Goal: Information Seeking & Learning: Learn about a topic

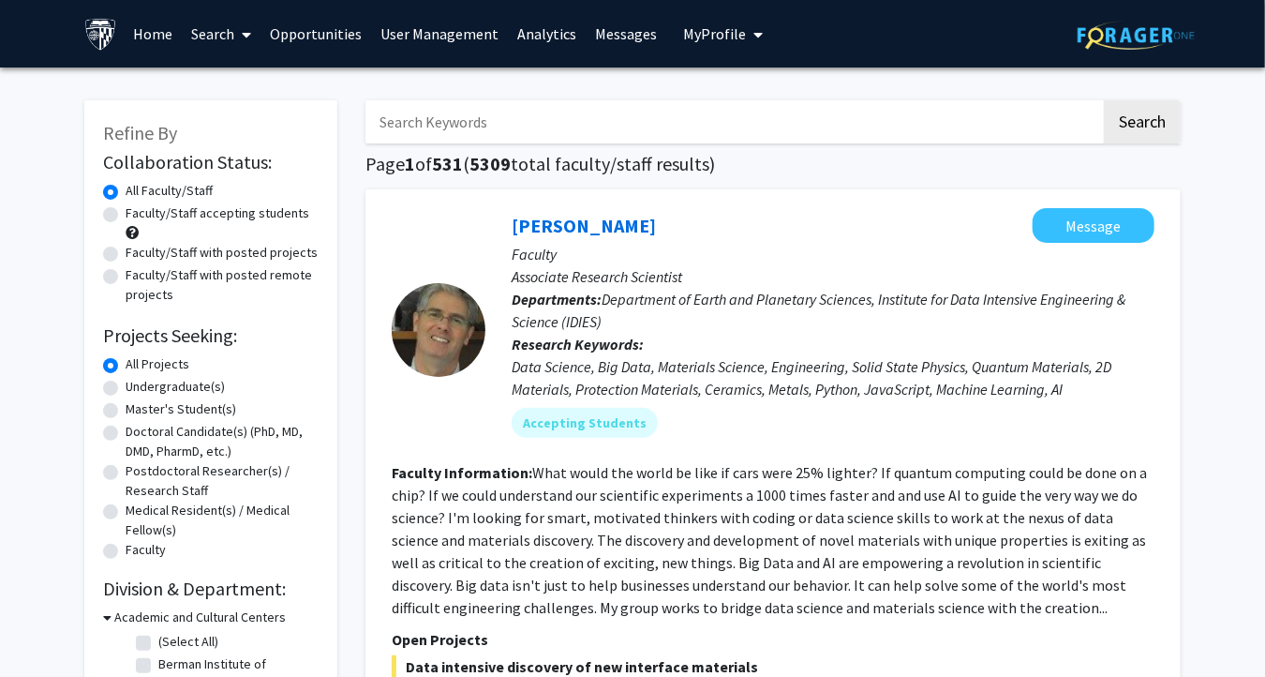
click at [564, 135] on input "Search Keywords" at bounding box center [734, 121] width 736 height 43
type input "fontan"
click at [1104, 100] on button "Search" at bounding box center [1142, 121] width 77 height 43
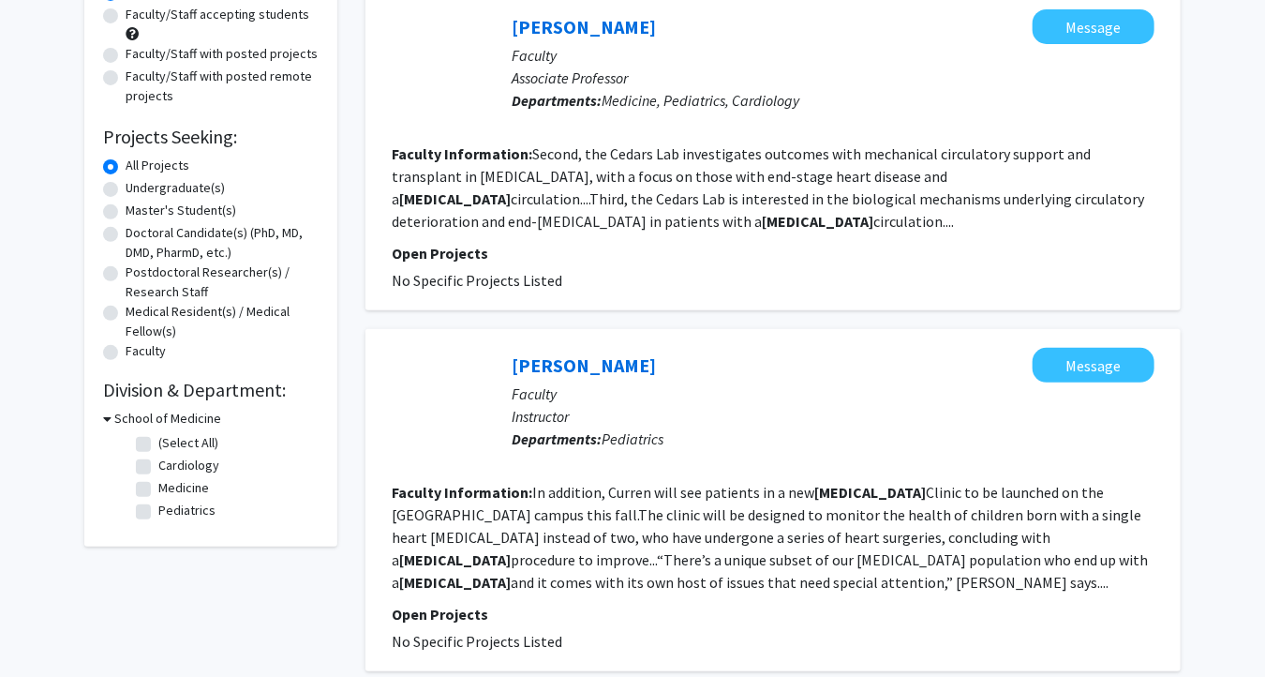
scroll to position [187, 0]
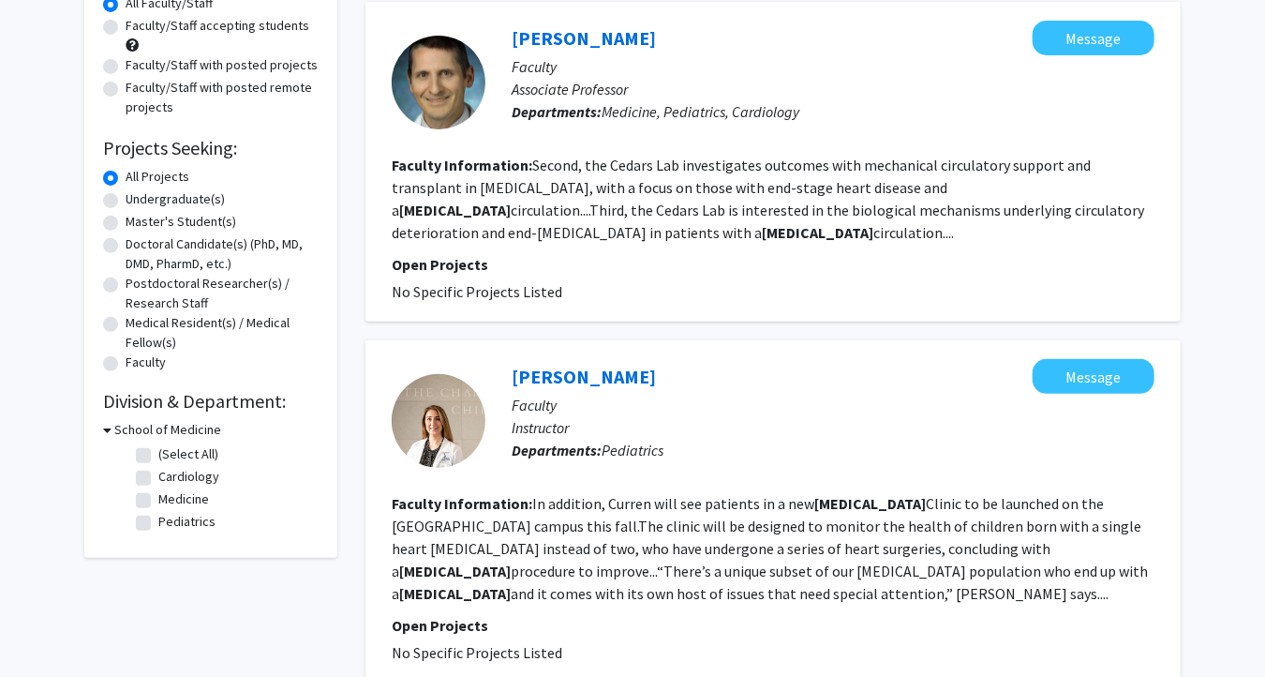
drag, startPoint x: 28, startPoint y: 76, endPoint x: 127, endPoint y: 70, distance: 99.5
click at [28, 78] on div "Refine By Collaboration Status: Collaboration Status All Faculty/Staff Collabor…" at bounding box center [632, 356] width 1265 height 953
click at [548, 39] on link "Ari Cedars" at bounding box center [584, 37] width 144 height 23
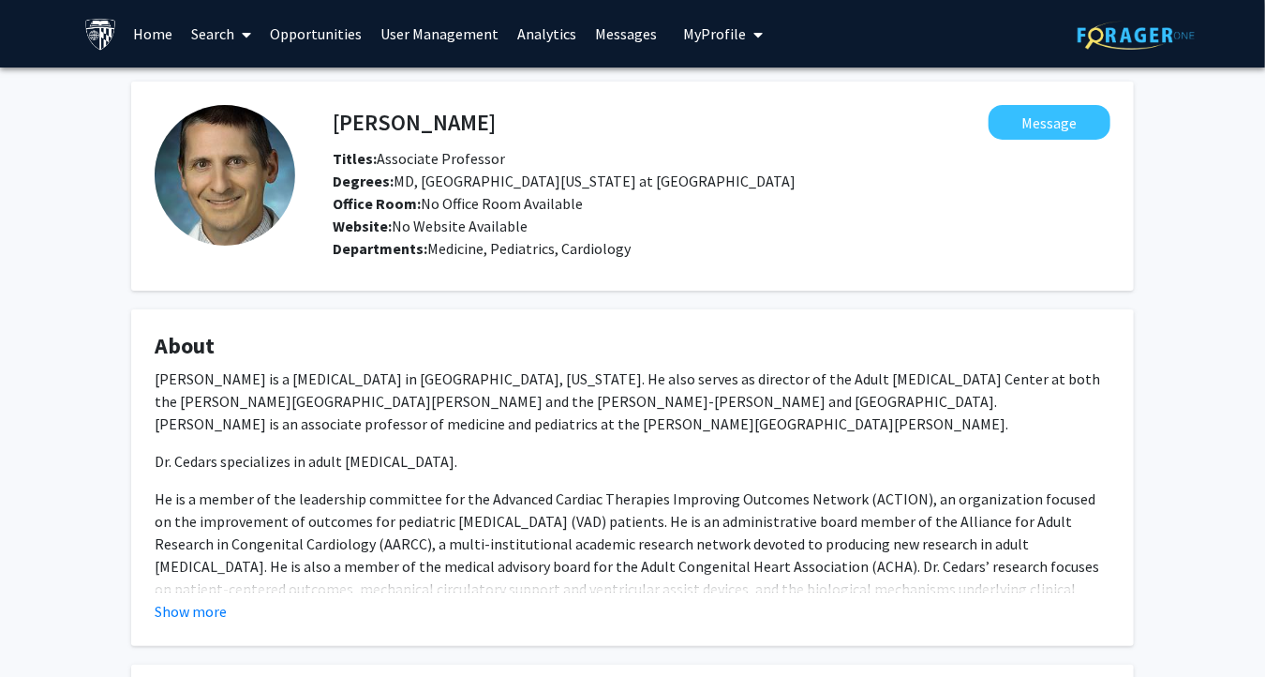
click at [206, 36] on link "Search" at bounding box center [222, 34] width 79 height 66
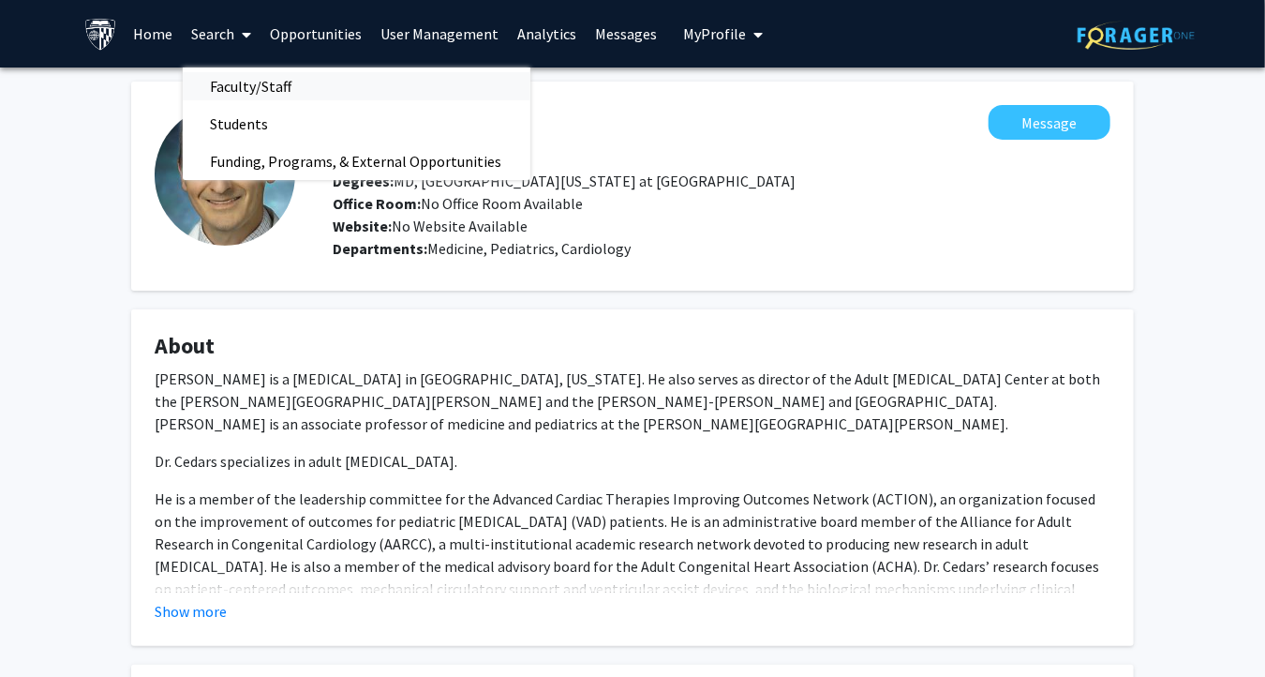
click at [211, 83] on span "Faculty/Staff" at bounding box center [252, 85] width 138 height 37
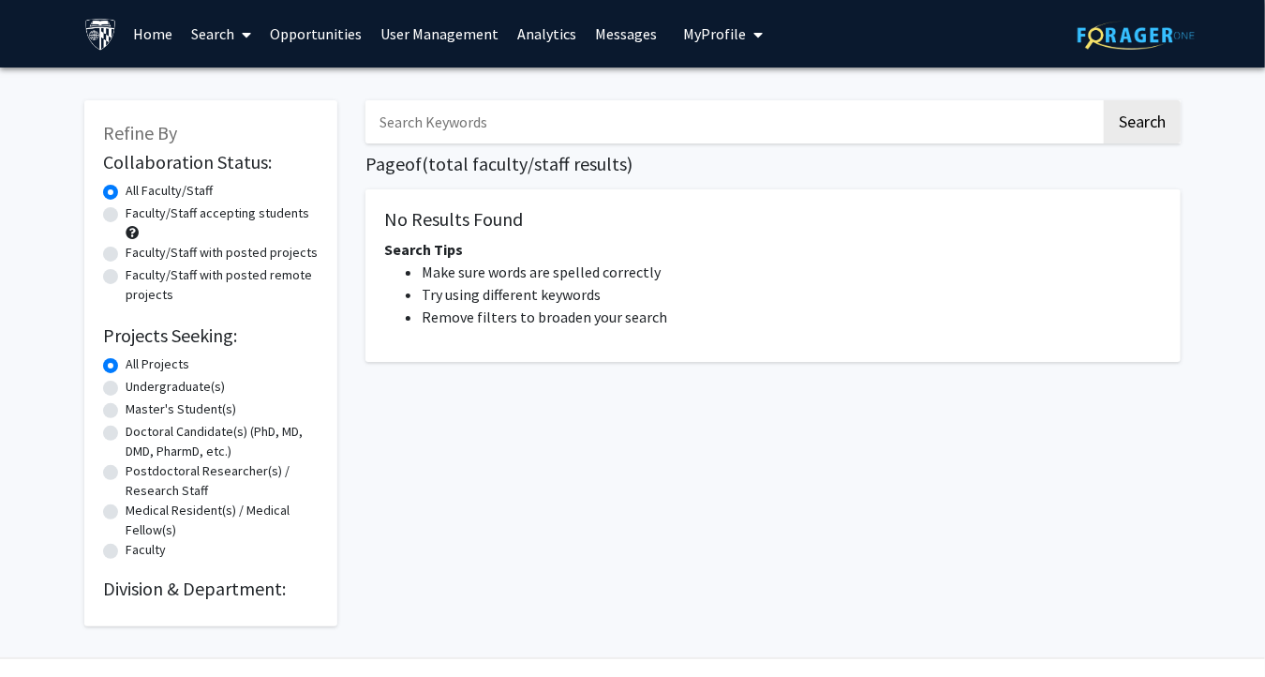
click at [409, 129] on input "Search Keywords" at bounding box center [734, 121] width 736 height 43
paste input "Transgenic"
type input "Transgenic"
click at [1146, 128] on button "Search" at bounding box center [1142, 121] width 77 height 43
click at [223, 35] on link "Search" at bounding box center [222, 34] width 79 height 66
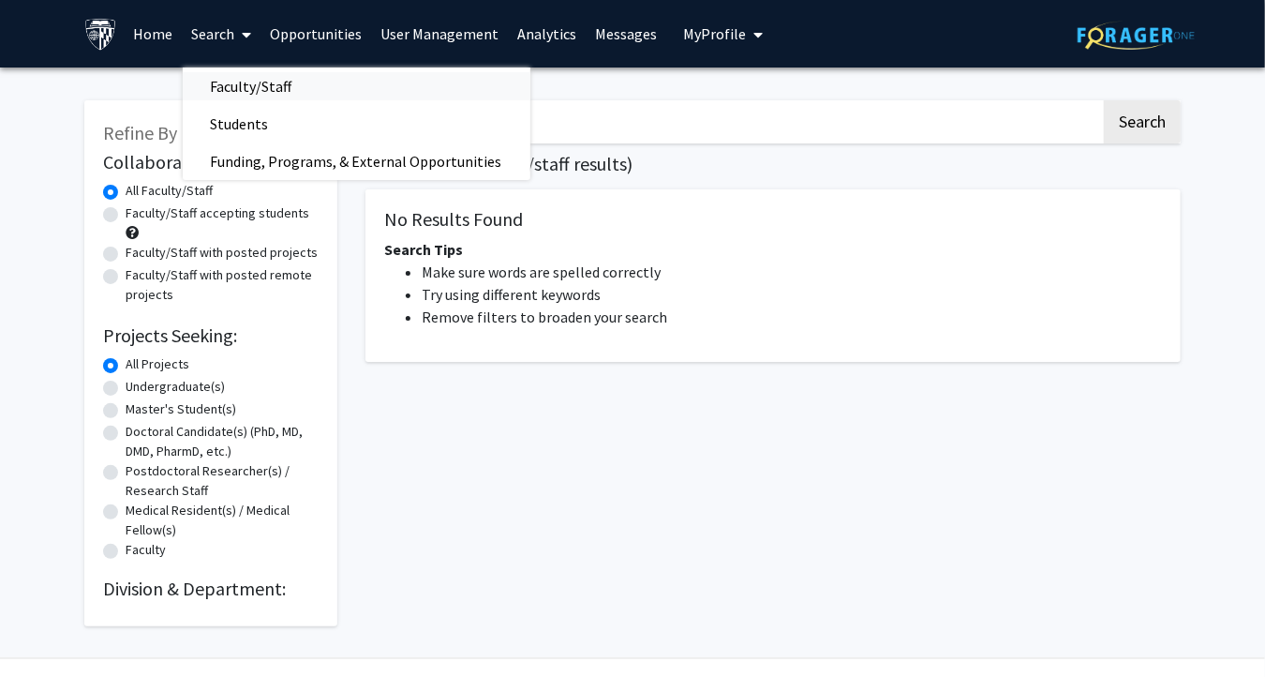
click at [214, 79] on span "Faculty/Staff" at bounding box center [252, 85] width 138 height 37
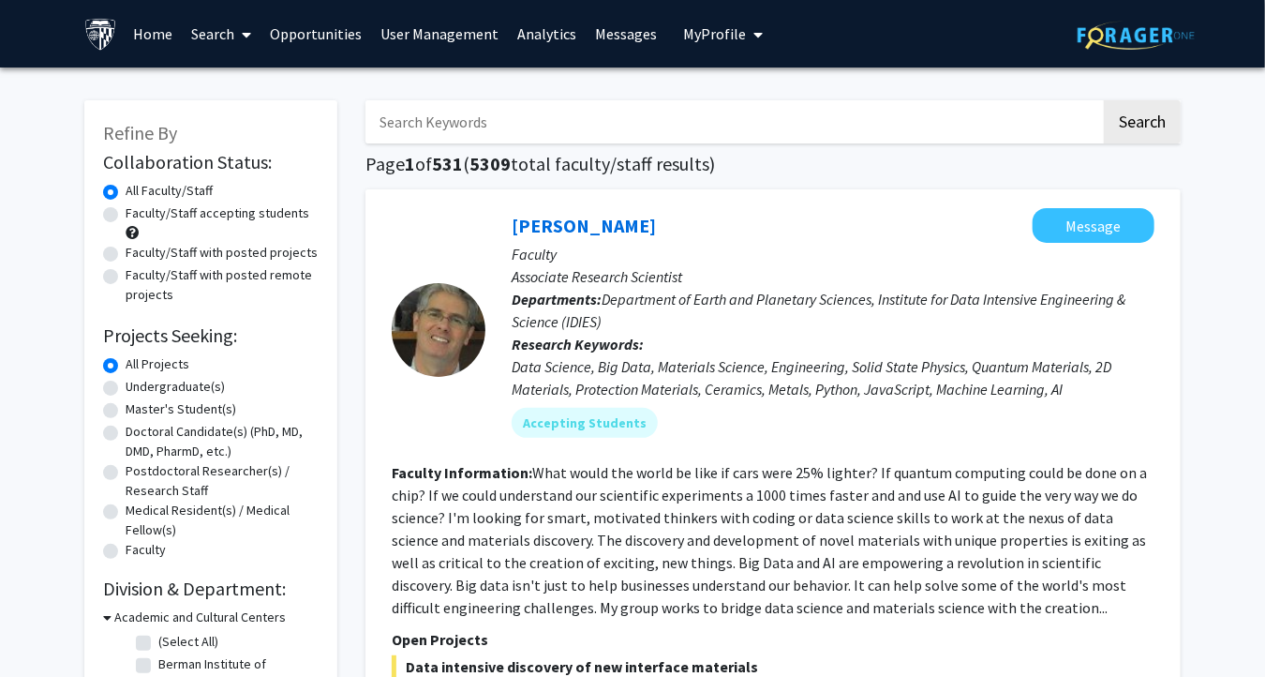
click at [515, 127] on input "Search Keywords" at bounding box center [734, 121] width 736 height 43
paste input "Transgenic"
click at [1125, 112] on button "Search" at bounding box center [1142, 121] width 77 height 43
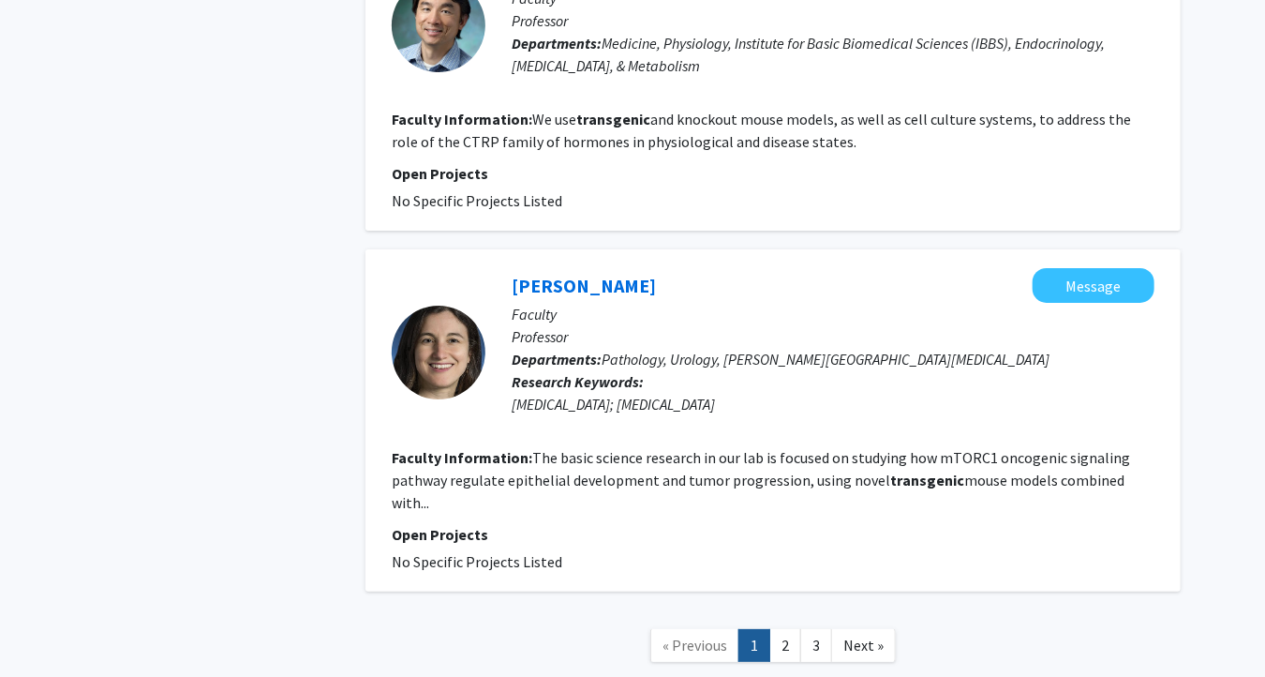
scroll to position [3056, 0]
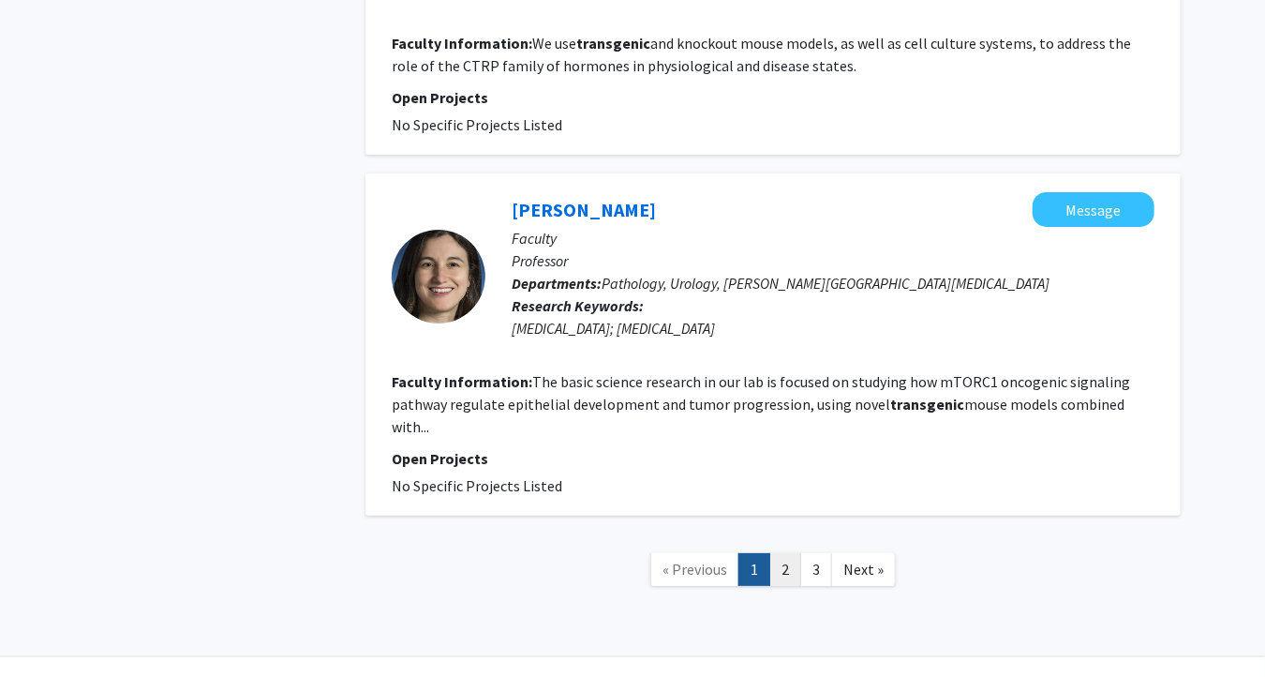
click at [786, 553] on link "2" at bounding box center [786, 569] width 32 height 33
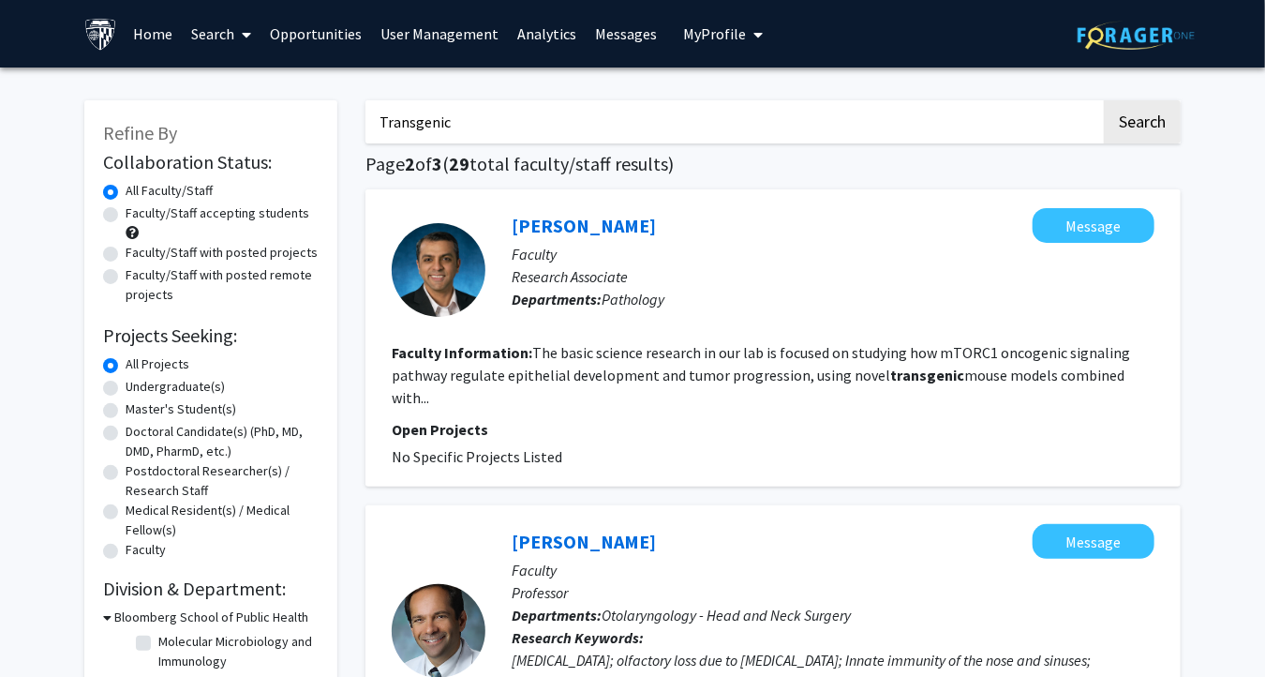
drag, startPoint x: 470, startPoint y: 116, endPoint x: 291, endPoint y: 87, distance: 181.4
drag, startPoint x: 452, startPoint y: 125, endPoint x: 313, endPoint y: 117, distance: 138.9
paste input "[PERSON_NAME]"
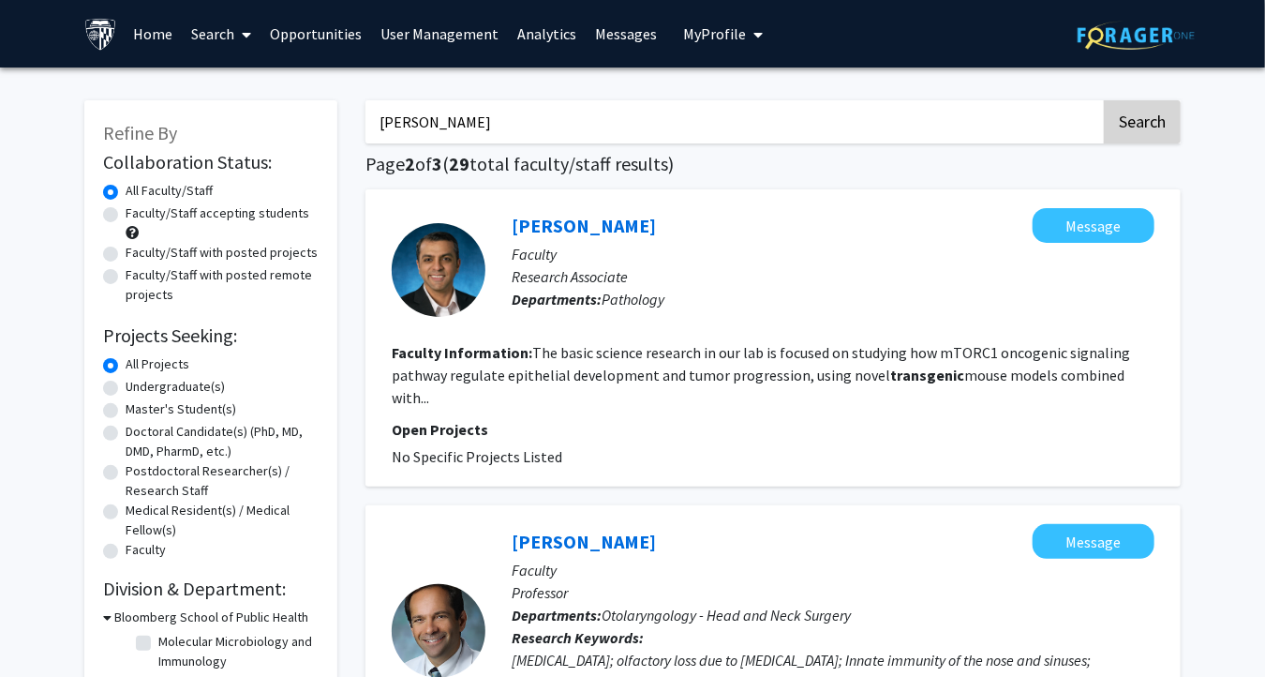
type input "[PERSON_NAME]"
click at [1153, 123] on button "Search" at bounding box center [1142, 121] width 77 height 43
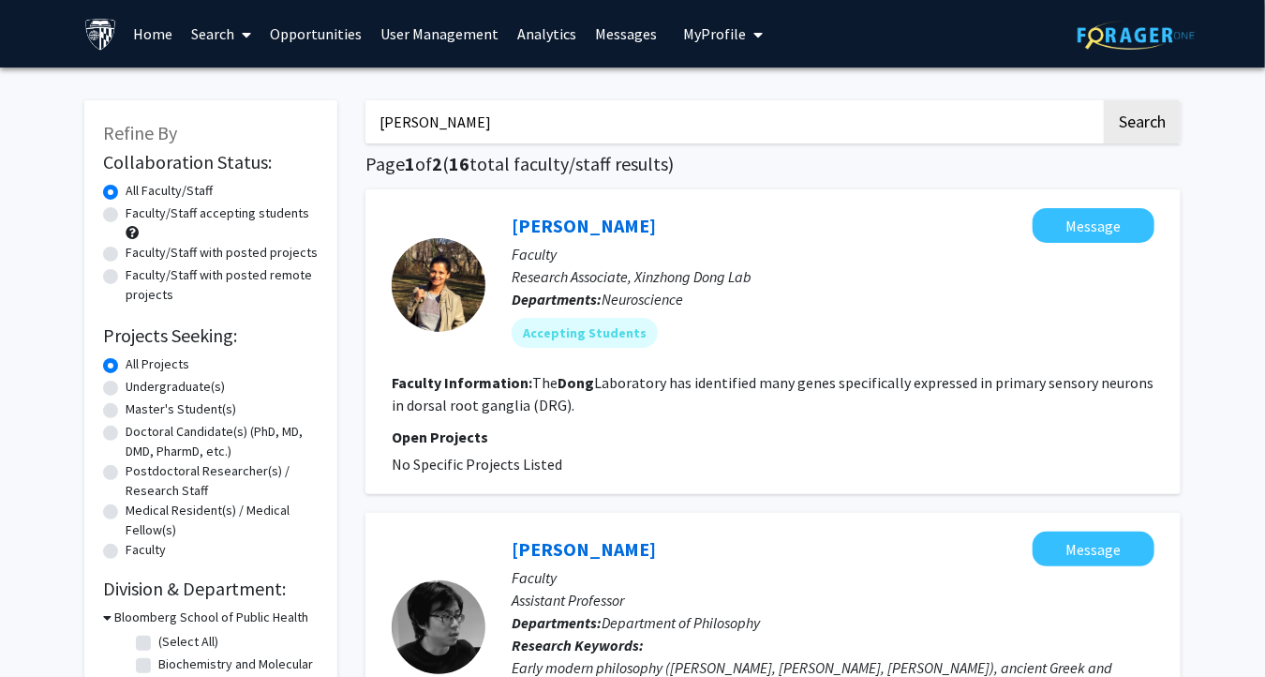
click at [451, 35] on link "User Management" at bounding box center [440, 34] width 137 height 66
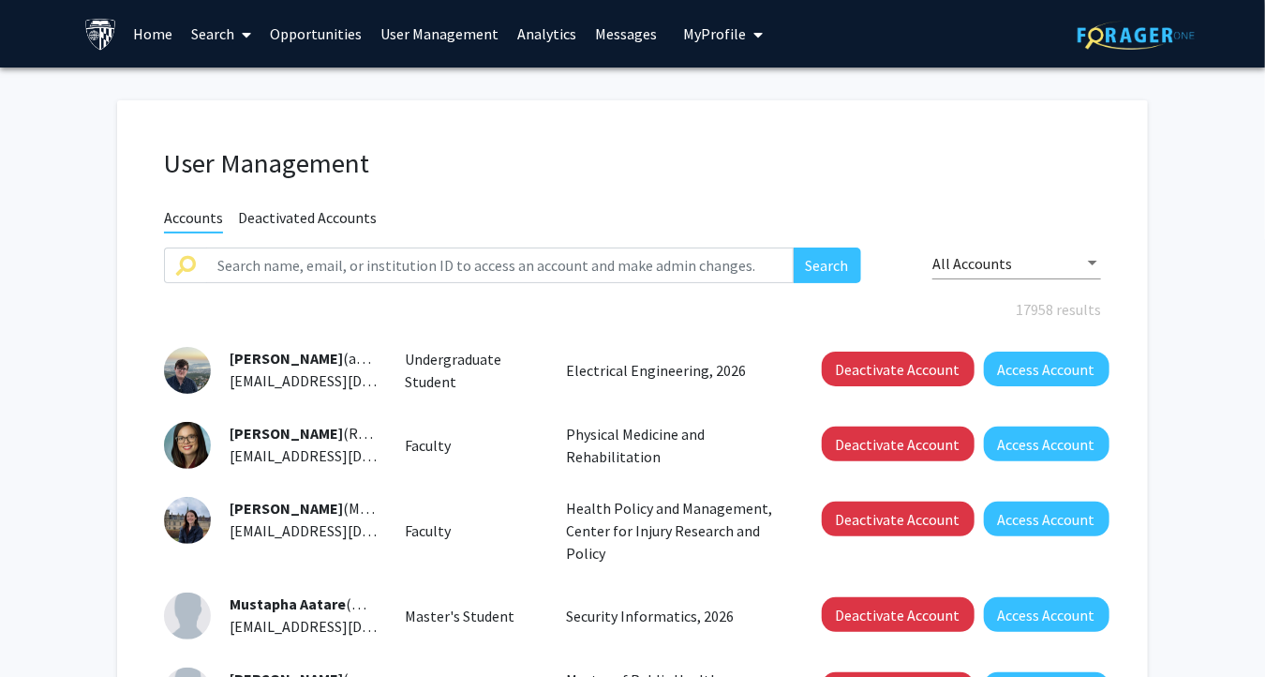
click at [354, 210] on span "Deactivated Accounts" at bounding box center [307, 219] width 139 height 23
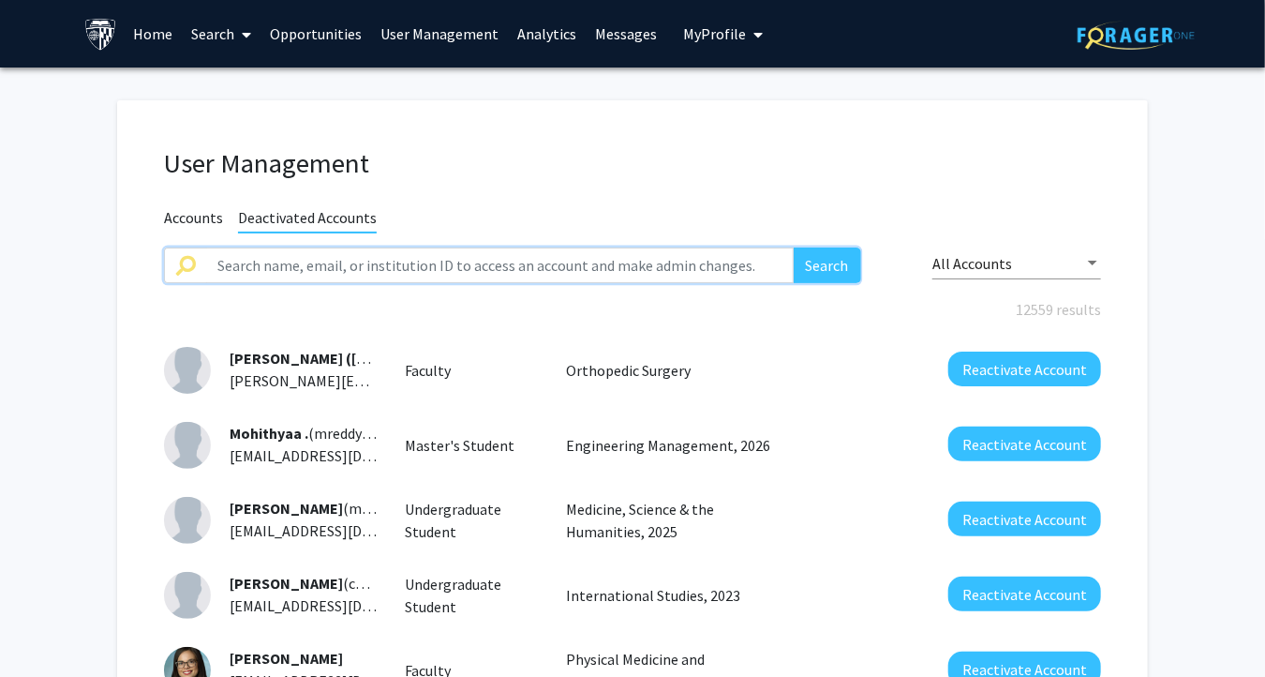
click at [320, 264] on input "text" at bounding box center [500, 265] width 588 height 36
paste input "[PERSON_NAME]"
type input "[PERSON_NAME]"
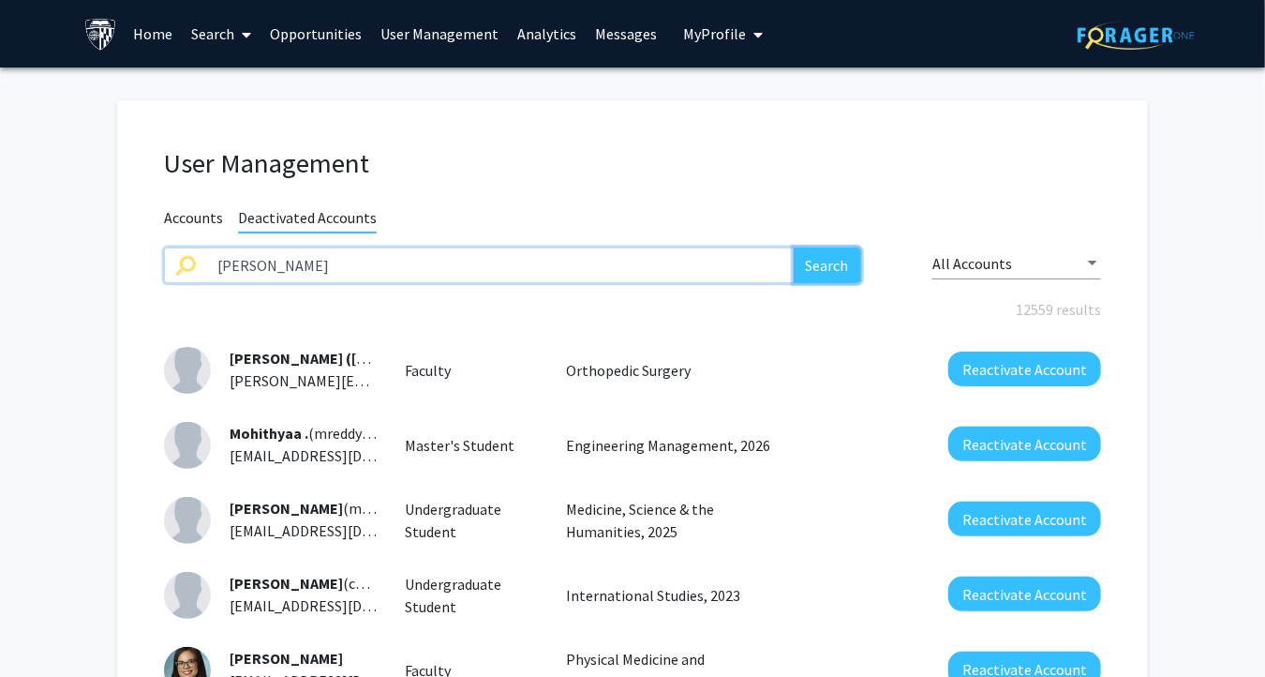
click at [822, 255] on button "Search" at bounding box center [827, 265] width 67 height 36
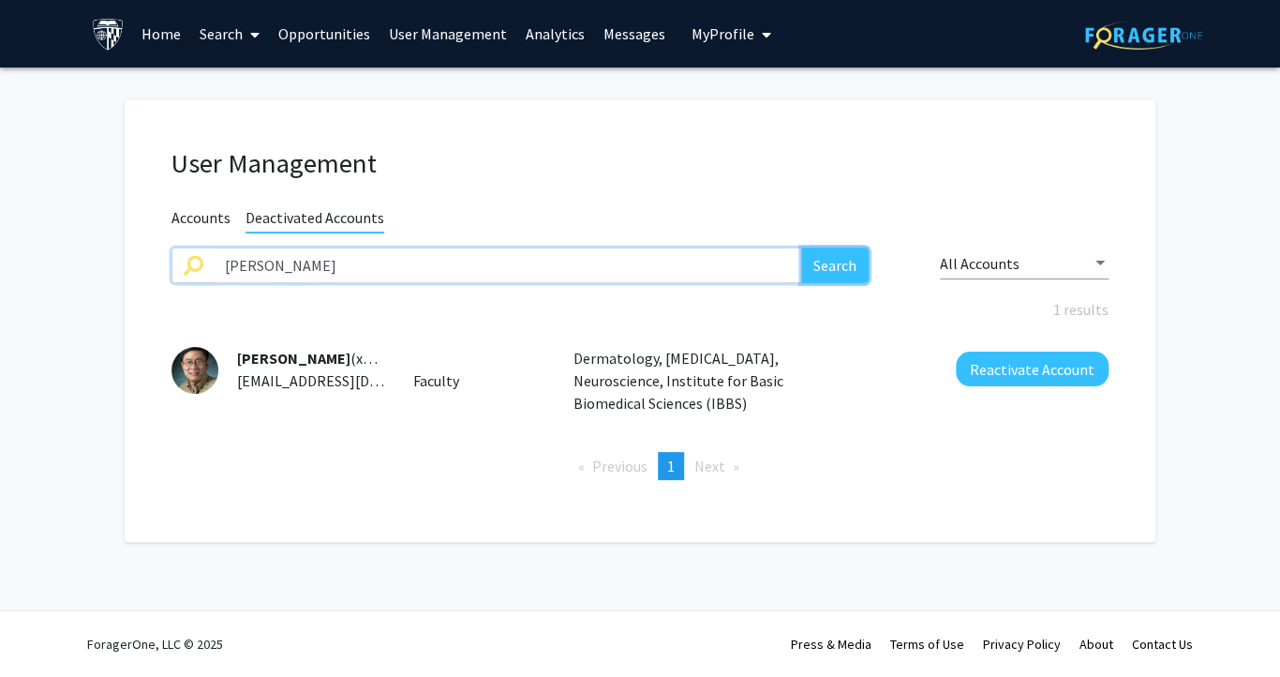
click at [822, 262] on button "Search" at bounding box center [834, 265] width 67 height 36
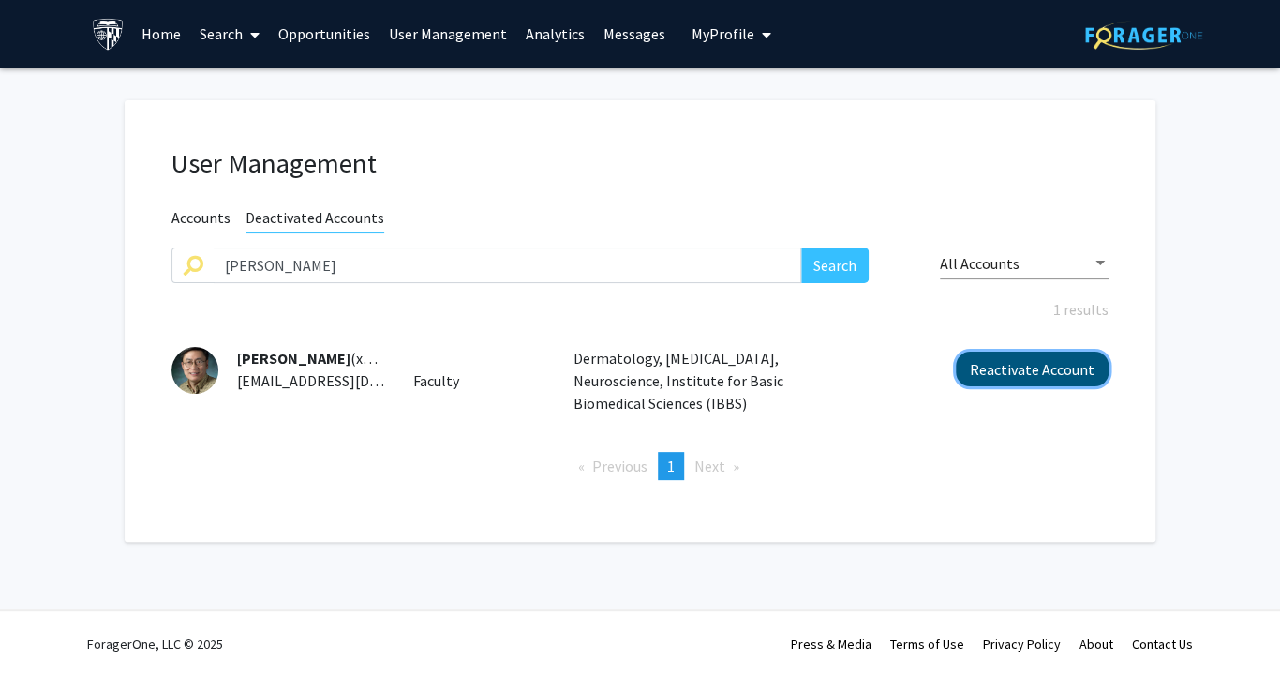
click at [1025, 369] on button "Reactivate Account" at bounding box center [1032, 369] width 153 height 35
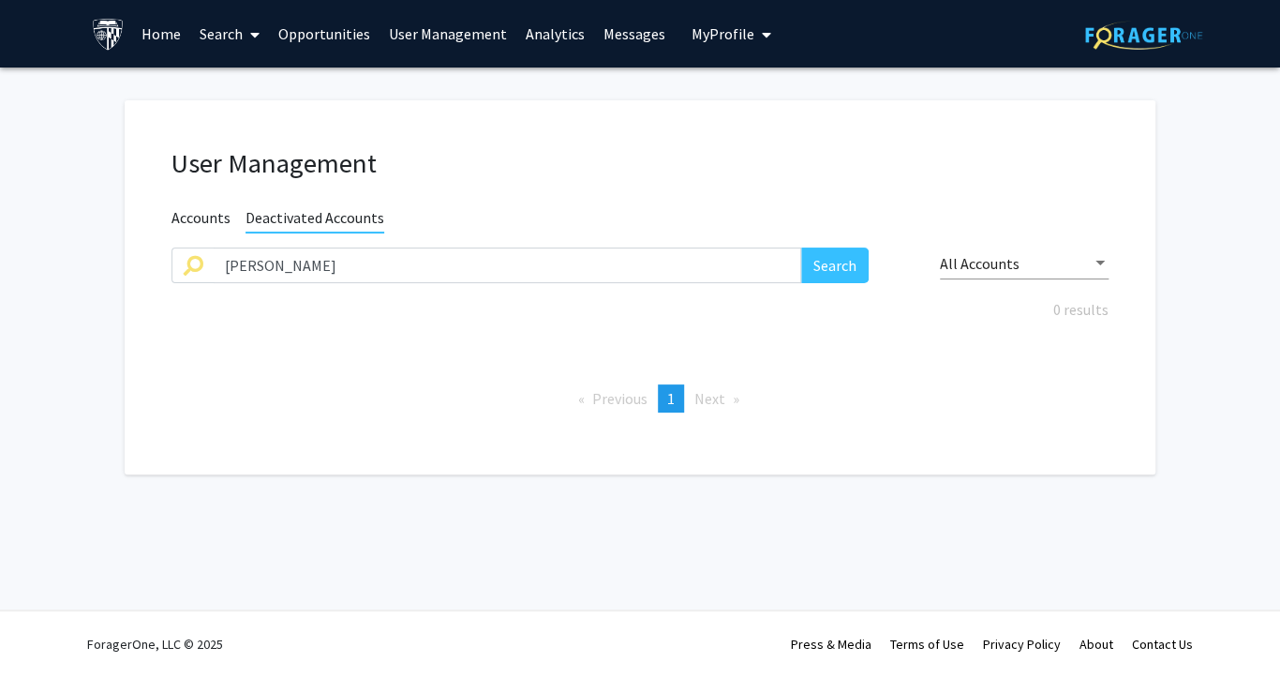
click at [195, 217] on span "Accounts" at bounding box center [201, 219] width 59 height 23
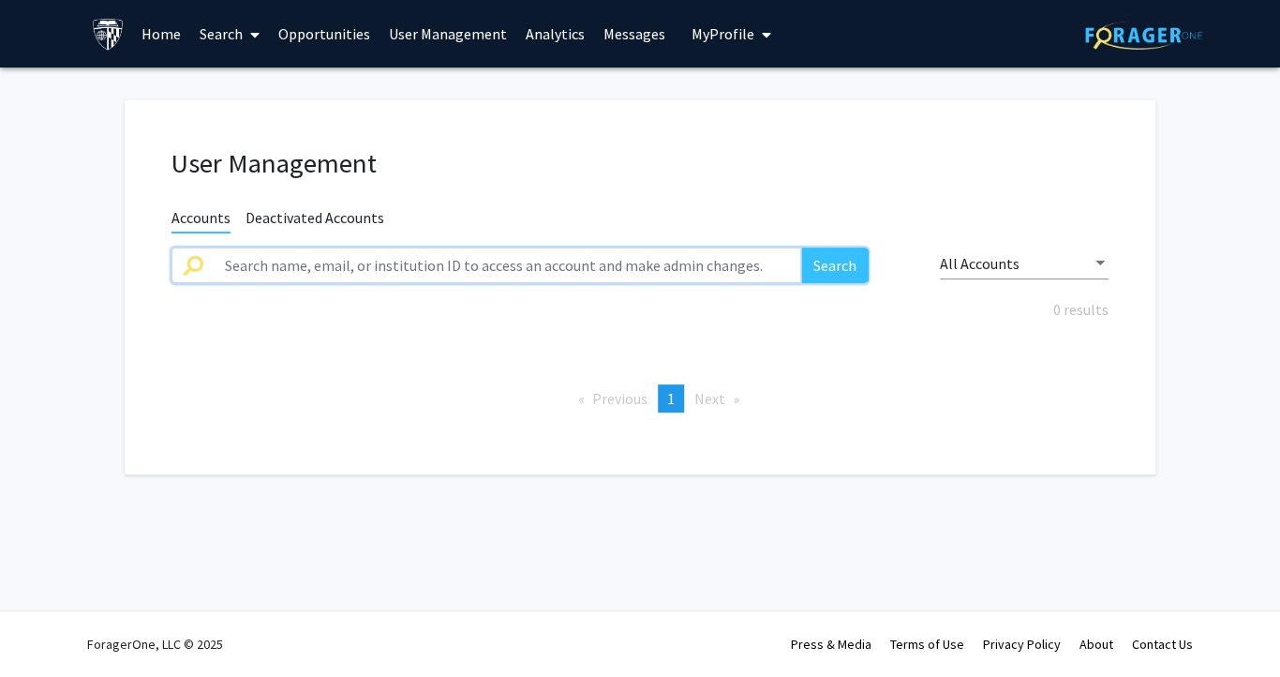
click at [306, 271] on input "text" at bounding box center [508, 265] width 588 height 36
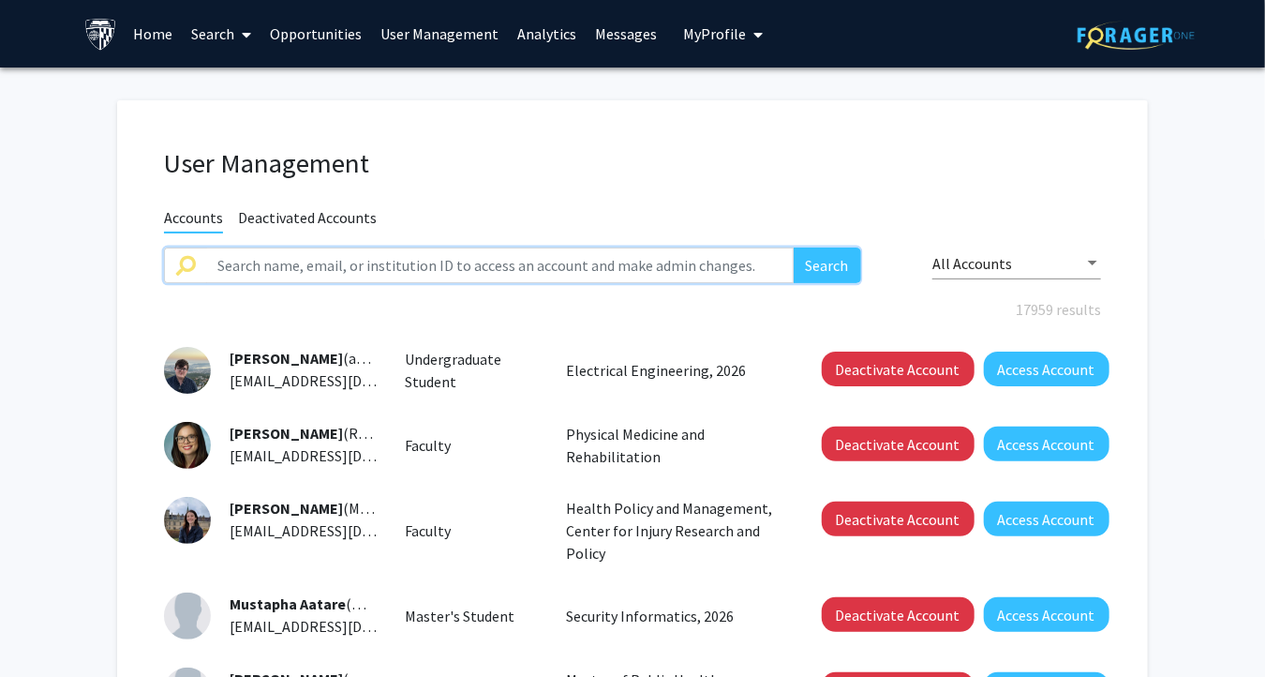
paste input "[PERSON_NAME]"
type input "[PERSON_NAME]"
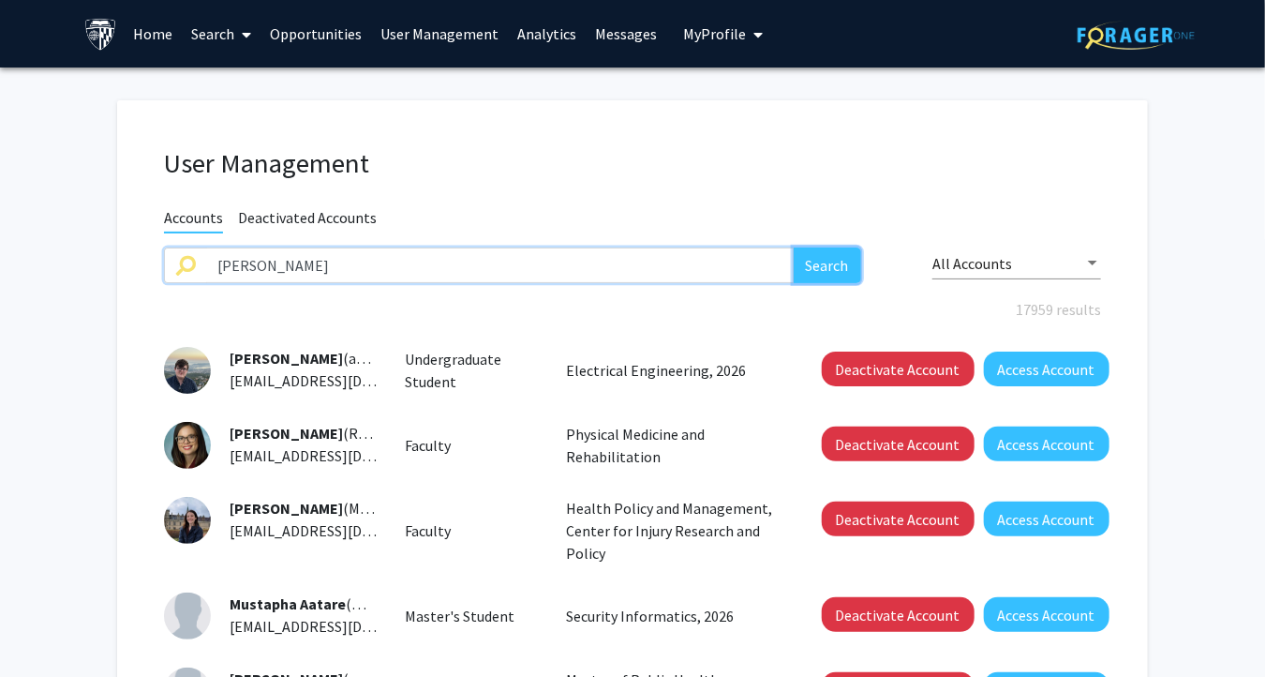
click at [819, 252] on button "Search" at bounding box center [827, 265] width 67 height 36
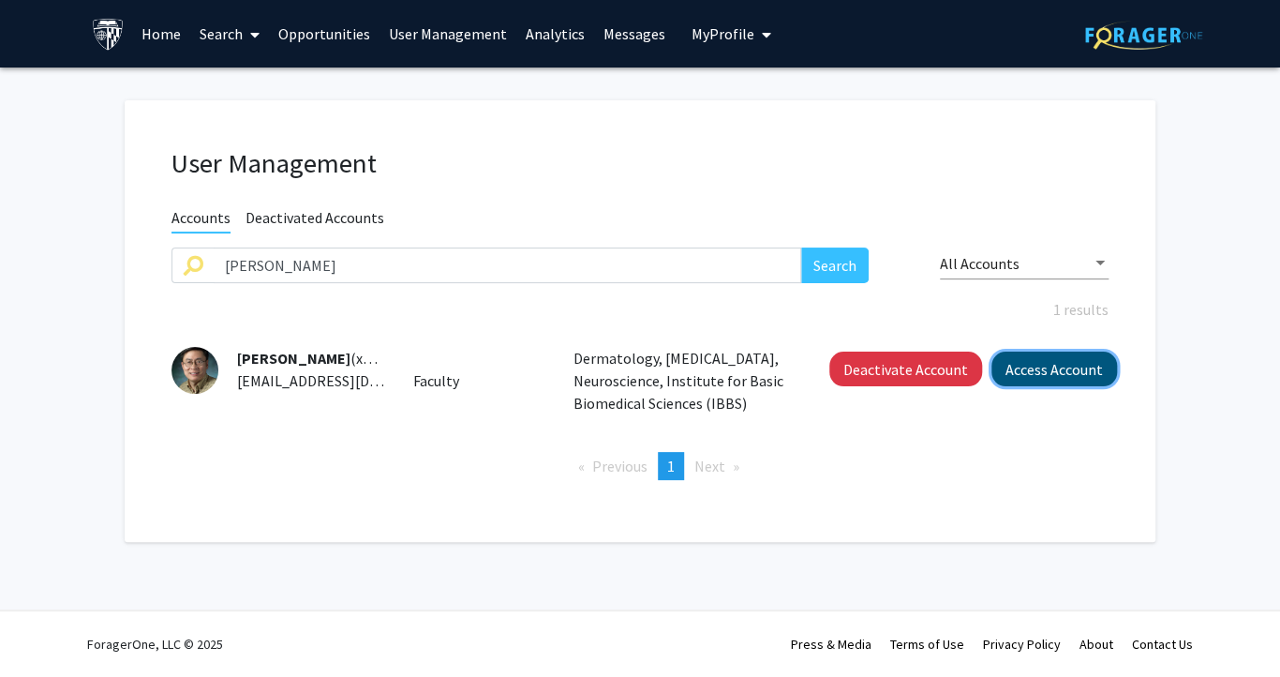
click at [1031, 375] on button "Access Account" at bounding box center [1055, 369] width 126 height 35
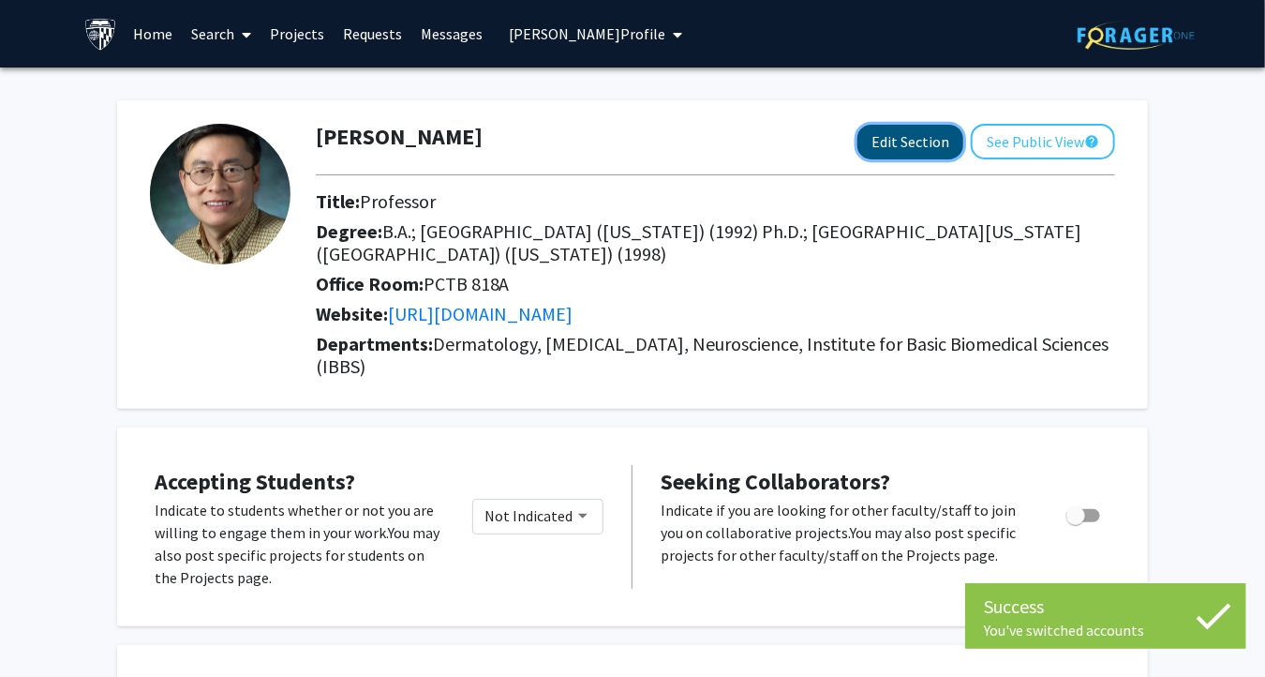
click at [926, 128] on button "Edit Section" at bounding box center [911, 142] width 106 height 35
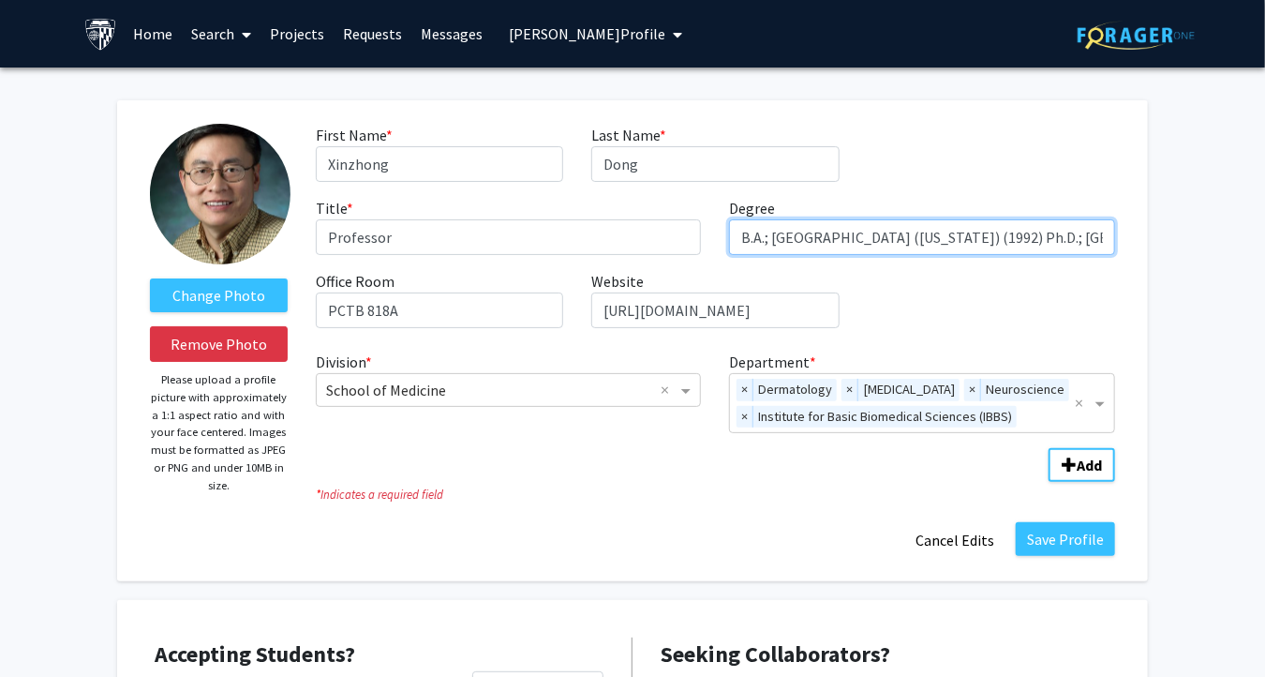
drag, startPoint x: 1034, startPoint y: 239, endPoint x: 679, endPoint y: 235, distance: 355.3
click at [679, 235] on div "First Name * required [PERSON_NAME] Last Name * required Dong Title * required …" at bounding box center [716, 233] width 828 height 219
drag, startPoint x: 782, startPoint y: 234, endPoint x: 661, endPoint y: 238, distance: 121.0
click at [661, 238] on div "First Name * required [PERSON_NAME] Last Name * required Dong Title * required …" at bounding box center [716, 233] width 828 height 219
click at [918, 237] on input "PhD, [GEOGRAPHIC_DATA][US_STATE] ([GEOGRAPHIC_DATA]) ([US_STATE]) (1998)" at bounding box center [922, 237] width 386 height 36
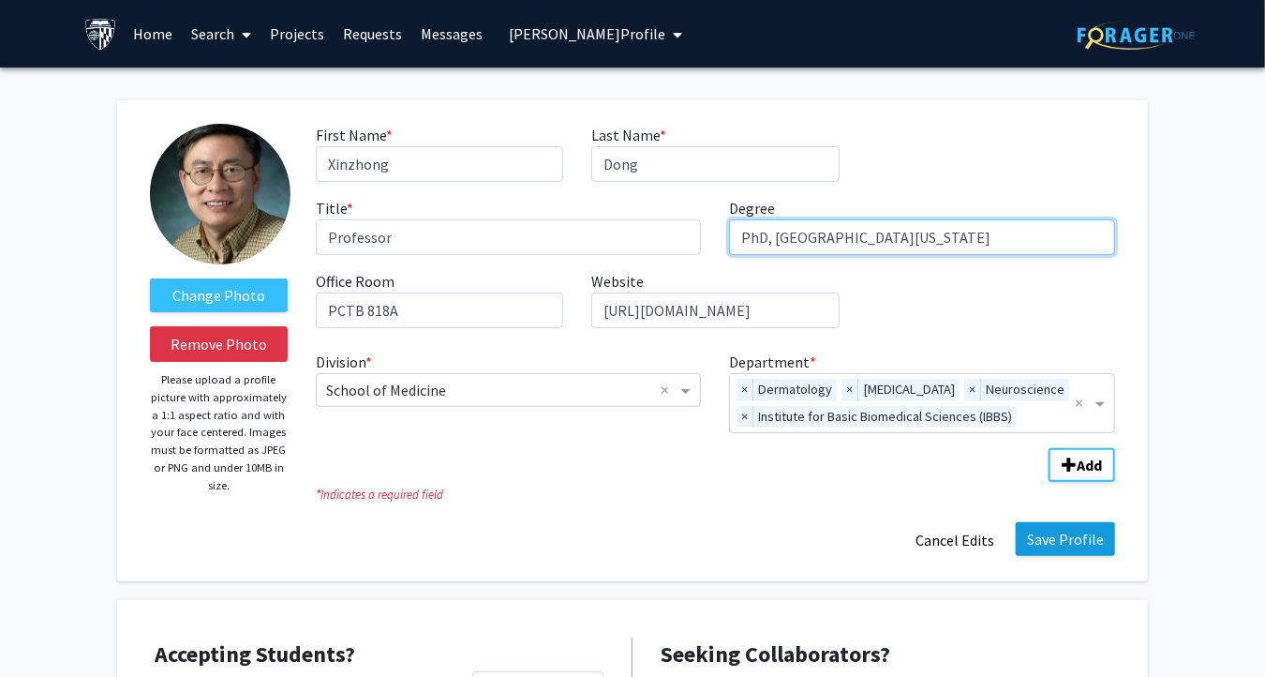
type input "PhD, [GEOGRAPHIC_DATA][US_STATE]"
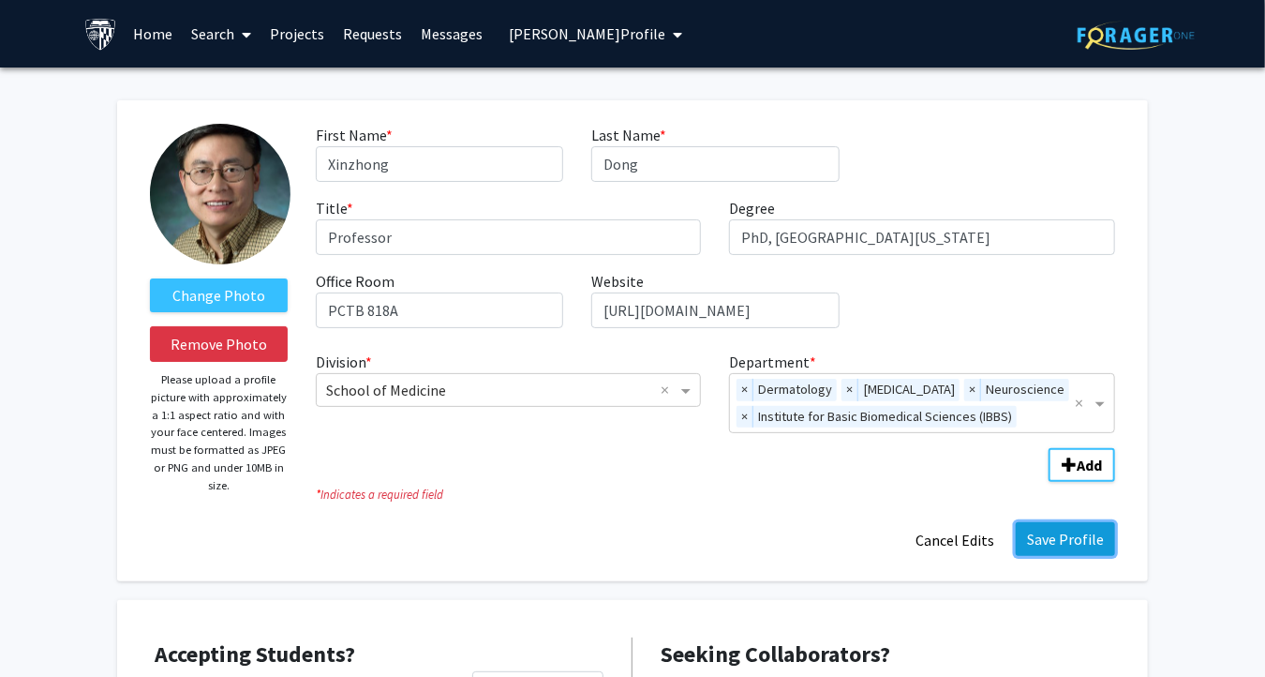
click at [1084, 535] on button "Save Profile" at bounding box center [1065, 539] width 99 height 34
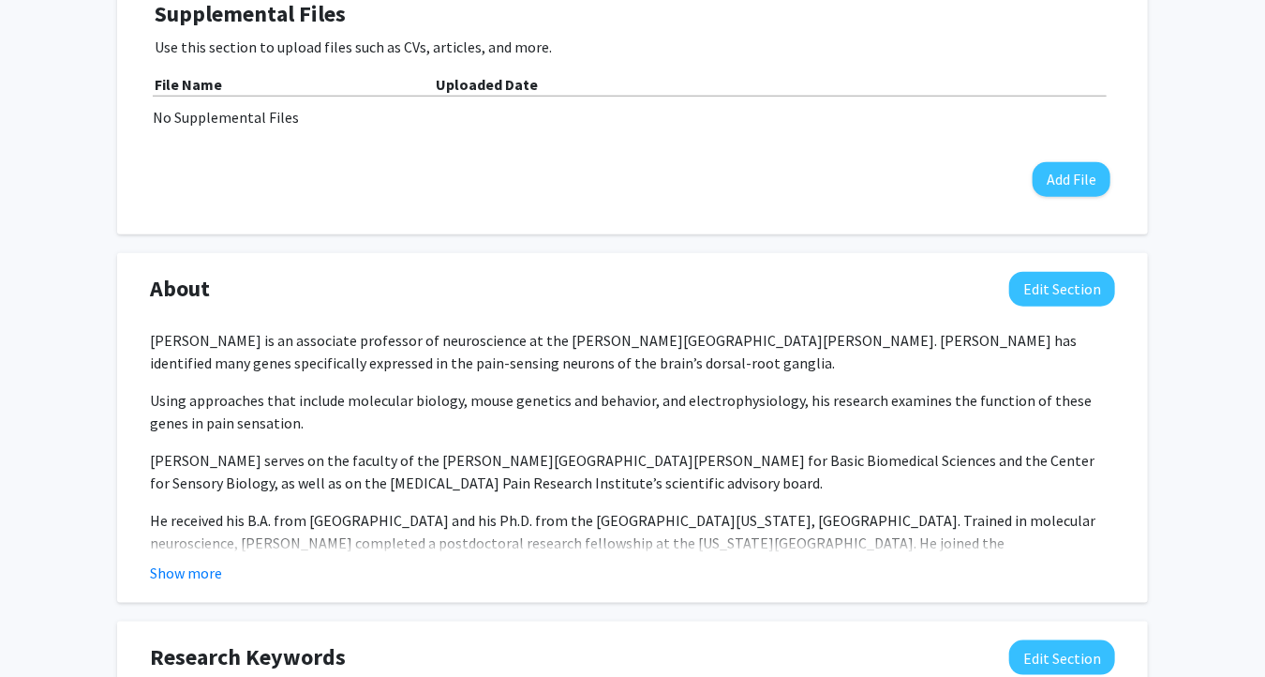
scroll to position [750, 0]
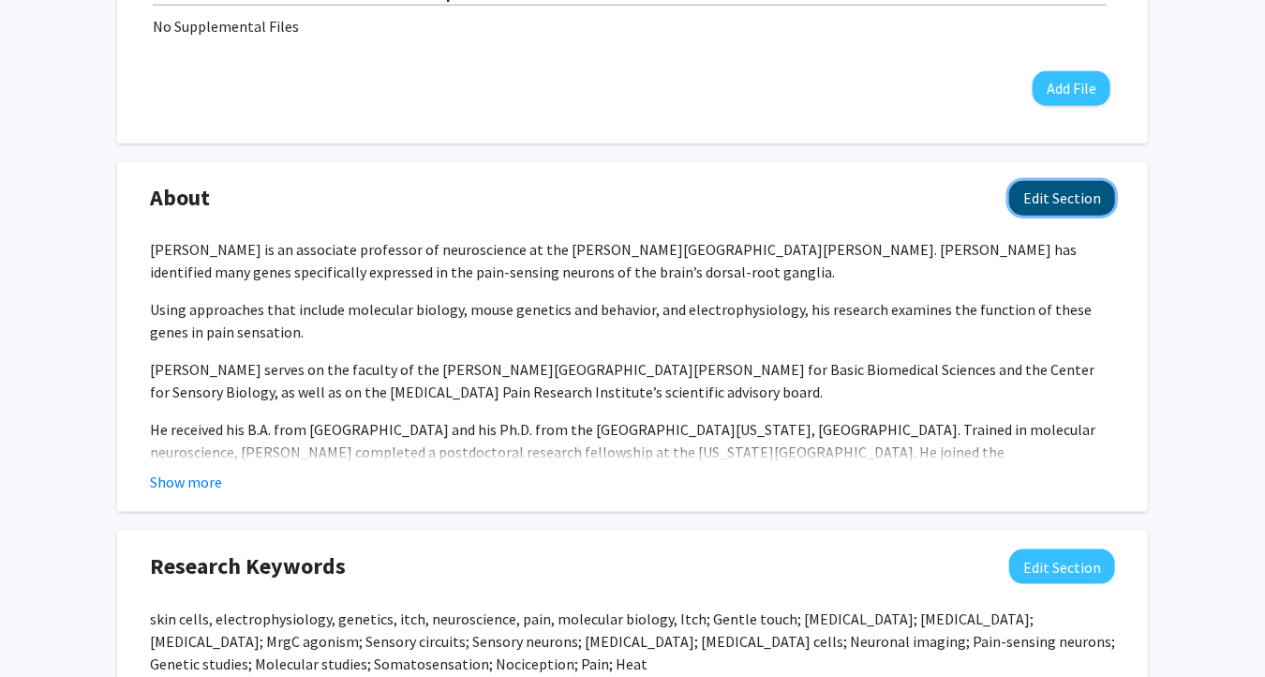
click at [1054, 185] on button "Edit Section" at bounding box center [1063, 198] width 106 height 35
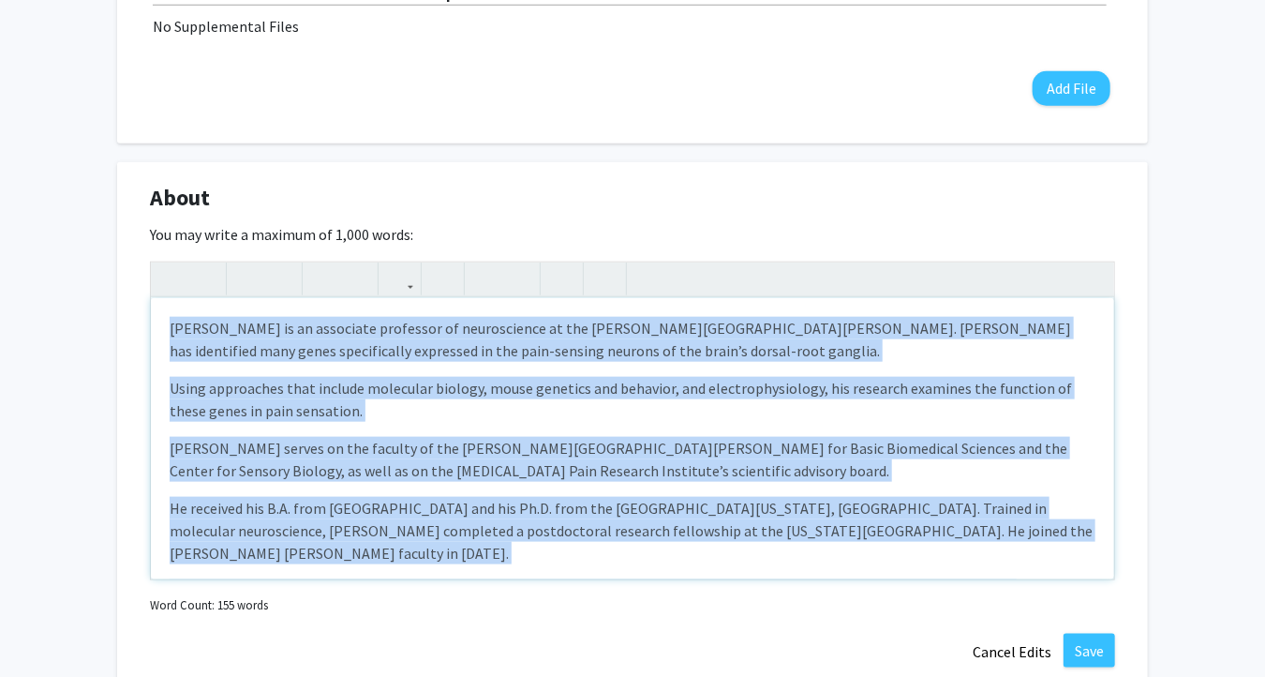
scroll to position [56, 0]
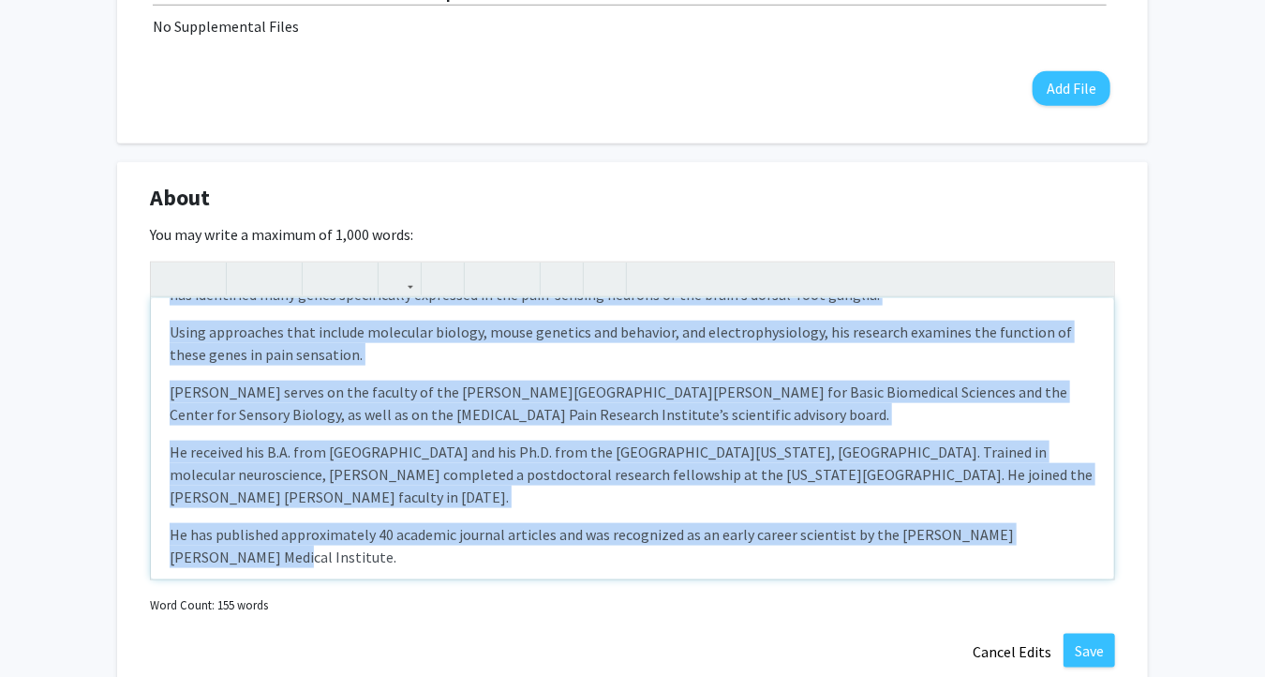
drag, startPoint x: 169, startPoint y: 326, endPoint x: 726, endPoint y: 552, distance: 600.9
click at [726, 552] on div "[PERSON_NAME] is an associate professor of neuroscience at the [PERSON_NAME][GE…" at bounding box center [633, 438] width 964 height 281
paste div "Note to users with screen readers: Please deactivate our accessibility plugin f…"
type textarea "<l>Ip. Dolorsit Amet co ad elitseddo eiusmodte in utlaboreetdo ma ali Enima Min…"
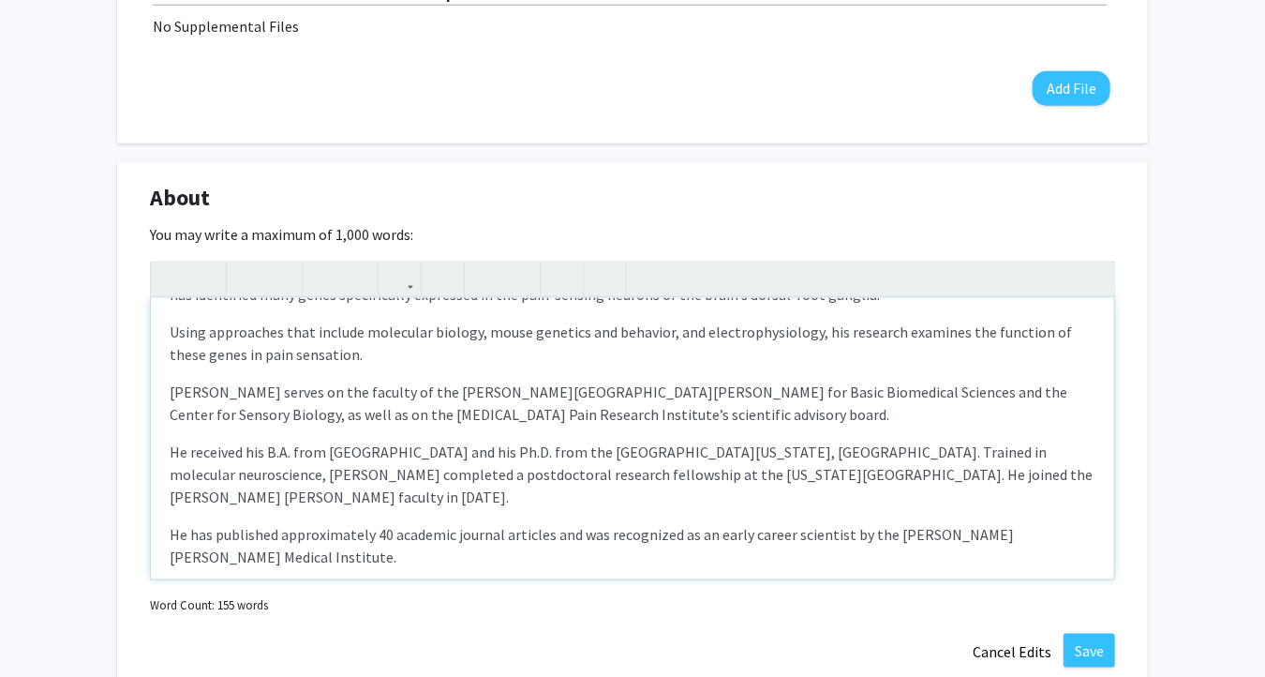
scroll to position [0, 0]
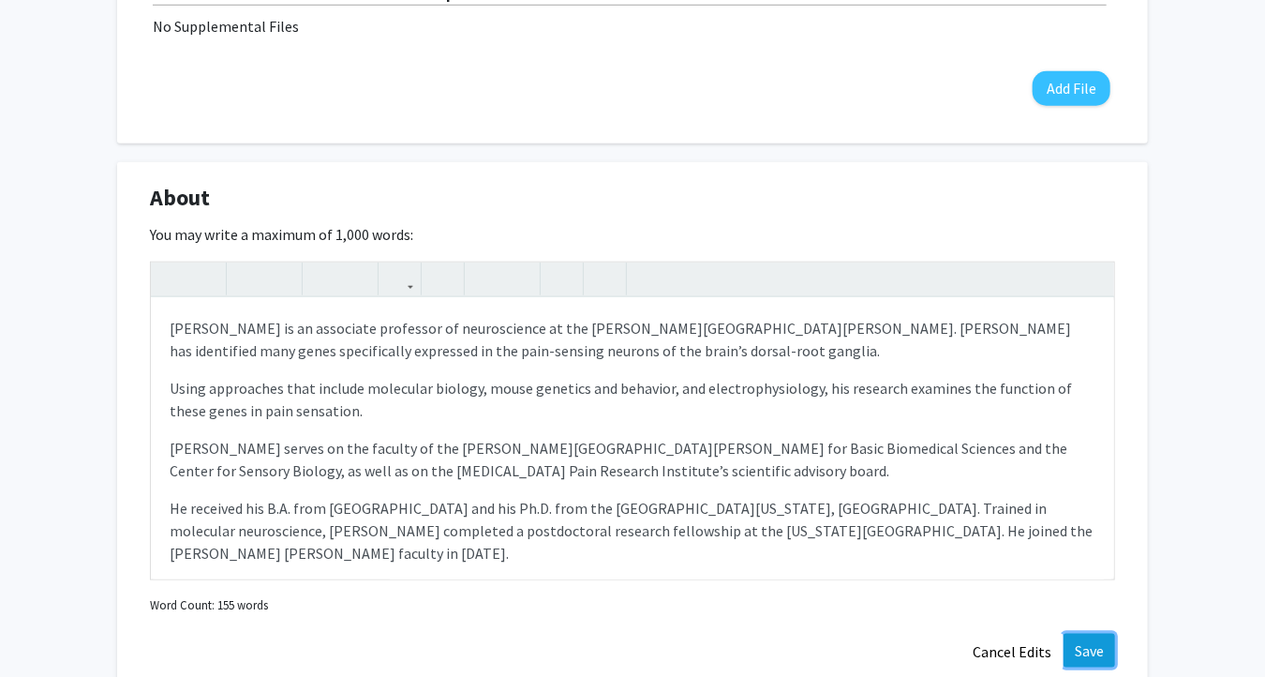
click at [1087, 653] on button "Save" at bounding box center [1090, 651] width 52 height 34
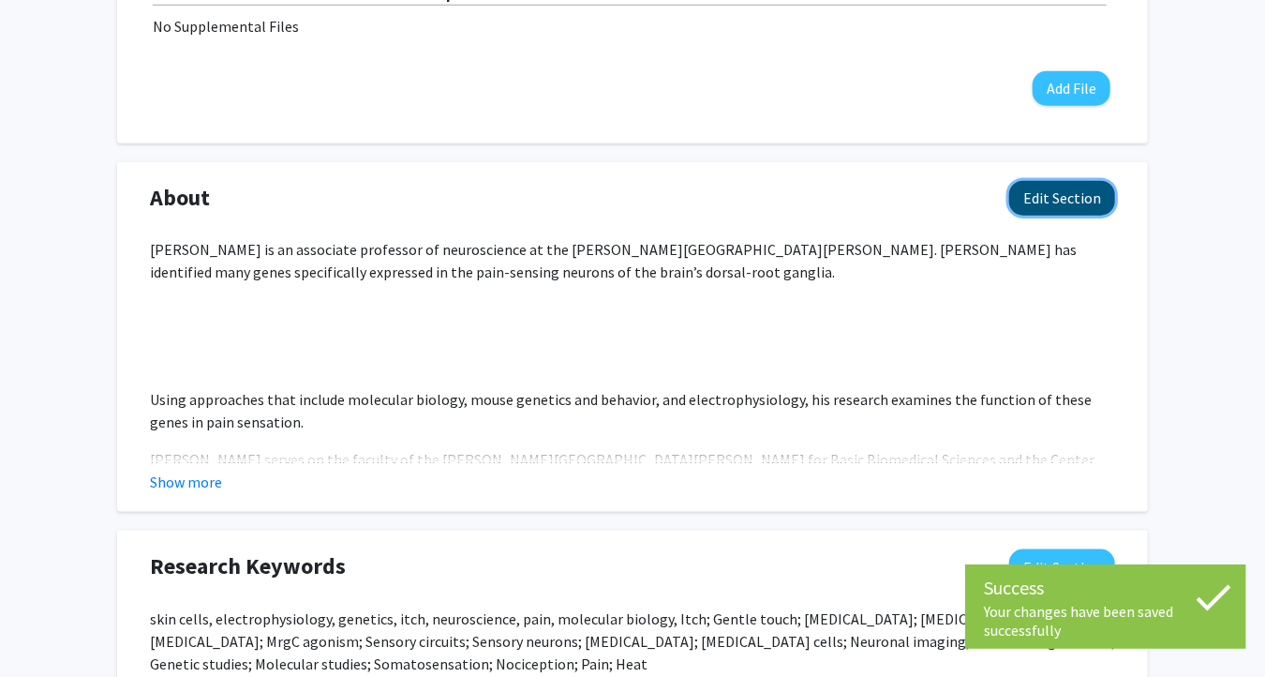
click at [1069, 192] on button "Edit Section" at bounding box center [1063, 198] width 106 height 35
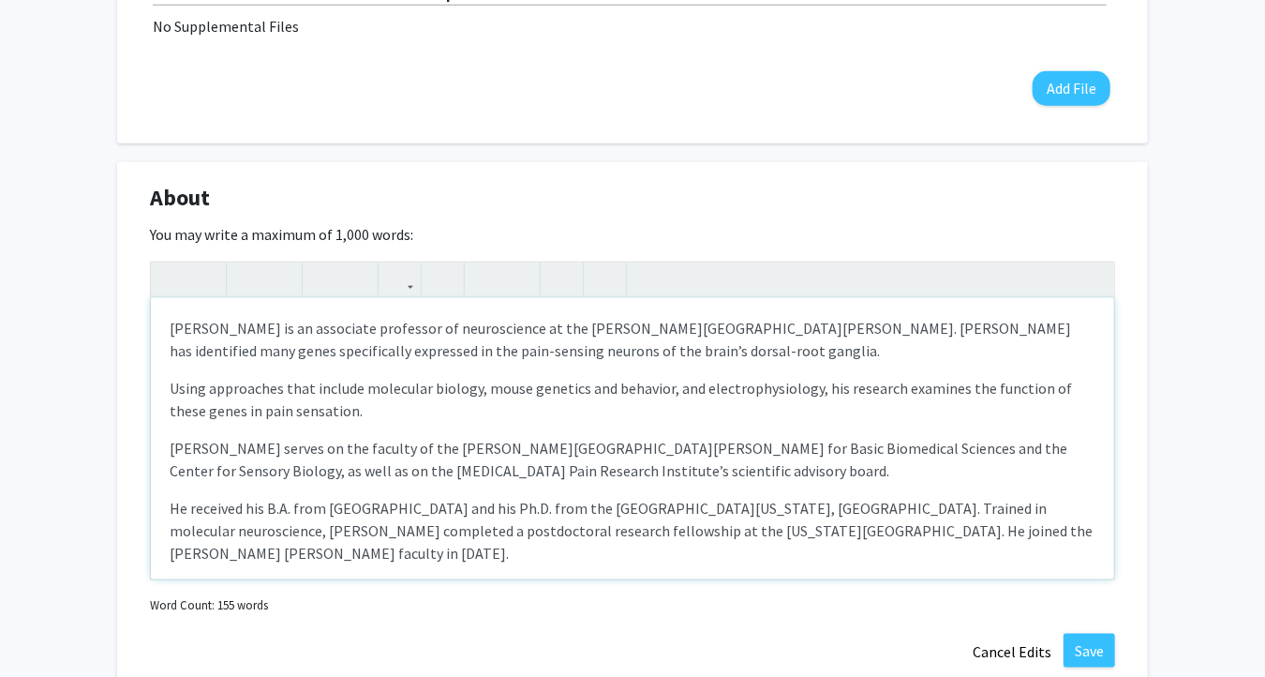
click at [778, 356] on p "[PERSON_NAME] is an associate professor of neuroscience at the [PERSON_NAME][GE…" at bounding box center [633, 339] width 926 height 45
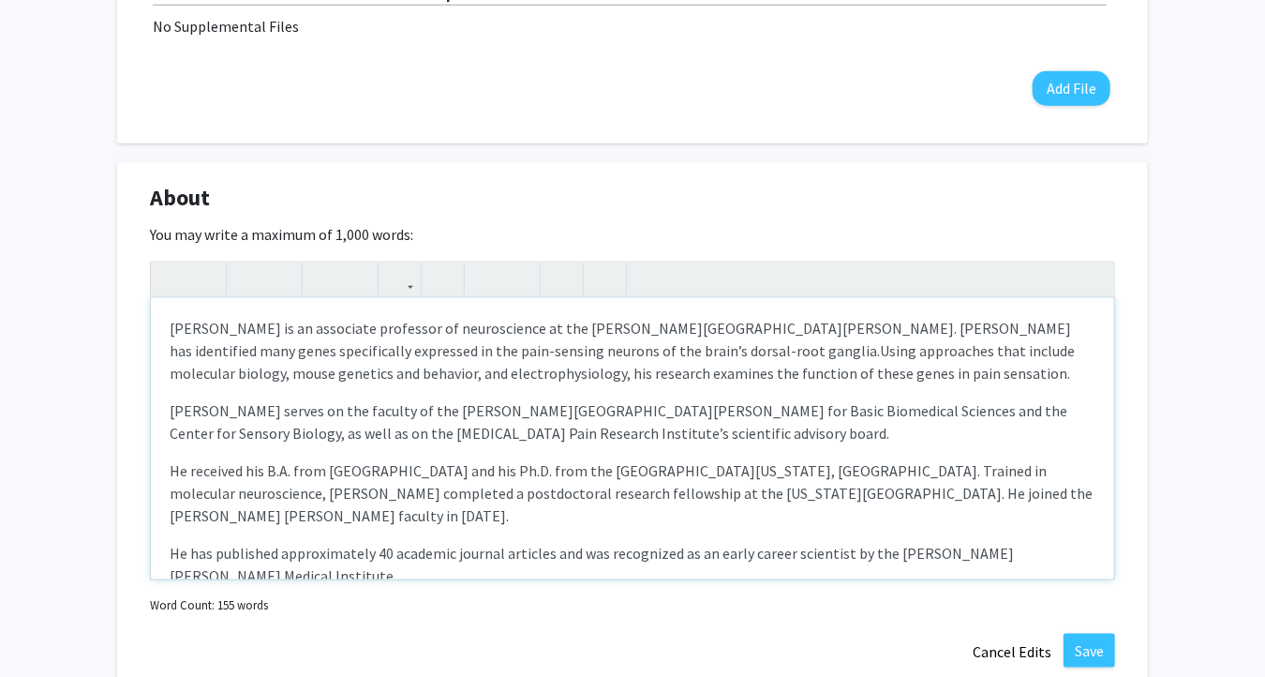
click at [606, 430] on p "[PERSON_NAME] serves on the faculty of the [PERSON_NAME][GEOGRAPHIC_DATA][PERSO…" at bounding box center [633, 421] width 926 height 45
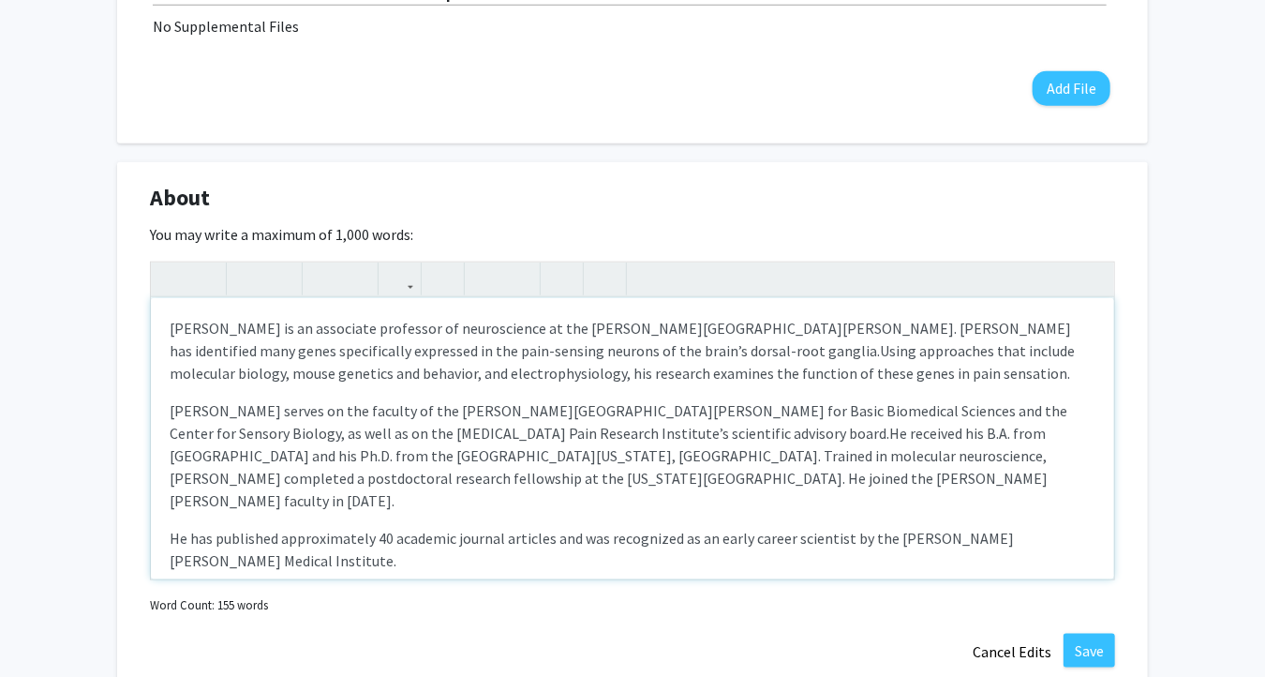
click at [577, 484] on p "[PERSON_NAME] serves on the faculty of the [PERSON_NAME][GEOGRAPHIC_DATA][PERSO…" at bounding box center [633, 455] width 926 height 112
type textarea "<l>Ip. Dolorsit Amet co ad elitseddo eiusmodte in utlaboreetdo ma ali Enima Min…"
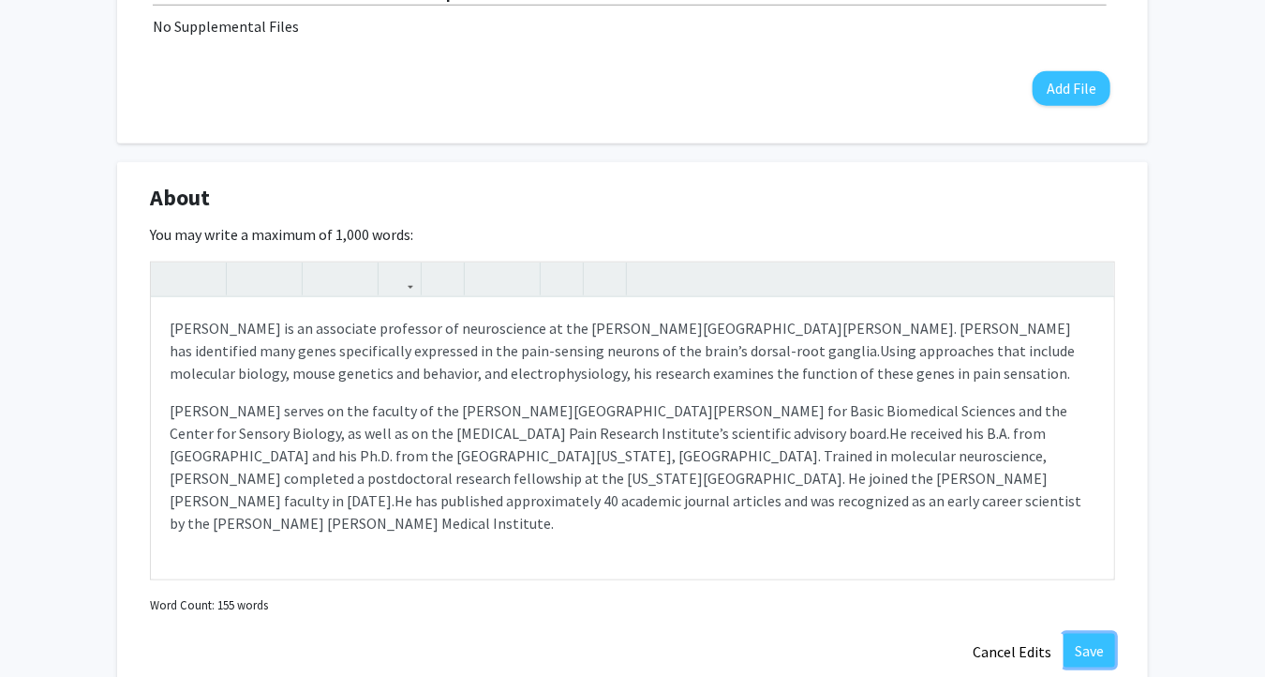
click at [1084, 649] on button "Save" at bounding box center [1090, 651] width 52 height 34
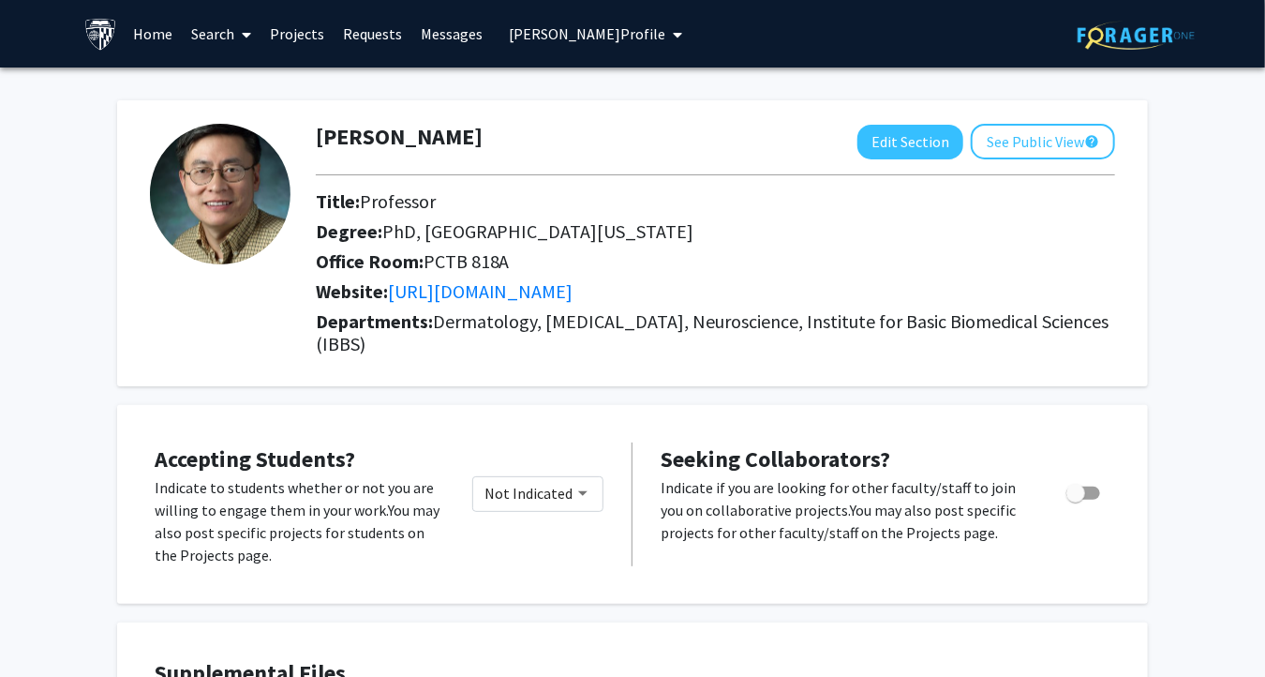
click at [632, 33] on span "[PERSON_NAME] Profile" at bounding box center [588, 33] width 157 height 19
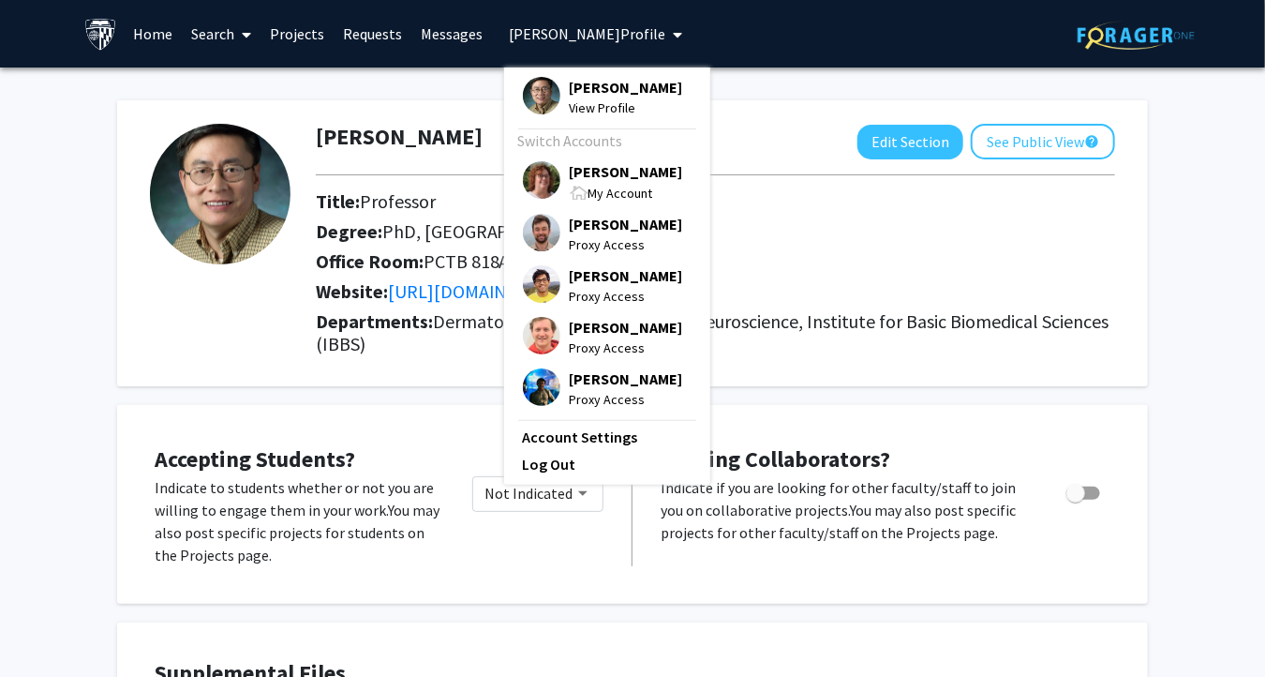
click at [607, 169] on span "[PERSON_NAME]" at bounding box center [626, 171] width 113 height 21
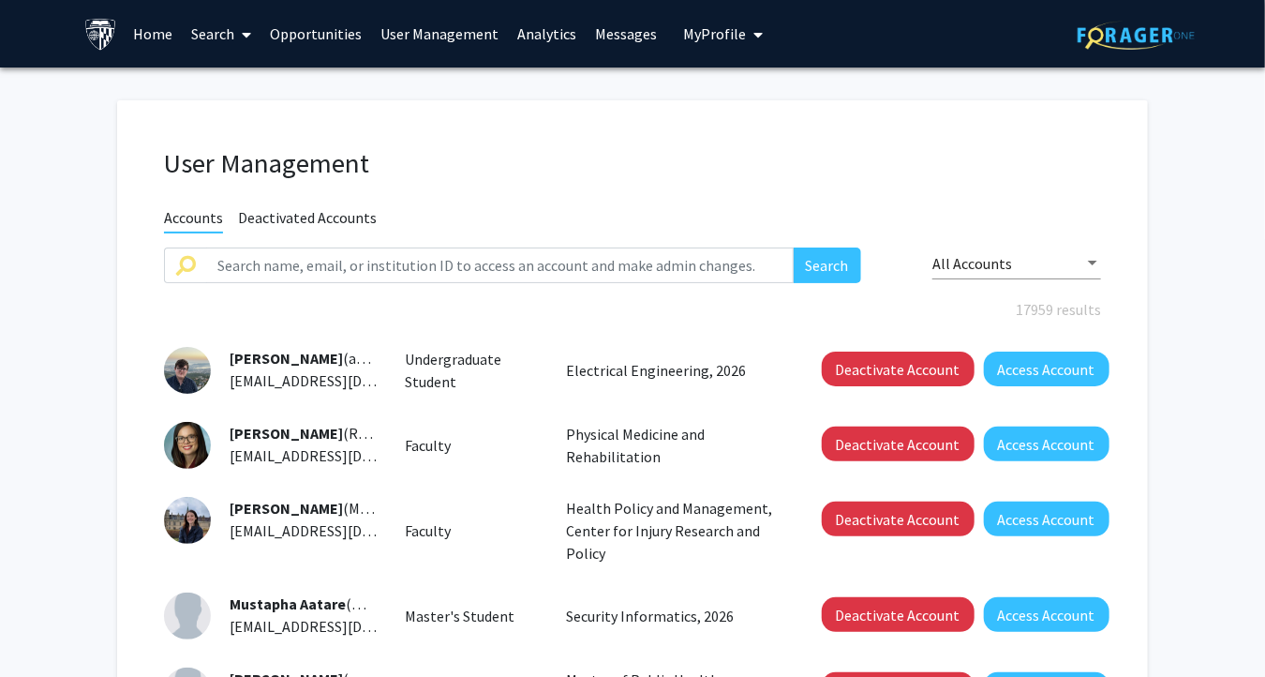
click at [244, 31] on icon at bounding box center [247, 34] width 9 height 15
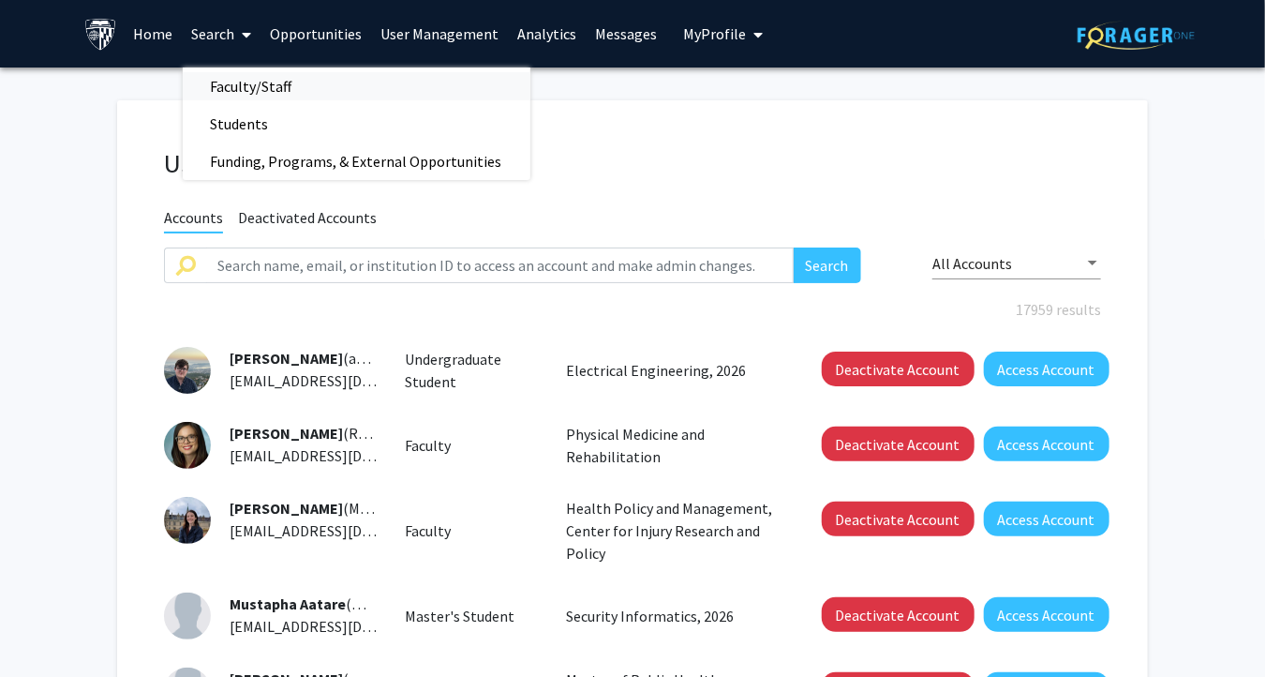
click at [221, 82] on span "Faculty/Staff" at bounding box center [252, 85] width 138 height 37
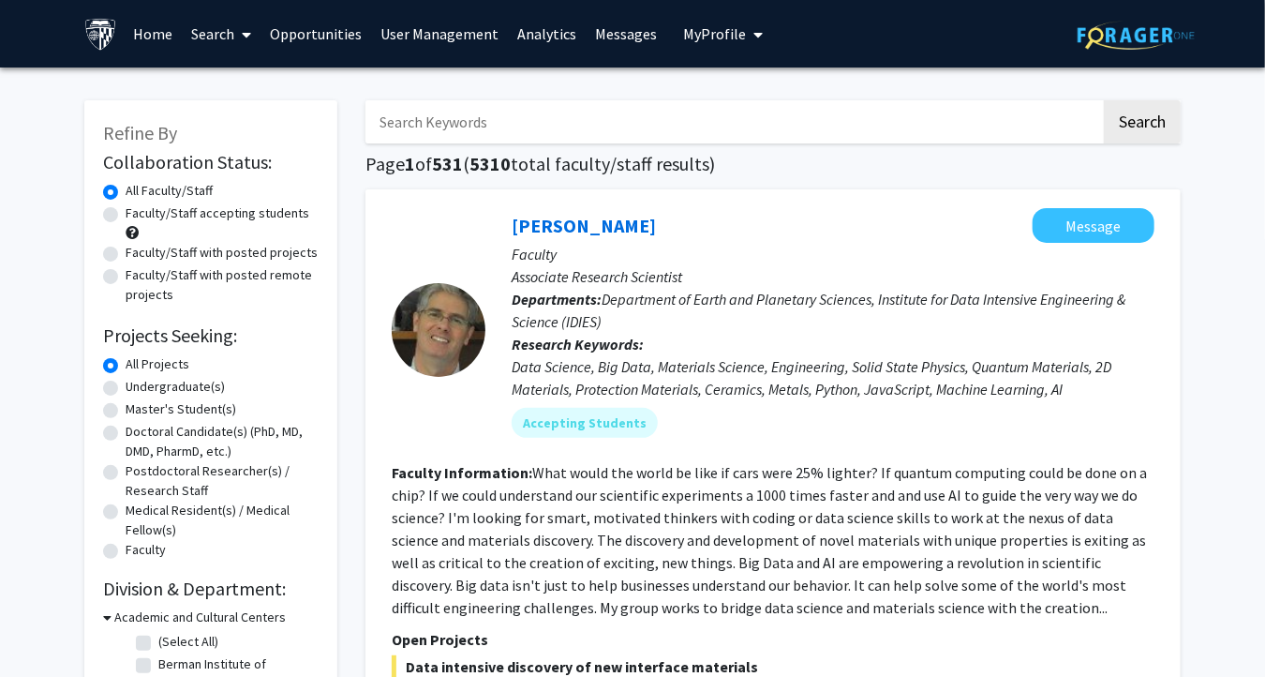
click at [511, 117] on input "Search Keywords" at bounding box center [734, 121] width 736 height 43
paste input "[EMAIL_ADDRESS][DOMAIN_NAME]"
type input "[EMAIL_ADDRESS][DOMAIN_NAME]"
drag, startPoint x: 533, startPoint y: 121, endPoint x: 287, endPoint y: 95, distance: 247.9
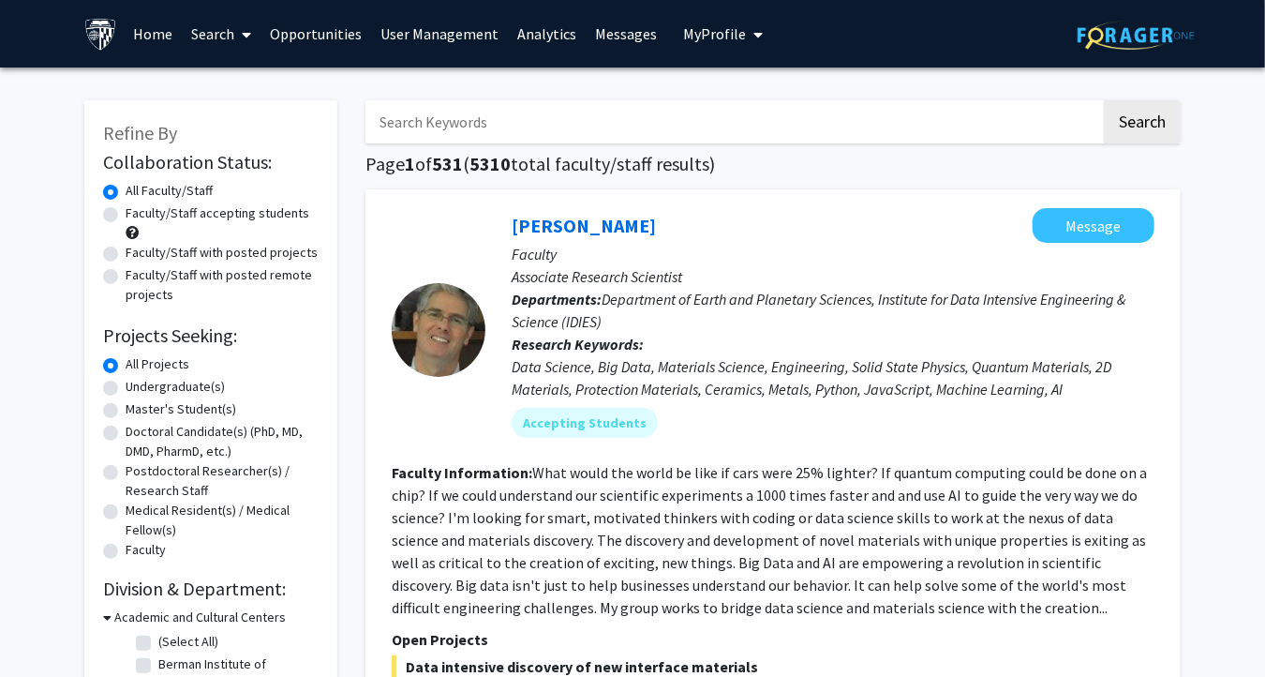
click at [432, 128] on input "Search Keywords" at bounding box center [734, 121] width 736 height 43
paste input "[PERSON_NAME]"
type input "[PERSON_NAME]"
click at [1135, 122] on button "Search" at bounding box center [1142, 121] width 77 height 43
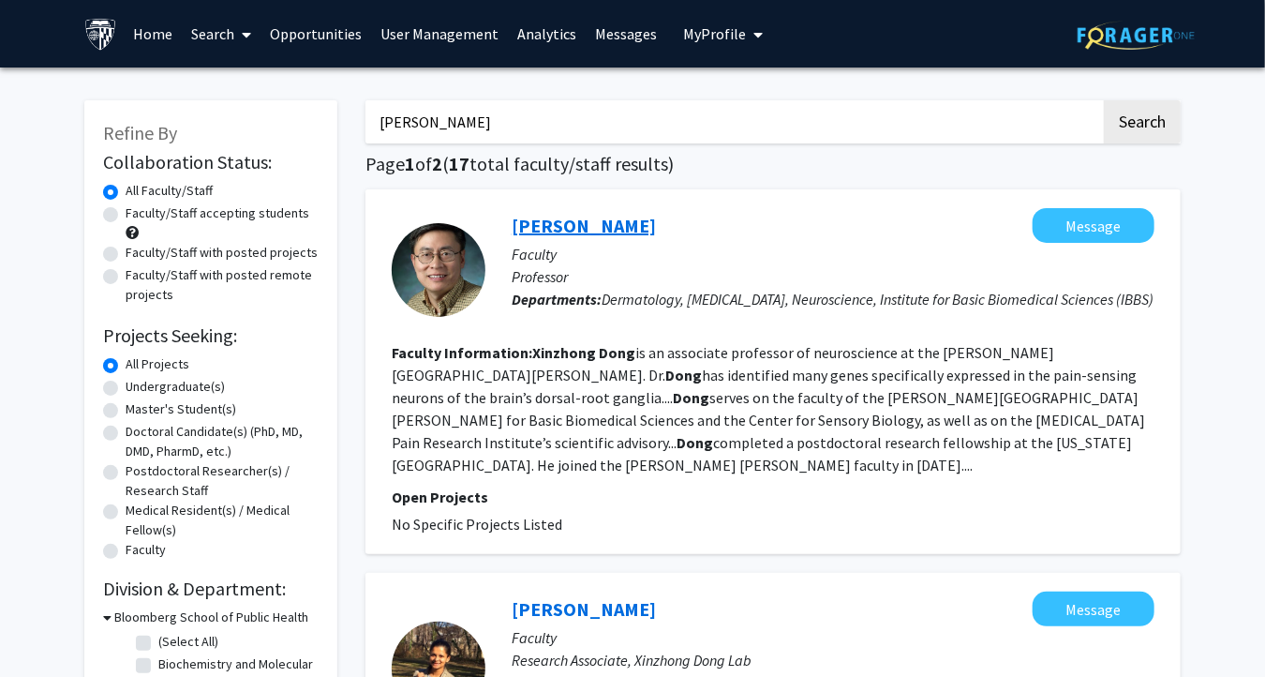
click at [585, 222] on link "[PERSON_NAME]" at bounding box center [584, 225] width 144 height 23
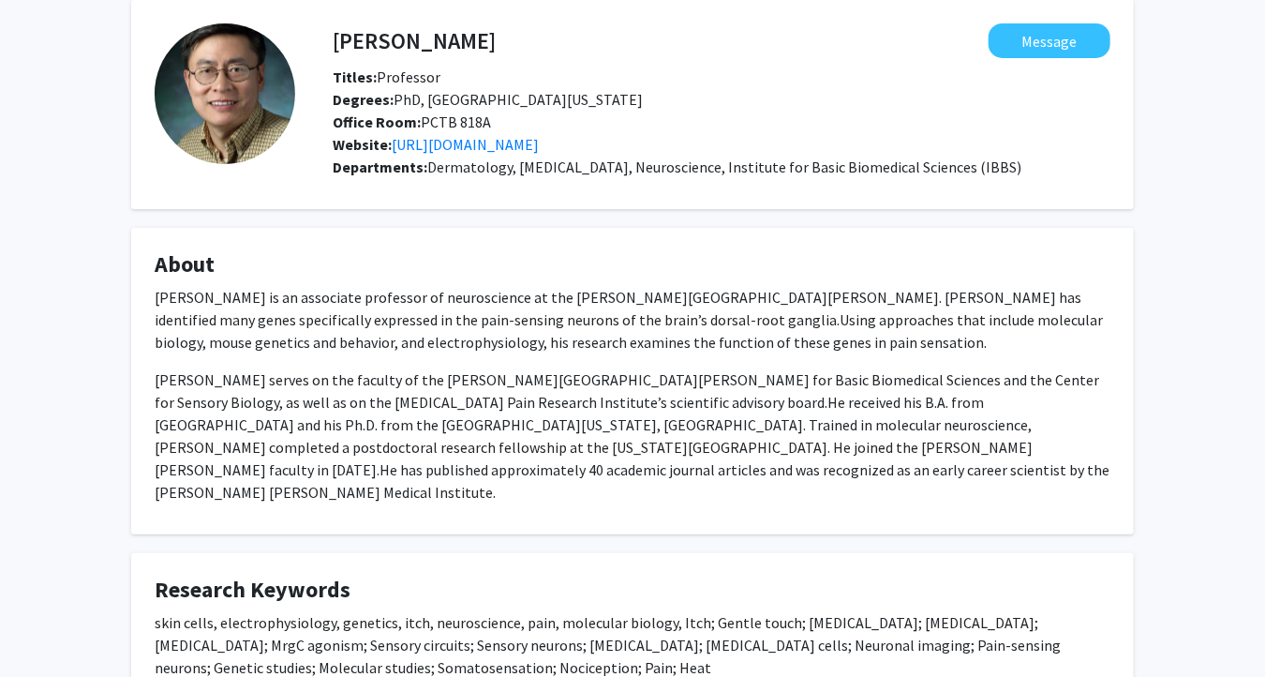
scroll to position [281, 0]
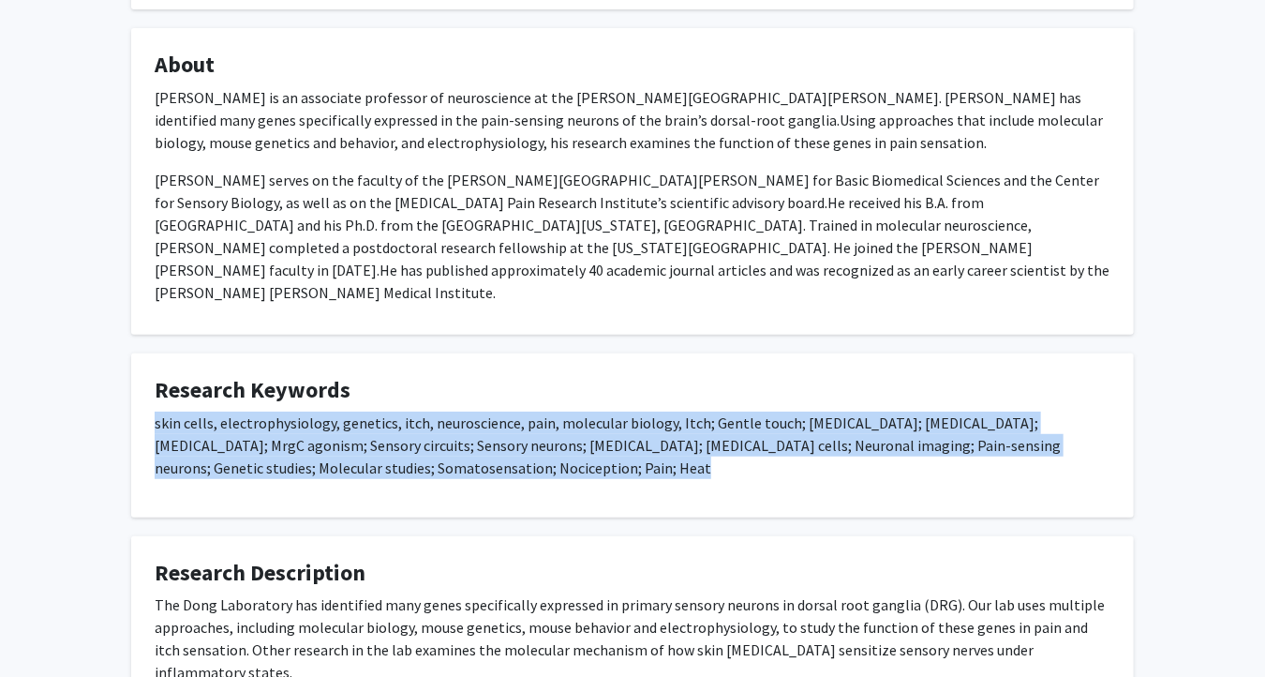
drag, startPoint x: 154, startPoint y: 403, endPoint x: 485, endPoint y: 447, distance: 333.8
click at [485, 447] on p "skin cells, electrophysiology, genetics, itch, neuroscience, pain, molecular bi…" at bounding box center [633, 444] width 956 height 67
copy p "skin cells, electrophysiology, genetics, itch, neuroscience, pain, molecular bi…"
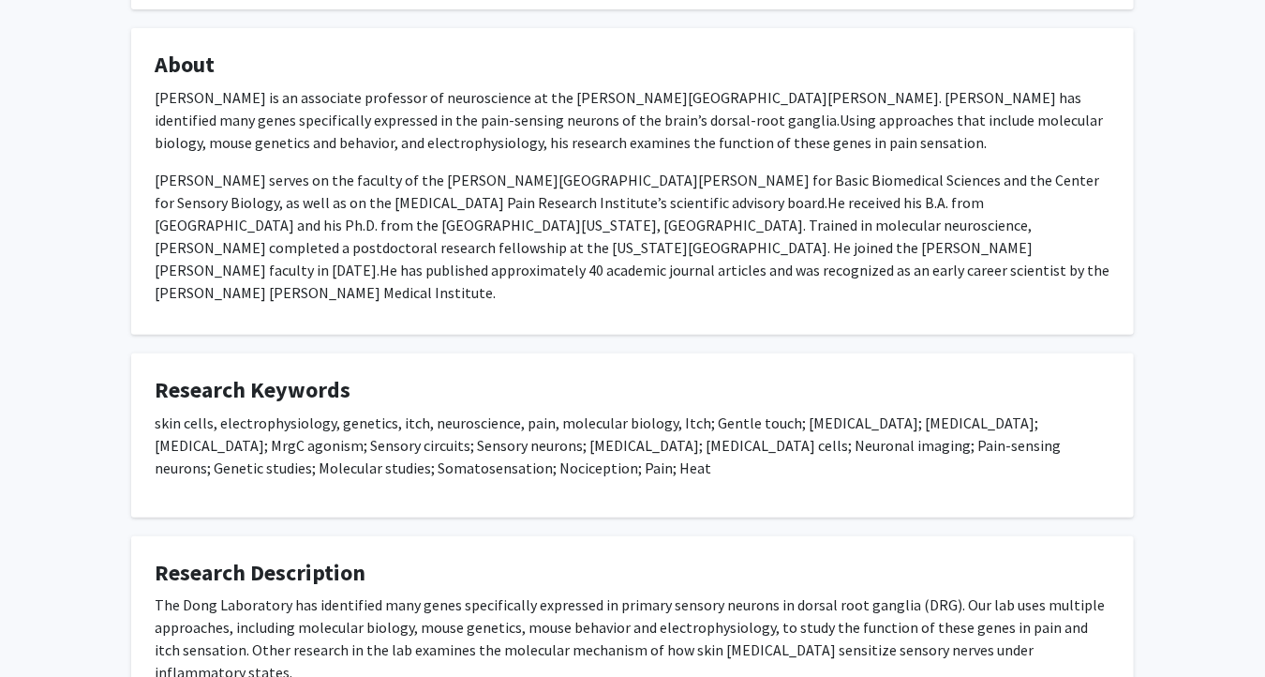
drag, startPoint x: 90, startPoint y: 374, endPoint x: 107, endPoint y: 307, distance: 68.7
click at [90, 374] on div "[PERSON_NAME] Message Titles: Professor Degrees: PhD, [GEOGRAPHIC_DATA][US_STAT…" at bounding box center [632, 284] width 1265 height 996
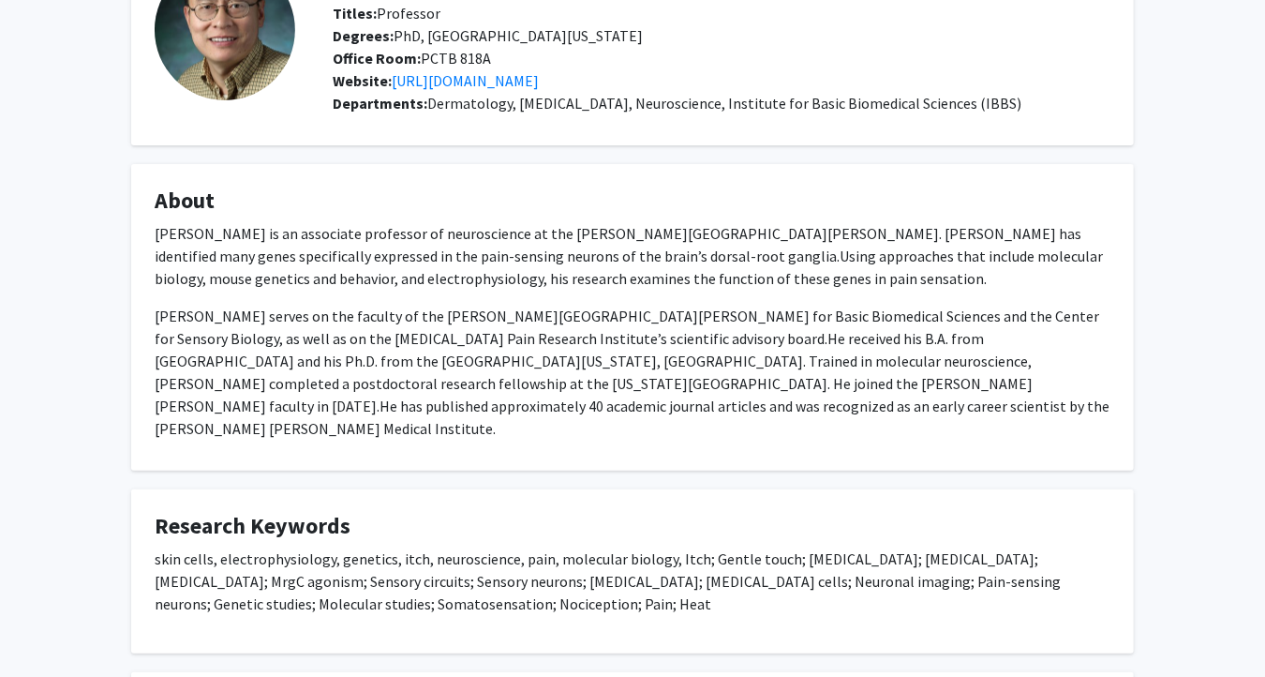
scroll to position [0, 0]
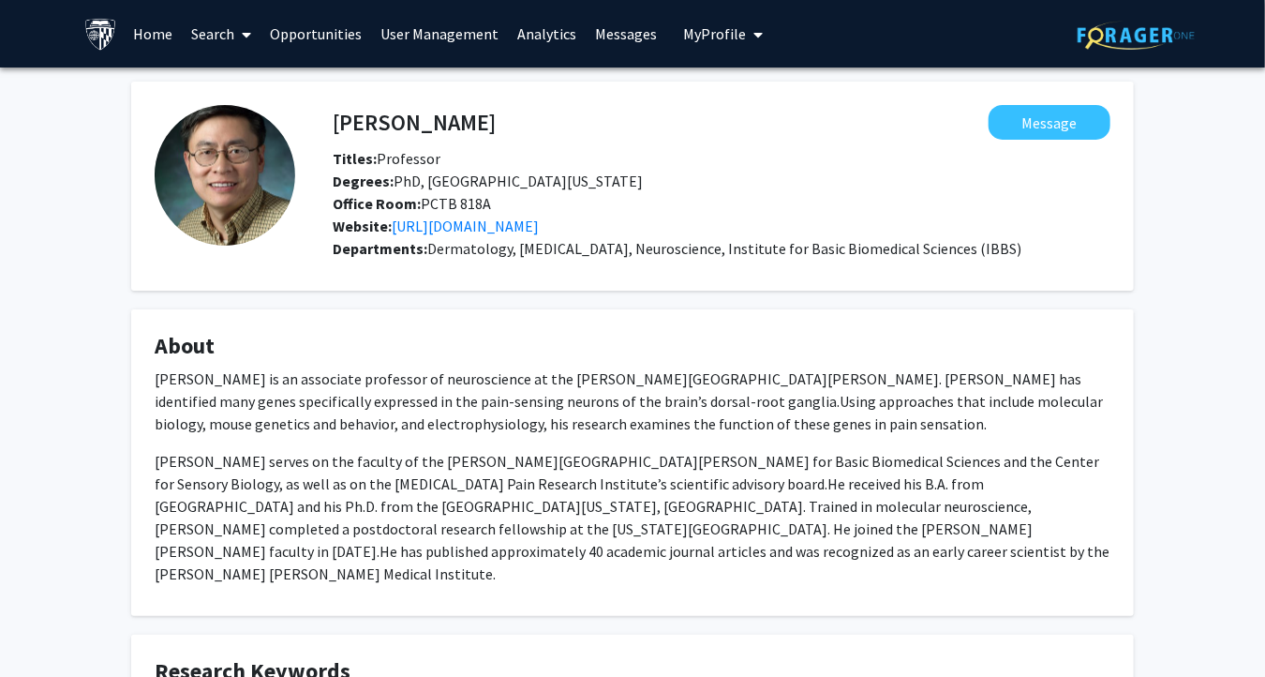
click at [244, 38] on icon at bounding box center [247, 34] width 9 height 15
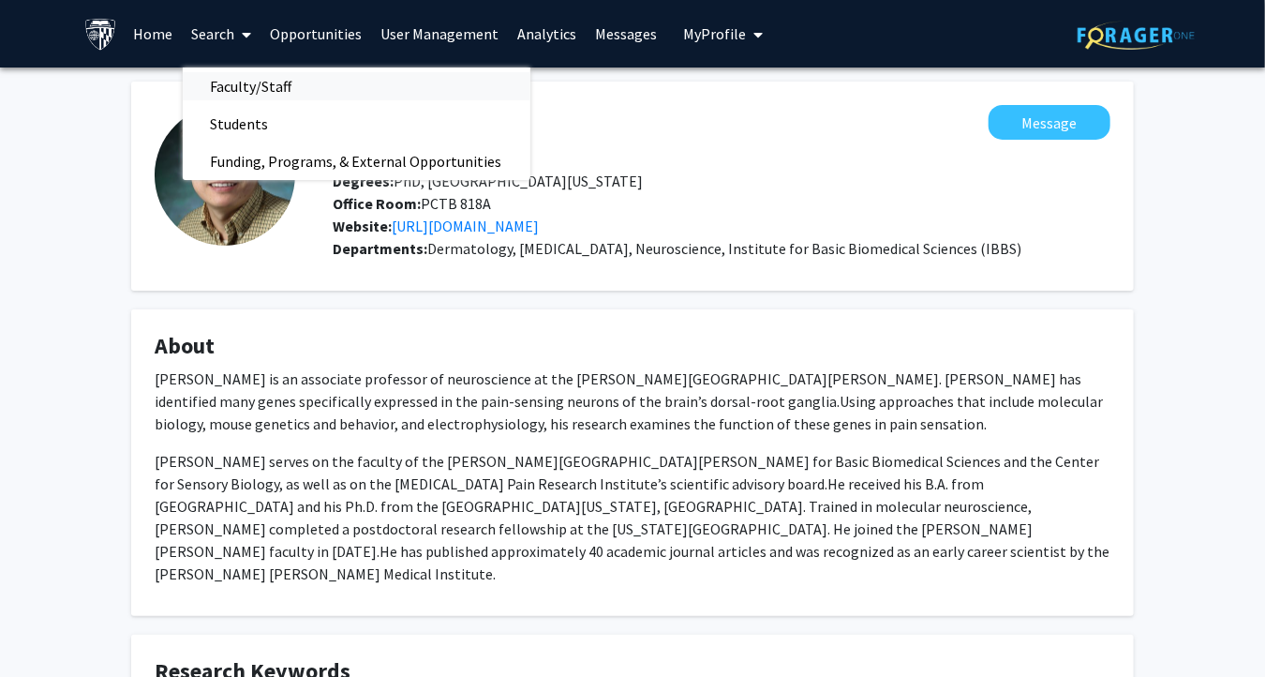
click at [244, 86] on span "Faculty/Staff" at bounding box center [252, 85] width 138 height 37
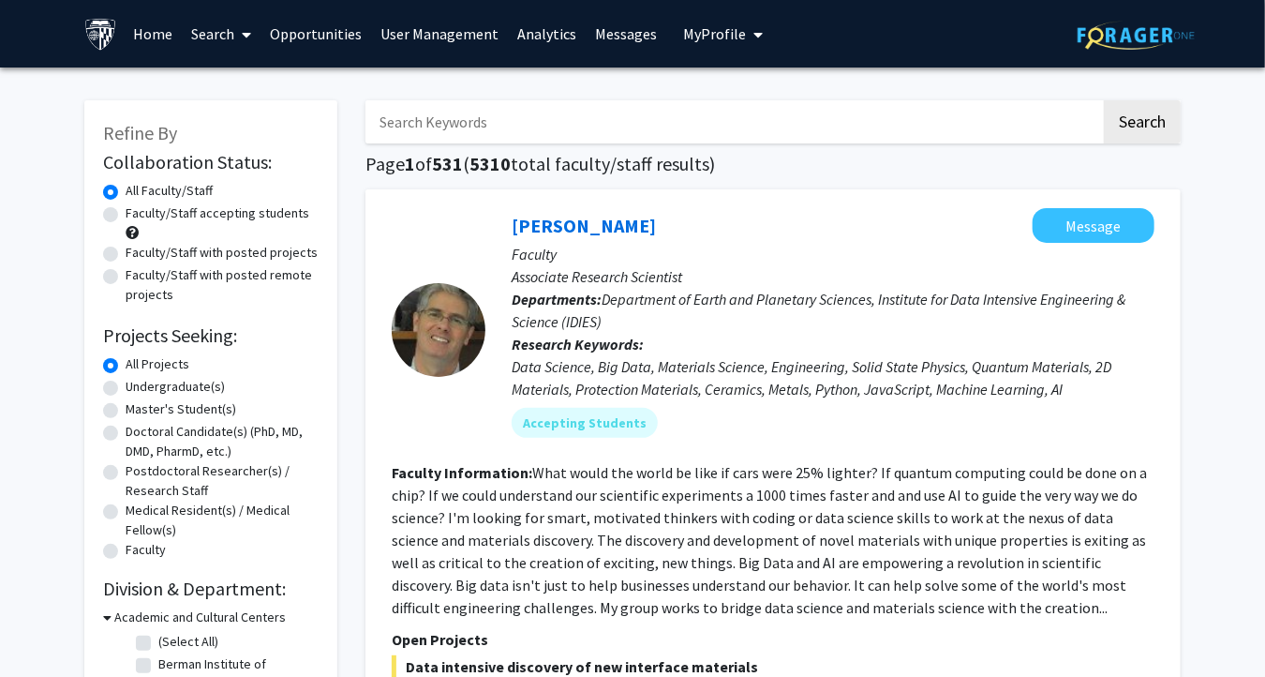
drag, startPoint x: 46, startPoint y: 147, endPoint x: 241, endPoint y: 151, distance: 195.0
click at [553, 121] on input "Search Keywords" at bounding box center [734, 121] width 736 height 43
click at [1104, 100] on button "Search" at bounding box center [1142, 121] width 77 height 43
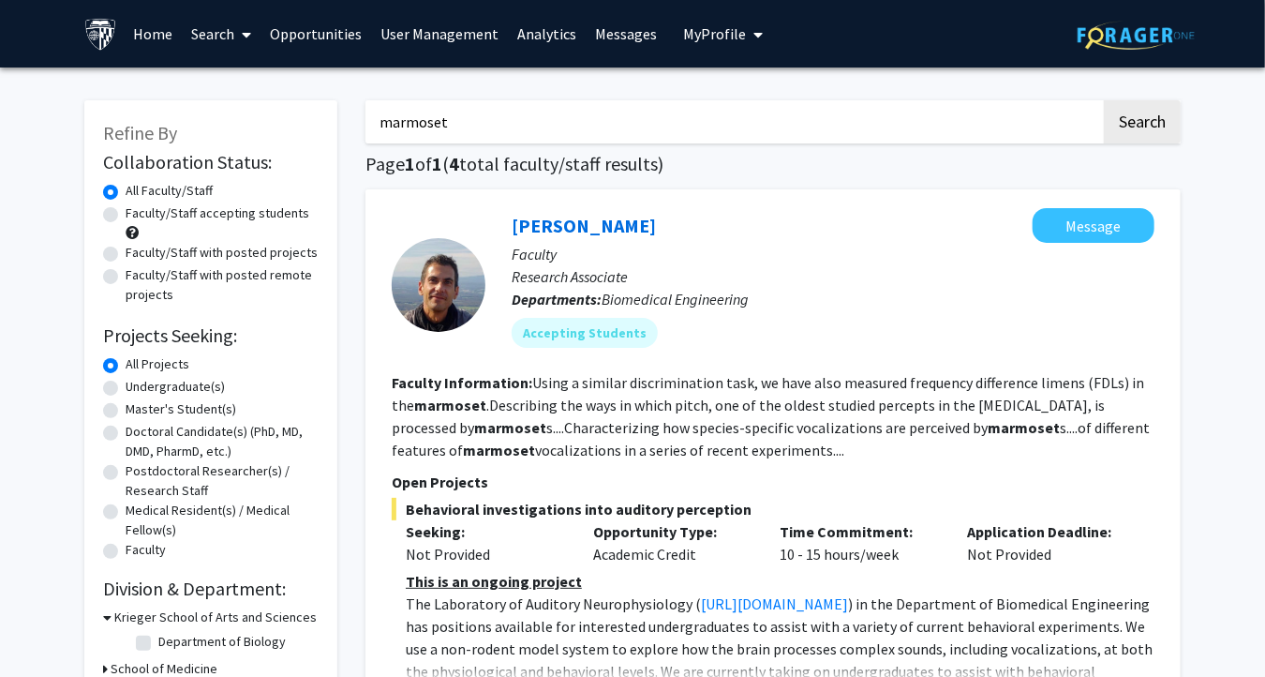
drag, startPoint x: 481, startPoint y: 113, endPoint x: 224, endPoint y: 116, distance: 256.8
paste input "[MEDICAL_DATA]"
type input "[MEDICAL_DATA]"
click at [1133, 123] on button "Search" at bounding box center [1142, 121] width 77 height 43
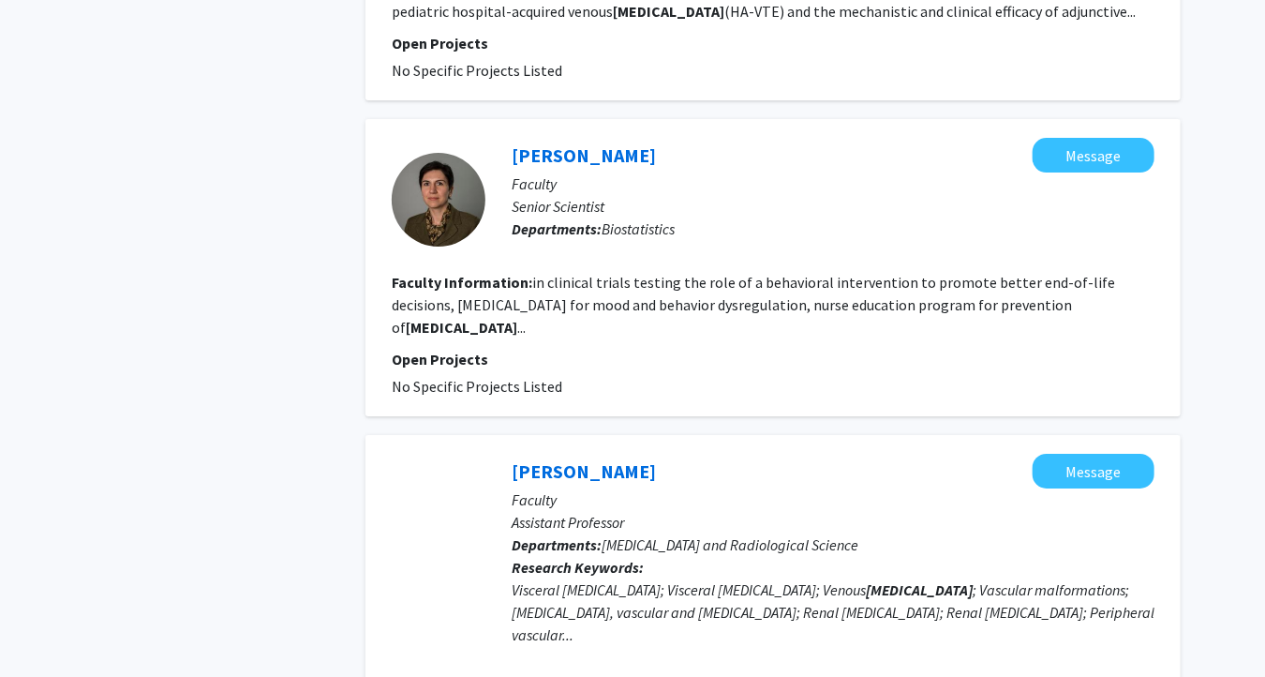
scroll to position [3000, 0]
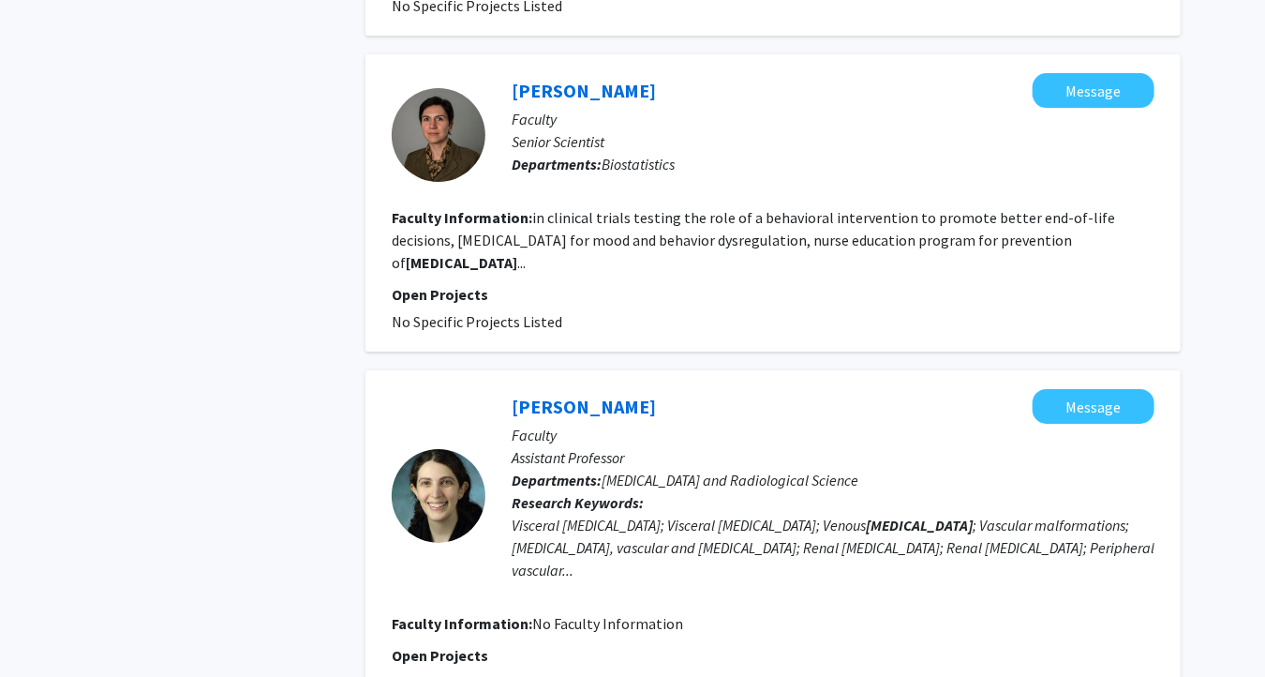
click at [904, 130] on p "Senior Scientist" at bounding box center [833, 141] width 643 height 22
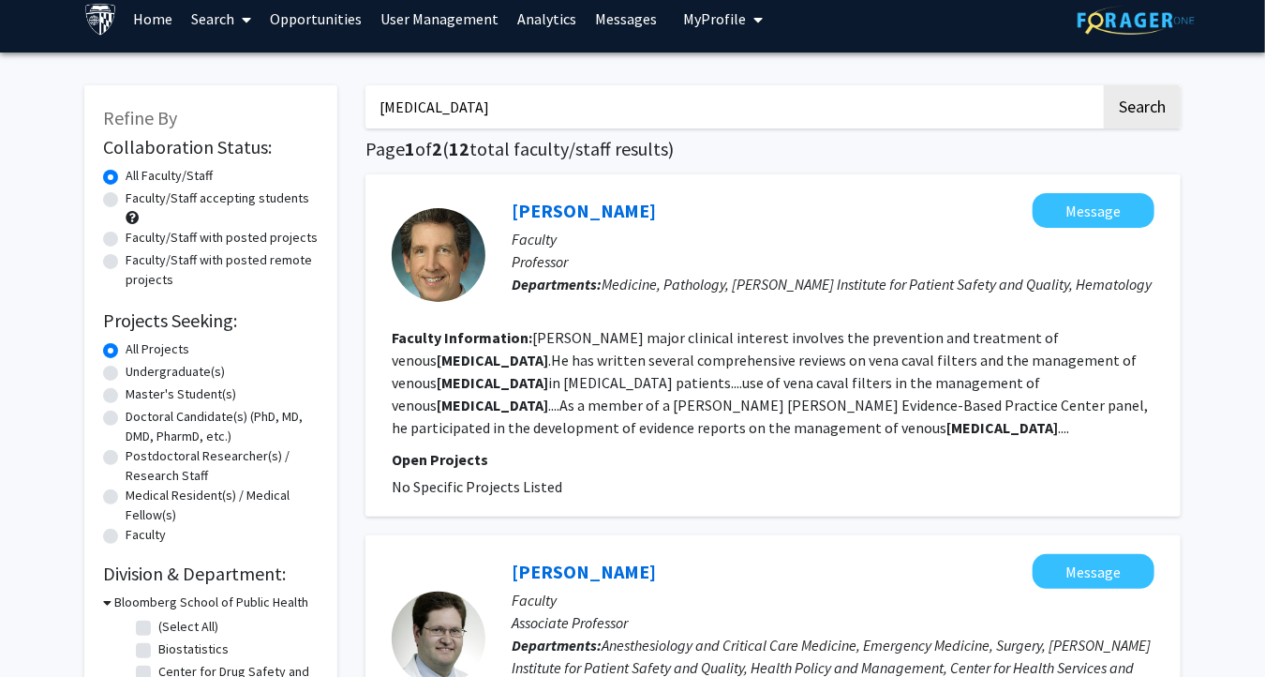
scroll to position [11, 0]
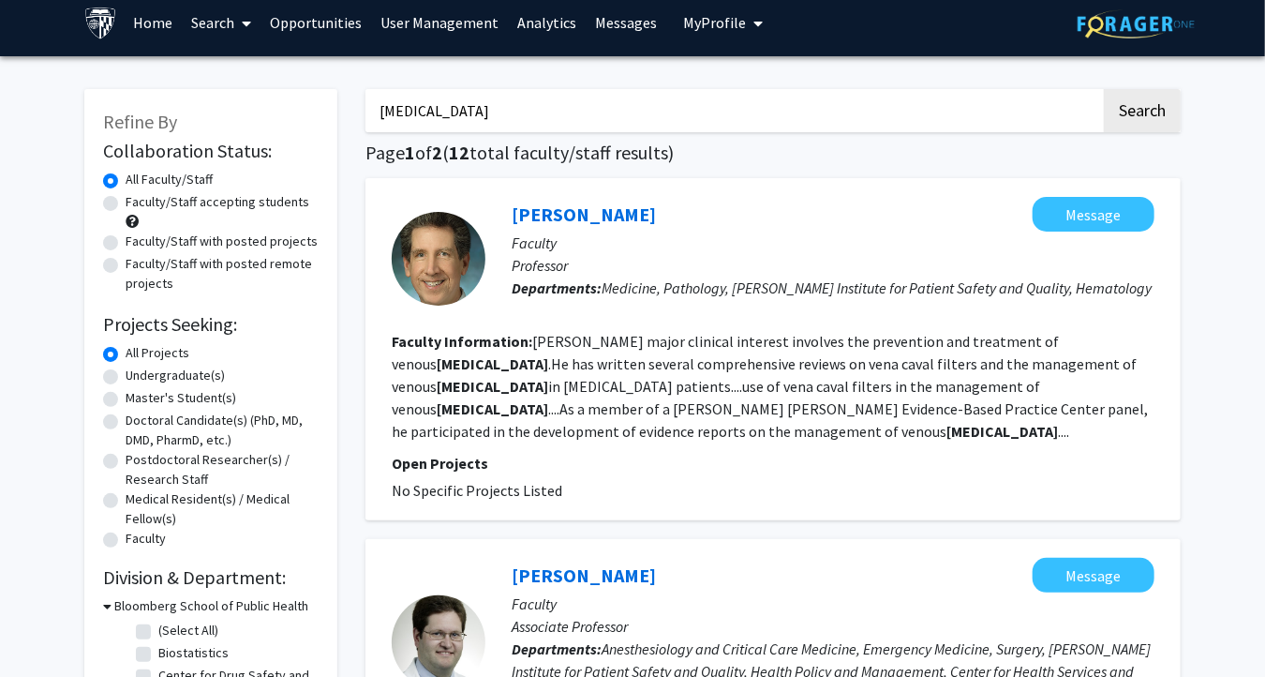
click at [126, 206] on label "Faculty/Staff accepting students" at bounding box center [218, 202] width 184 height 20
click at [126, 204] on input "Faculty/Staff accepting students" at bounding box center [132, 198] width 12 height 12
radio input "true"
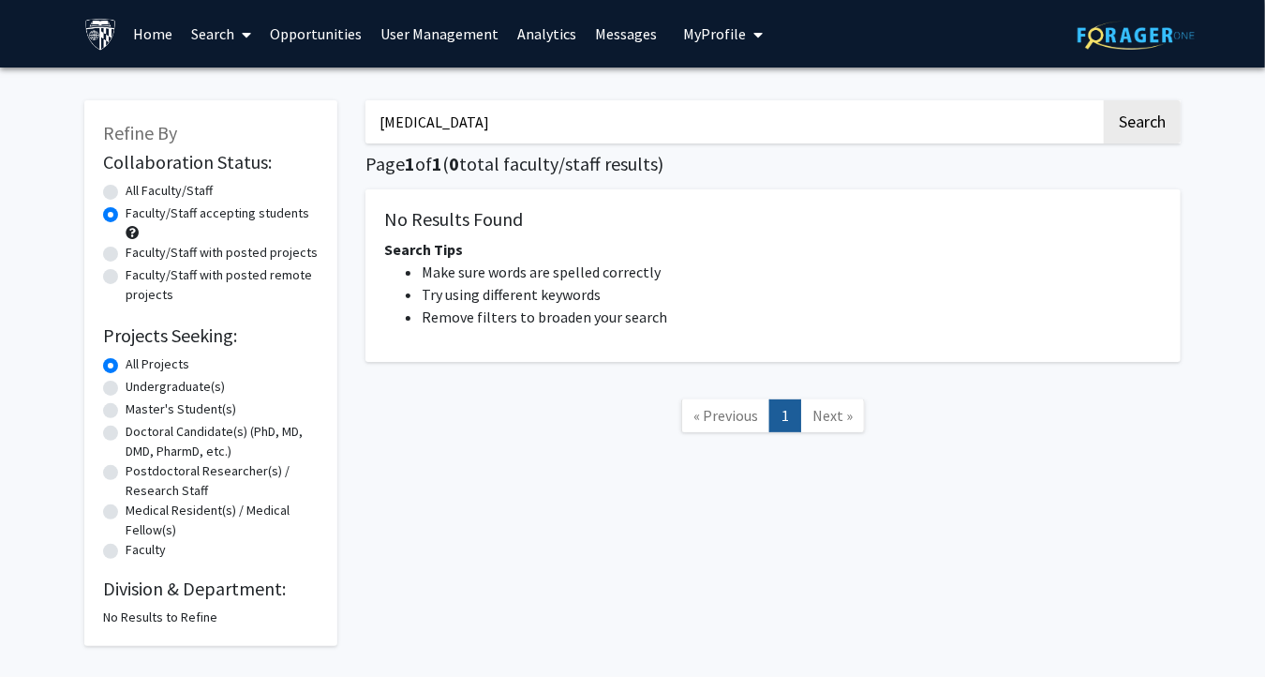
click at [126, 186] on label "All Faculty/Staff" at bounding box center [169, 191] width 87 height 20
click at [126, 186] on input "All Faculty/Staff" at bounding box center [132, 187] width 12 height 12
radio input "true"
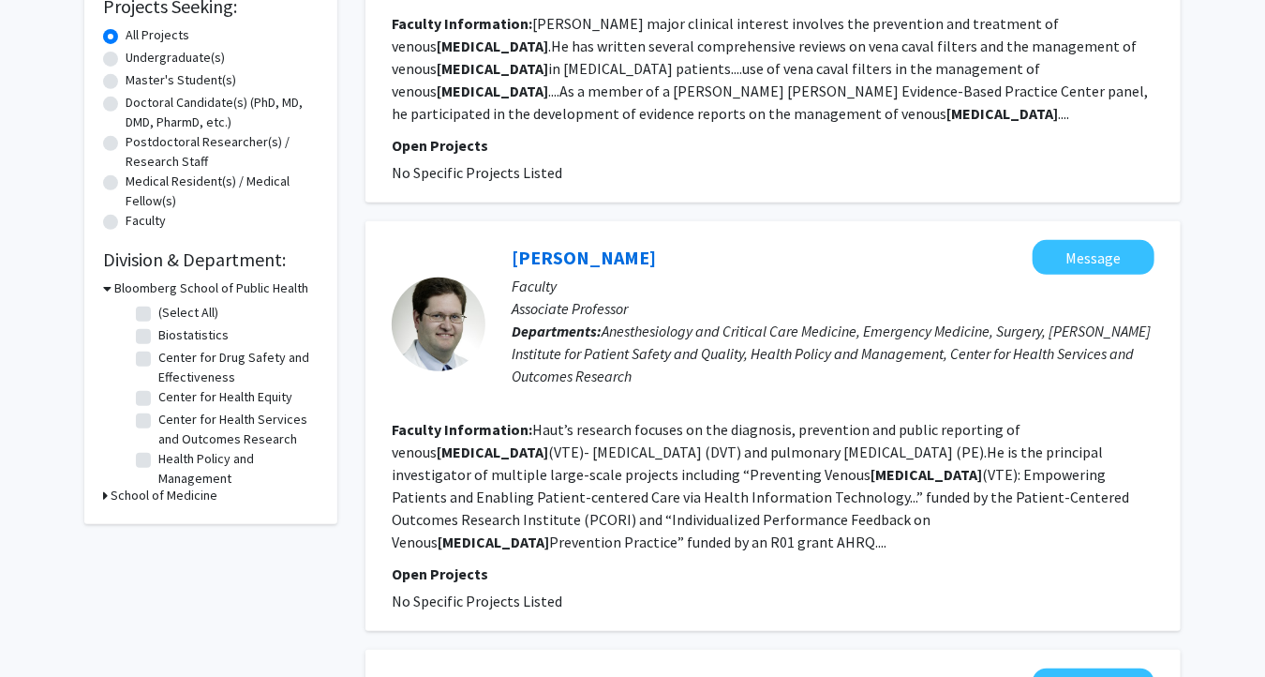
scroll to position [375, 0]
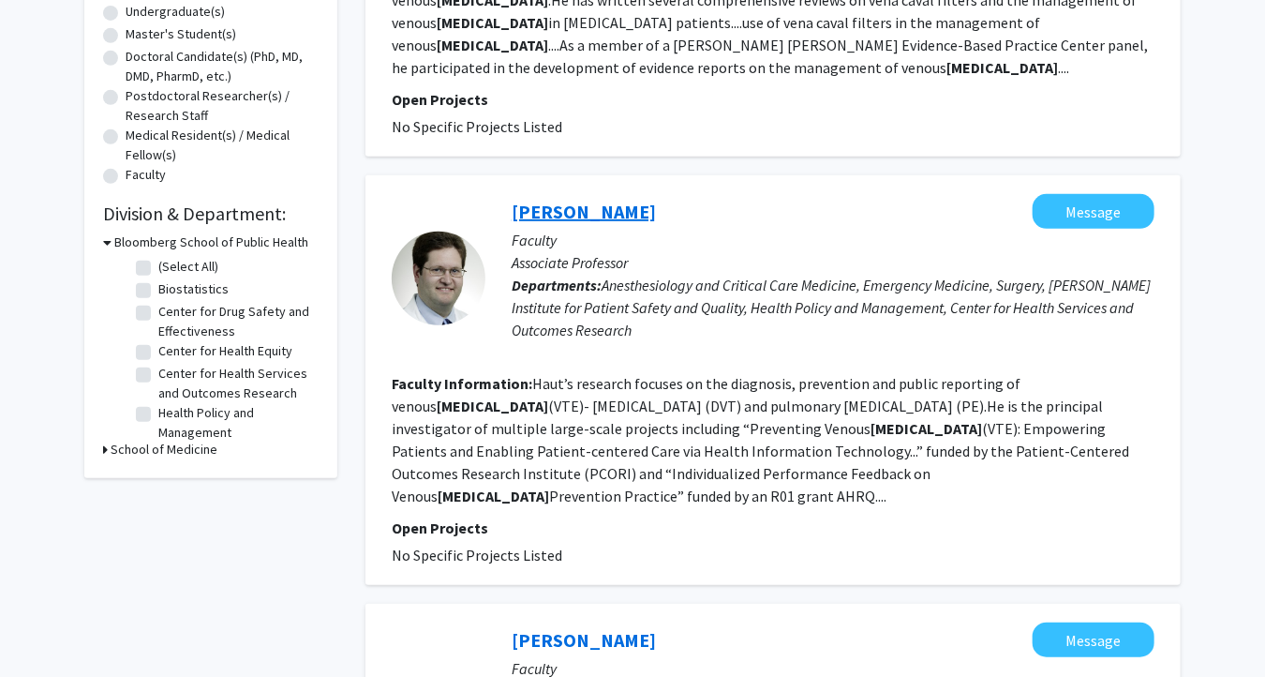
click at [544, 203] on link "[PERSON_NAME]" at bounding box center [584, 211] width 144 height 23
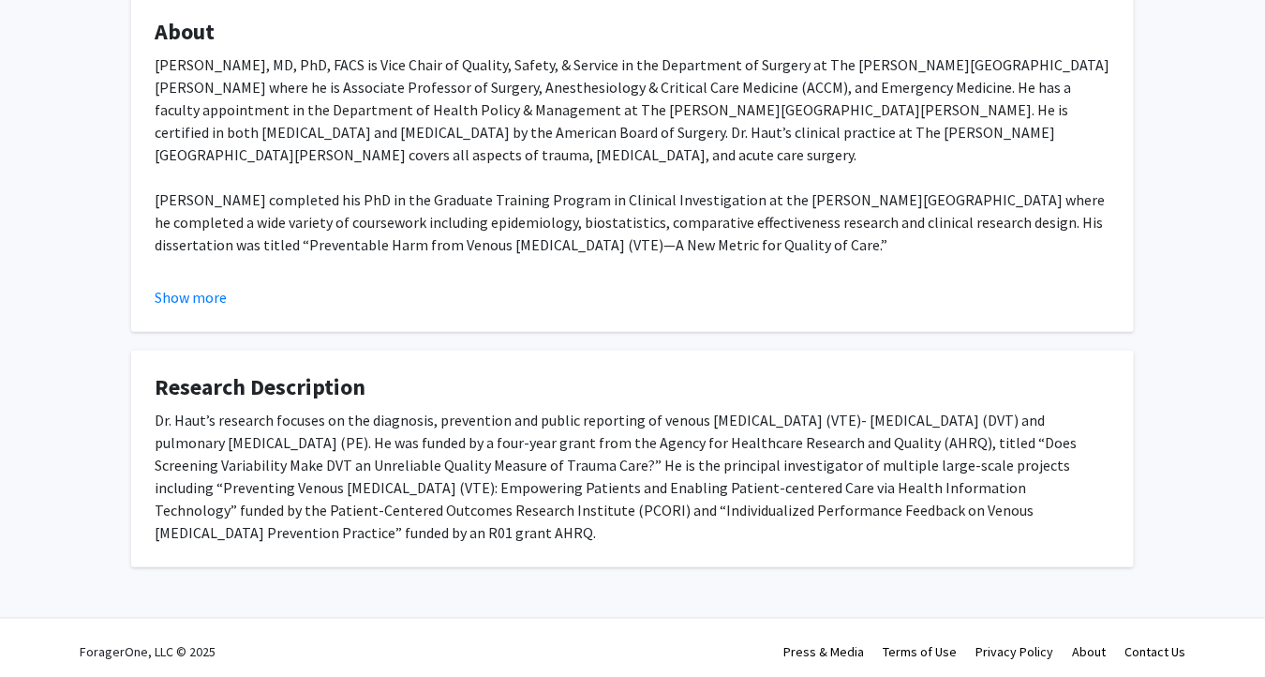
scroll to position [343, 0]
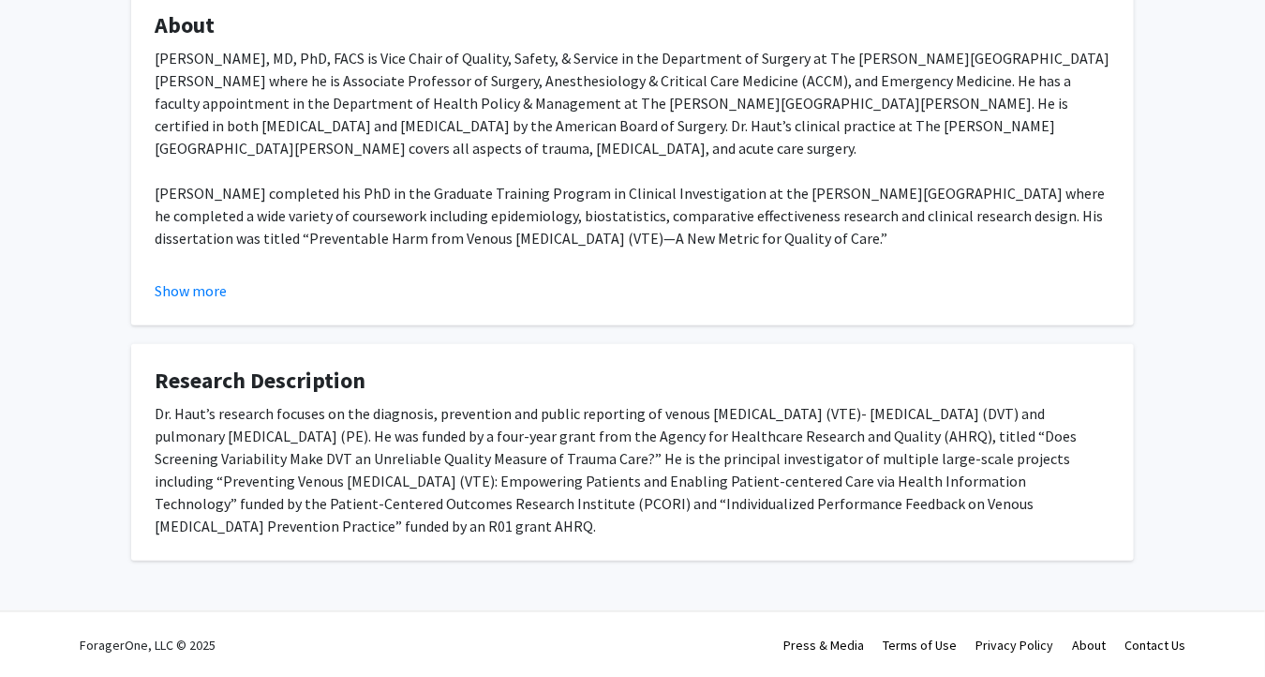
drag, startPoint x: 37, startPoint y: 522, endPoint x: 156, endPoint y: 212, distance: 332.0
click at [41, 522] on div "Elliott Haut Message Titles: Associate Professor Degrees: MD The [GEOGRAPHIC_DA…" at bounding box center [632, 172] width 1265 height 897
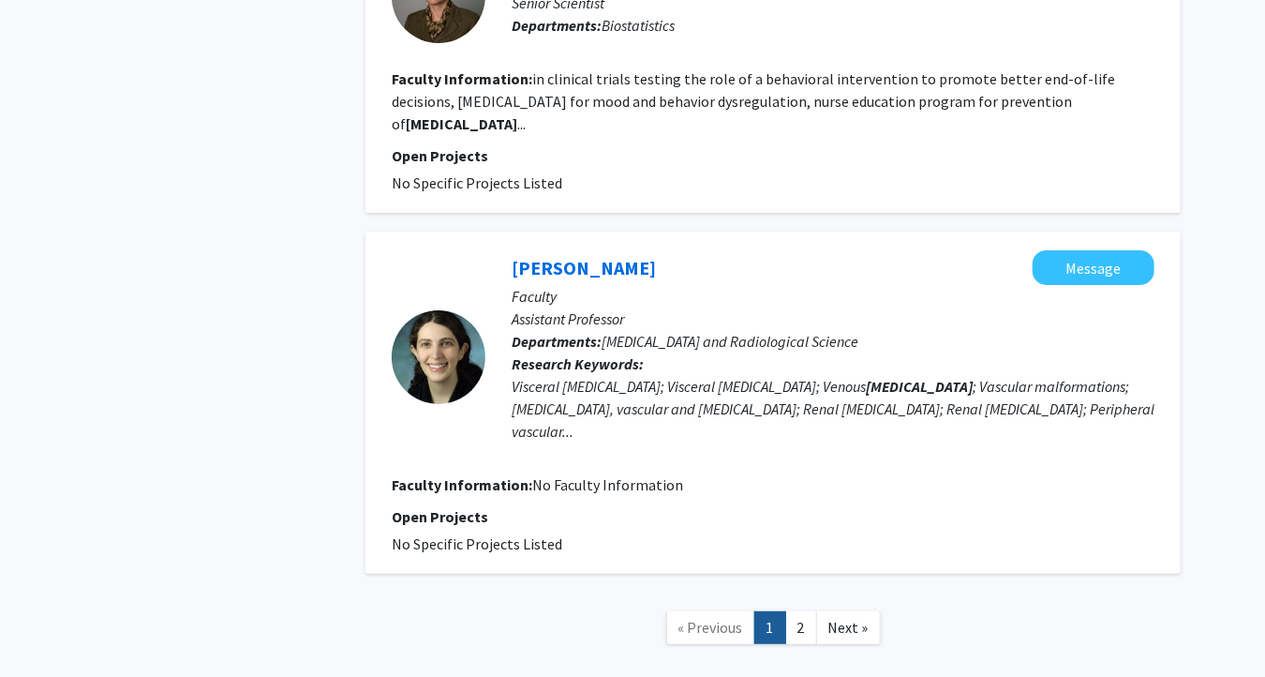
scroll to position [3152, 0]
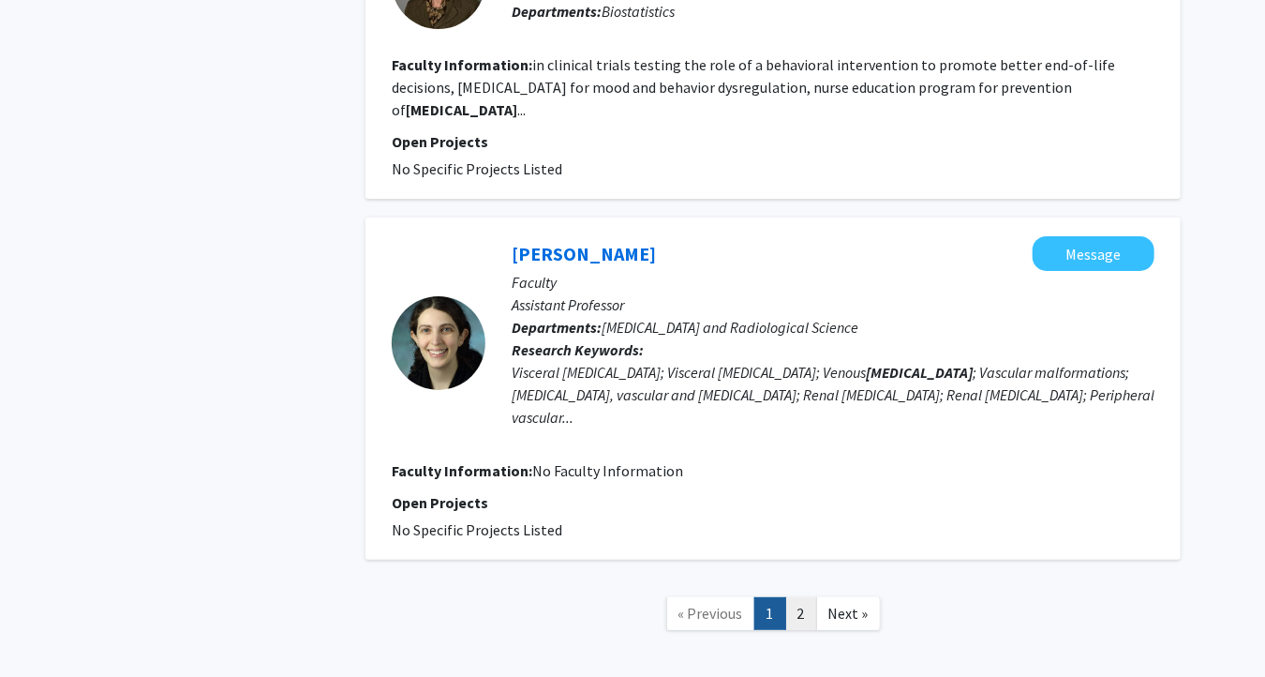
click at [806, 597] on link "2" at bounding box center [801, 613] width 32 height 33
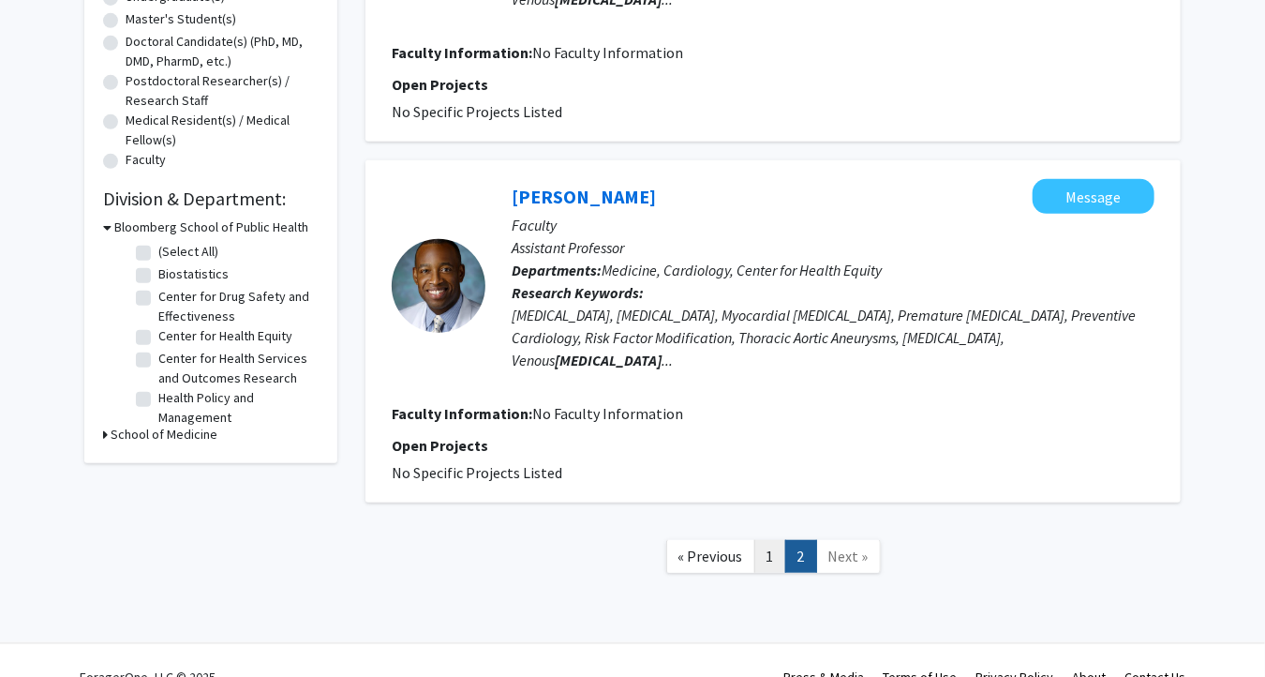
scroll to position [423, 0]
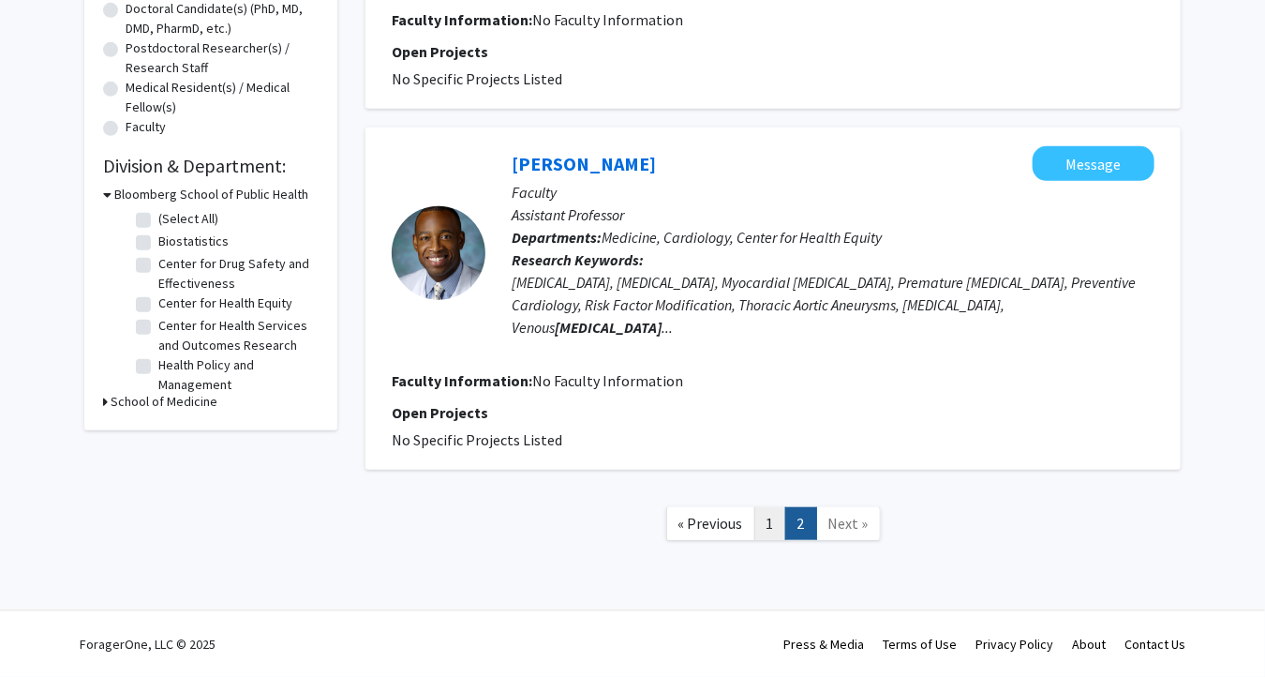
click at [782, 532] on link "1" at bounding box center [771, 523] width 32 height 33
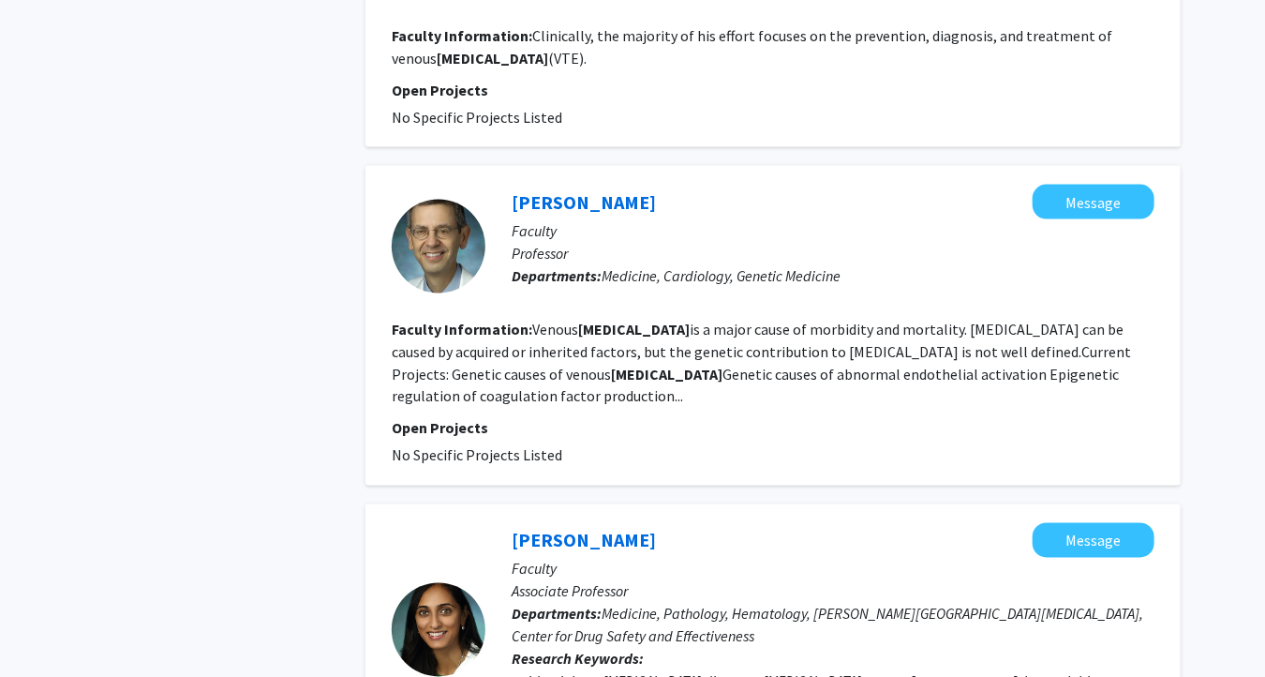
scroll to position [1219, 0]
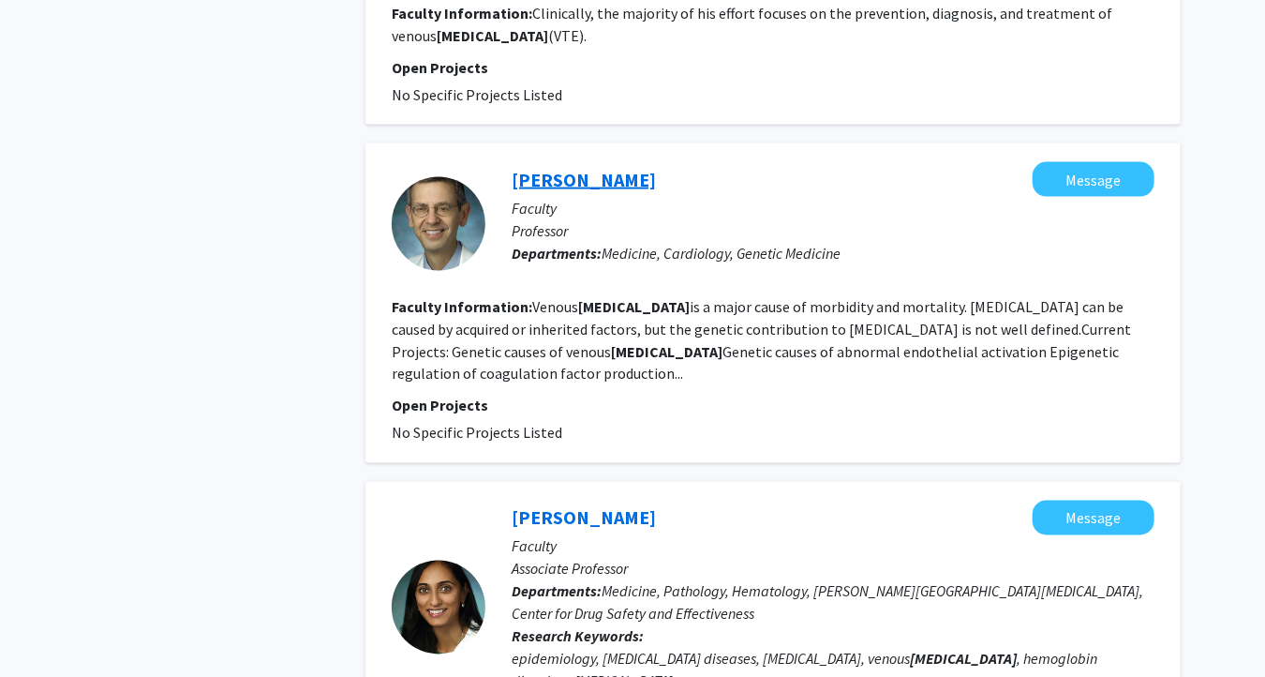
click at [602, 168] on link "[PERSON_NAME]" at bounding box center [584, 179] width 144 height 23
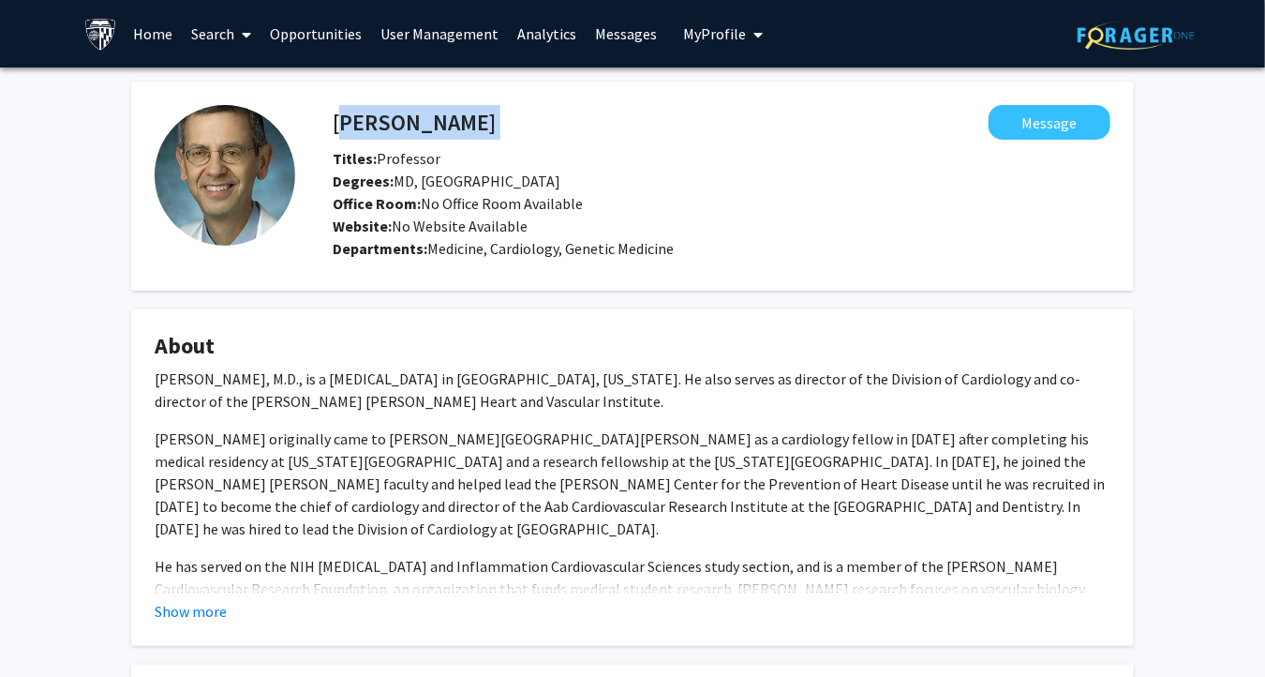
drag, startPoint x: 322, startPoint y: 113, endPoint x: 333, endPoint y: 114, distance: 10.4
click at [333, 114] on div "[PERSON_NAME] Message" at bounding box center [722, 122] width 806 height 35
click at [341, 109] on h4 "[PERSON_NAME]" at bounding box center [414, 122] width 163 height 35
copy h4 "[PERSON_NAME]"
click at [209, 28] on link "Search" at bounding box center [222, 34] width 79 height 66
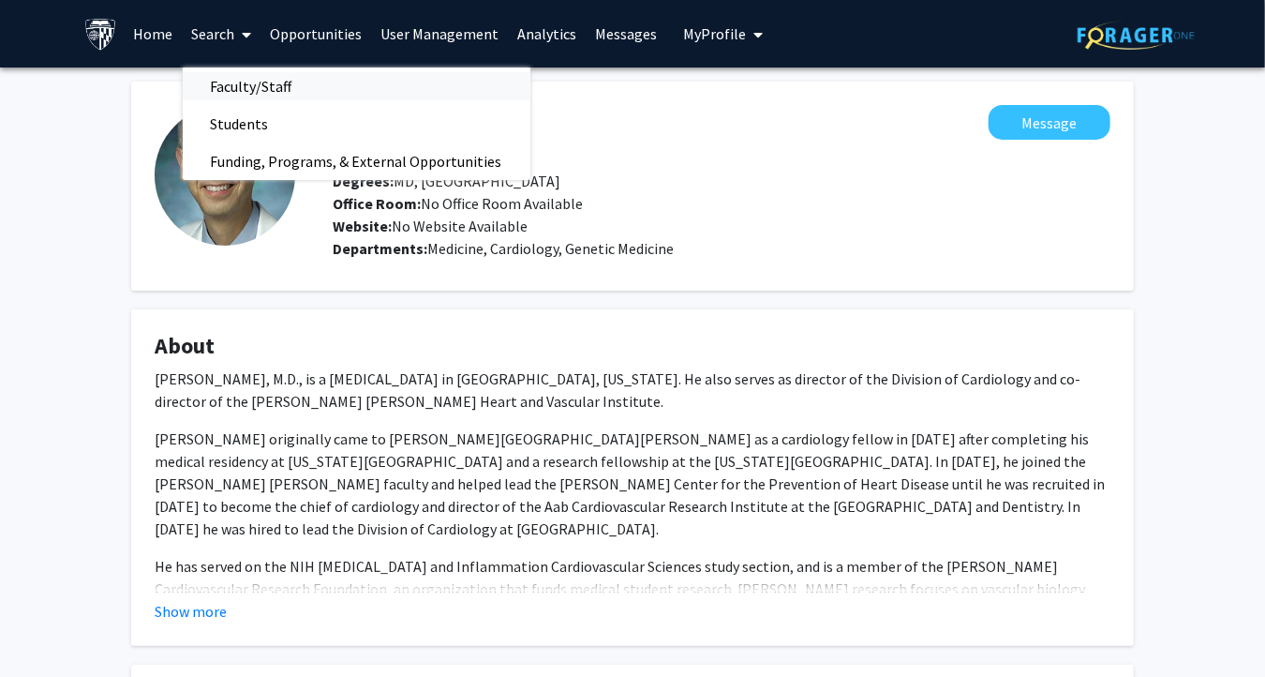
click at [222, 82] on span "Faculty/Staff" at bounding box center [252, 85] width 138 height 37
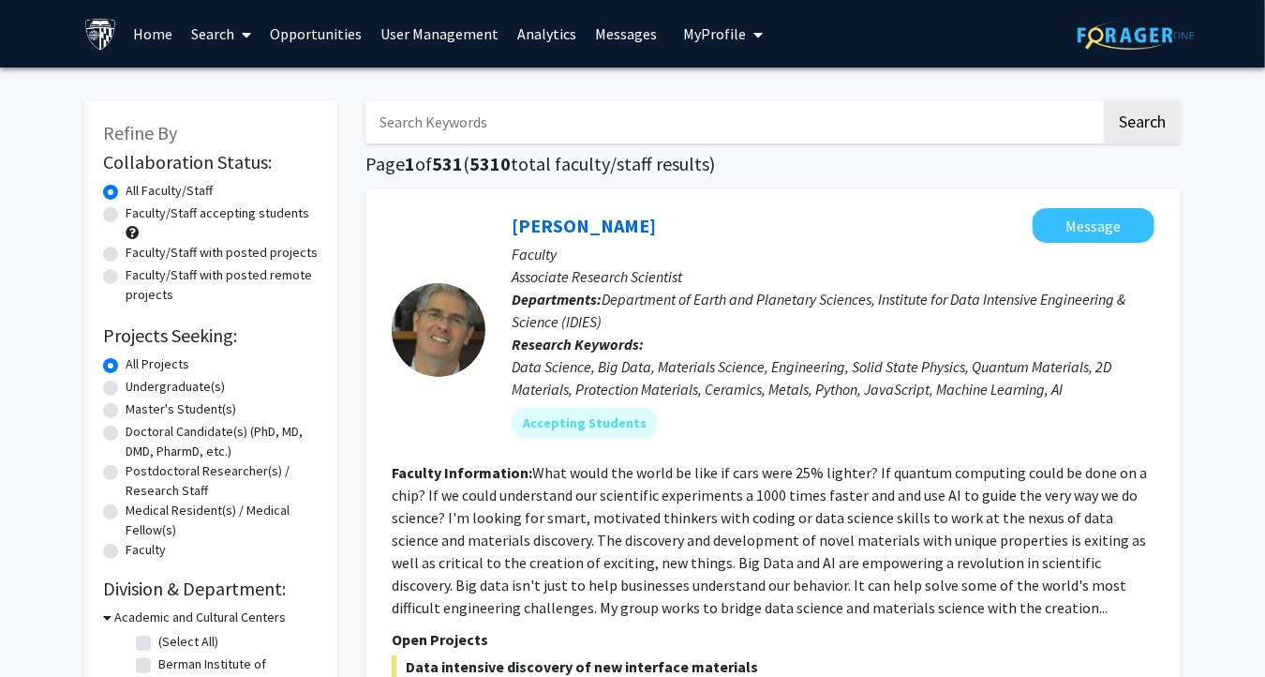
click at [436, 132] on input "Search Keywords" at bounding box center [734, 121] width 736 height 43
paste input "[MEDICAL_DATA]"
type input "[MEDICAL_DATA]"
click at [1144, 112] on button "Search" at bounding box center [1142, 121] width 77 height 43
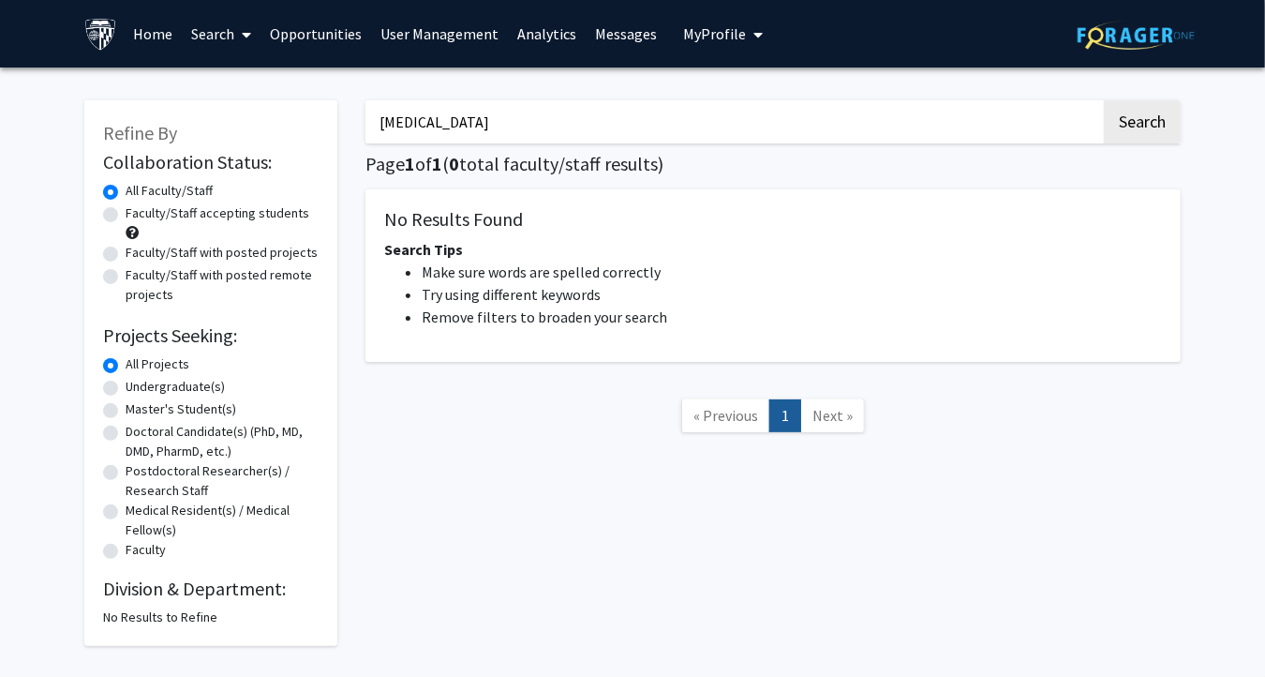
drag, startPoint x: 472, startPoint y: 122, endPoint x: 170, endPoint y: 103, distance: 303.3
click at [170, 103] on div "Refine By Collaboration Status: Collaboration Status All Faculty/Staff Collabor…" at bounding box center [632, 364] width 1125 height 564
click at [1104, 100] on button "Search" at bounding box center [1142, 121] width 77 height 43
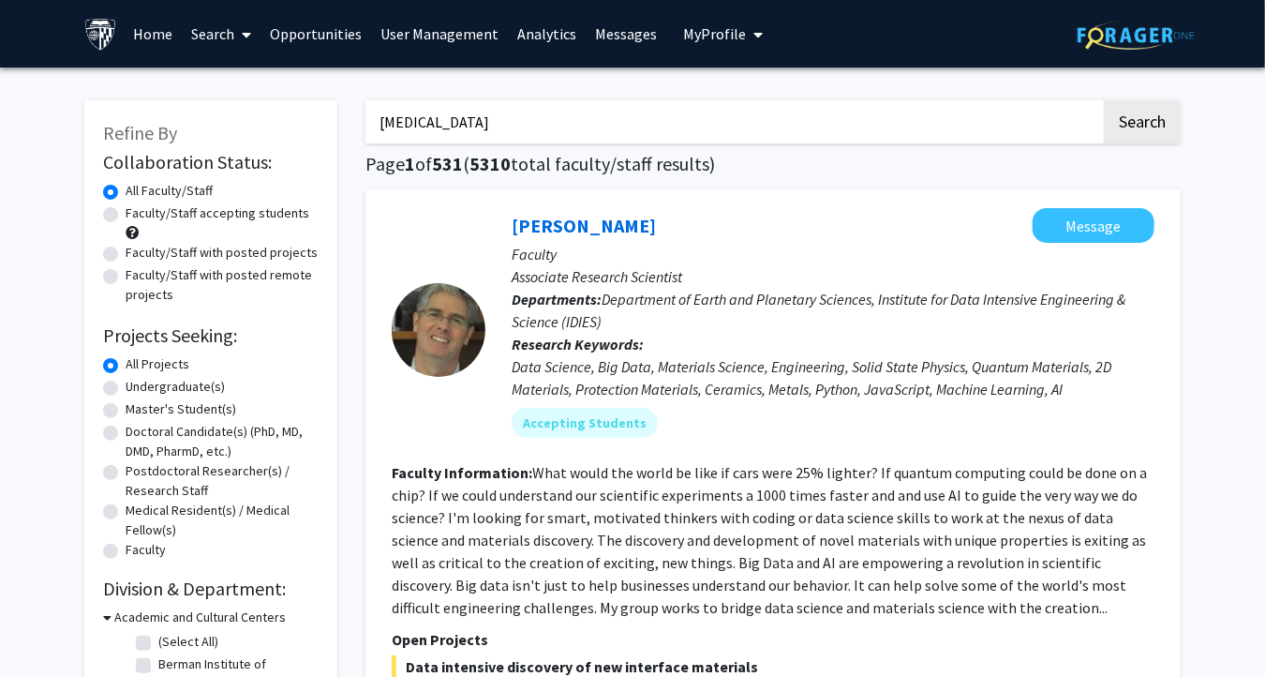
type input "[MEDICAL_DATA]"
click at [1104, 100] on button "Search" at bounding box center [1142, 121] width 77 height 43
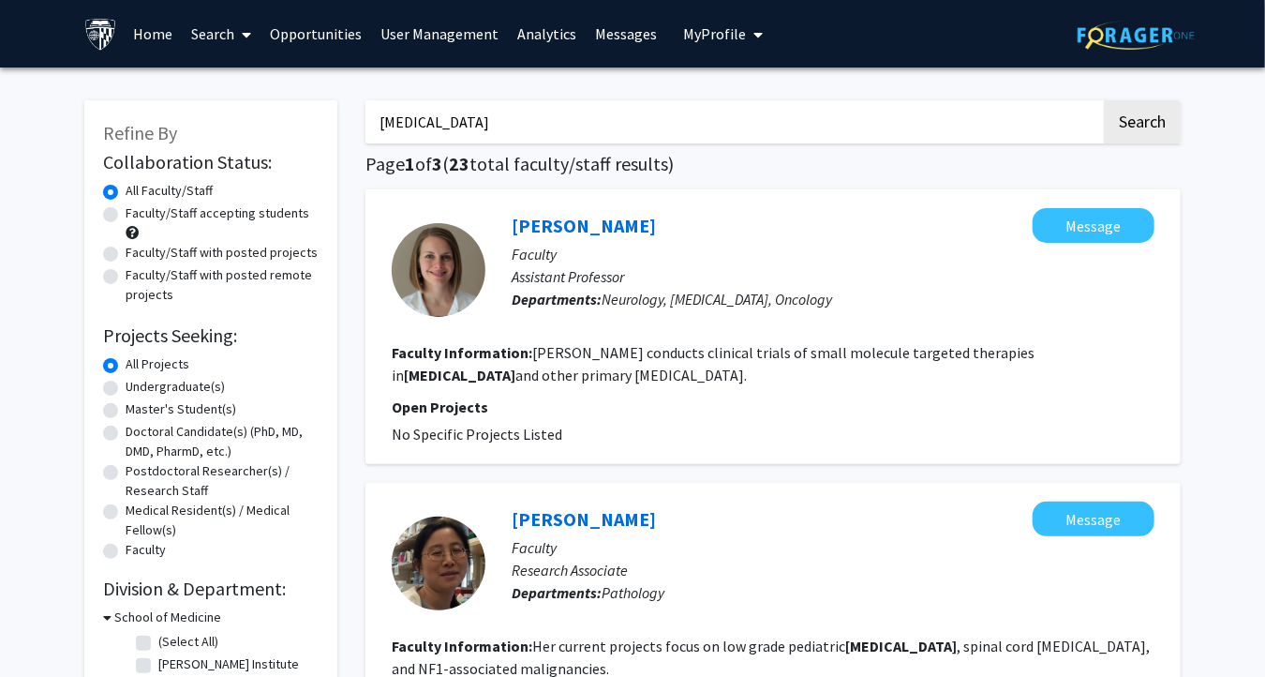
click at [163, 215] on label "Faculty/Staff accepting students" at bounding box center [218, 213] width 184 height 20
click at [138, 215] on input "Faculty/Staff accepting students" at bounding box center [132, 209] width 12 height 12
radio input "true"
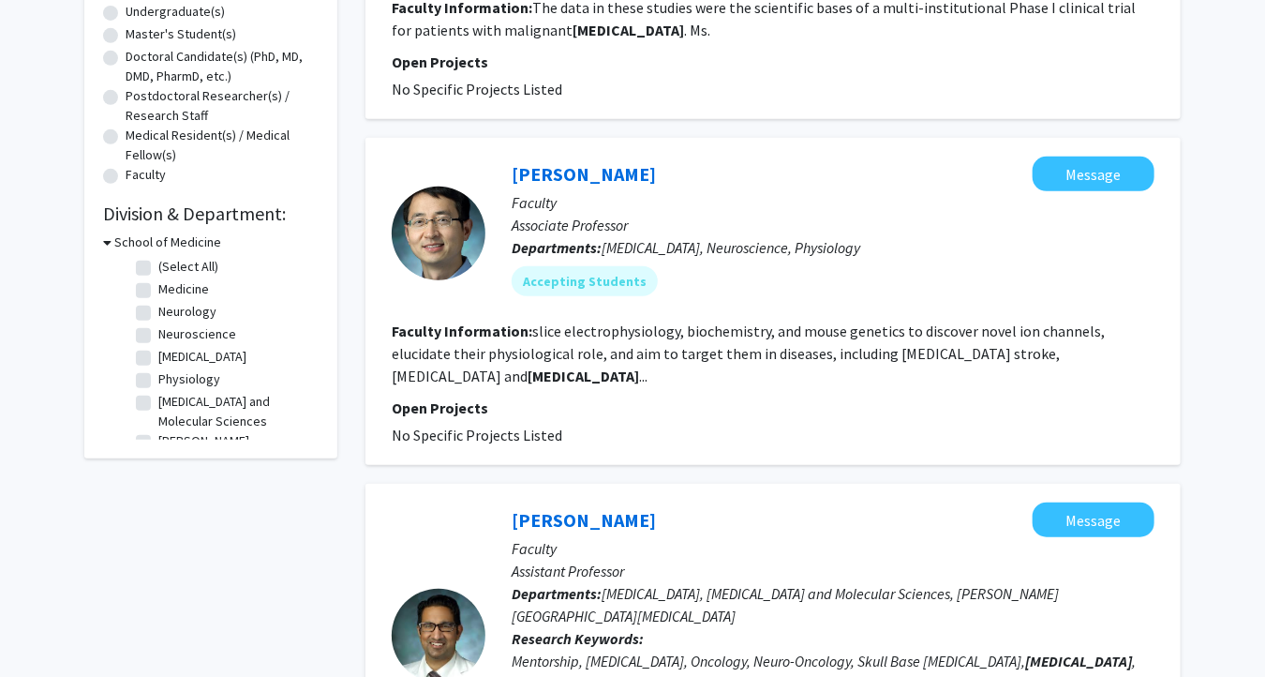
scroll to position [469, 0]
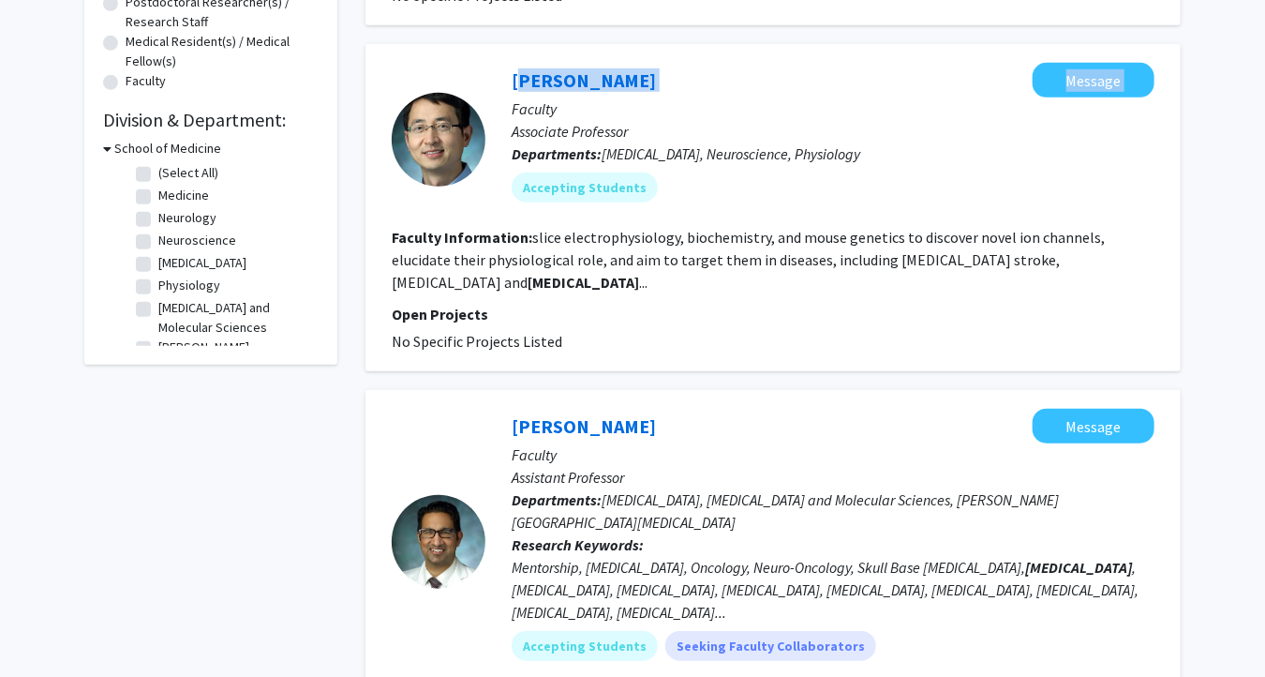
drag, startPoint x: 504, startPoint y: 76, endPoint x: 639, endPoint y: 83, distance: 135.2
click at [639, 83] on div "[PERSON_NAME] Message Faculty Associate Professor Departments: [MEDICAL_DATA], …" at bounding box center [820, 140] width 669 height 154
click at [566, 82] on link "[PERSON_NAME]" at bounding box center [584, 79] width 144 height 23
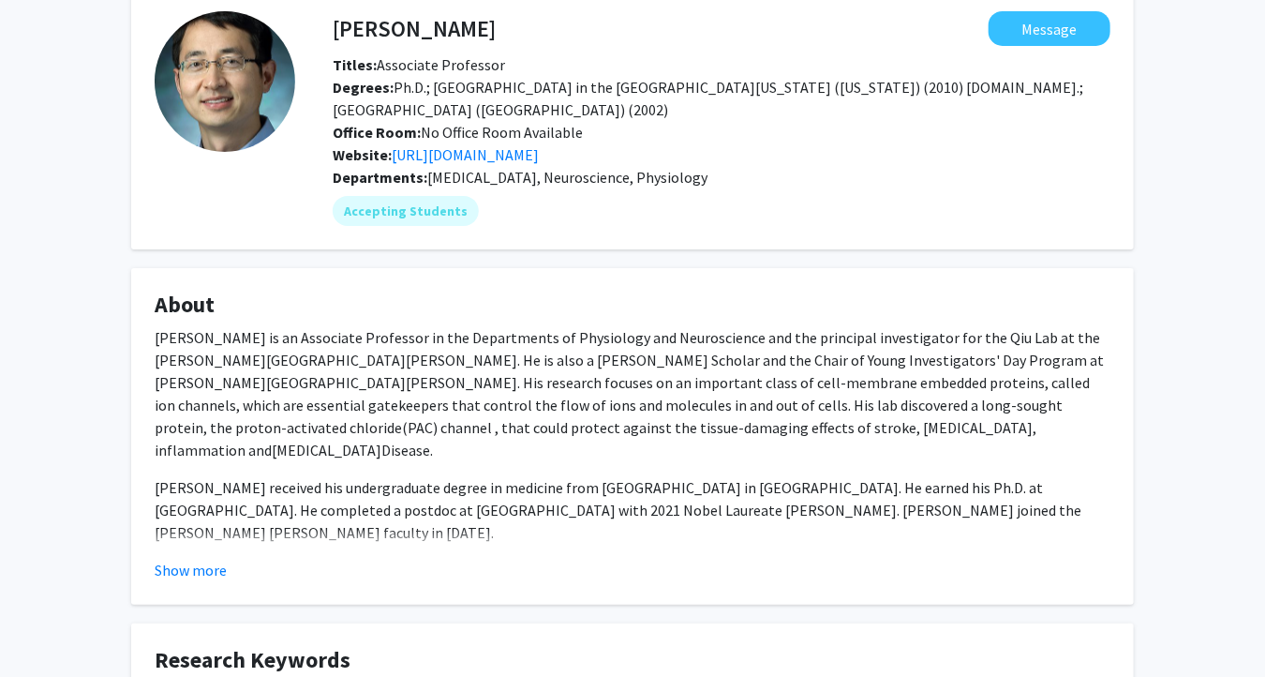
scroll to position [187, 0]
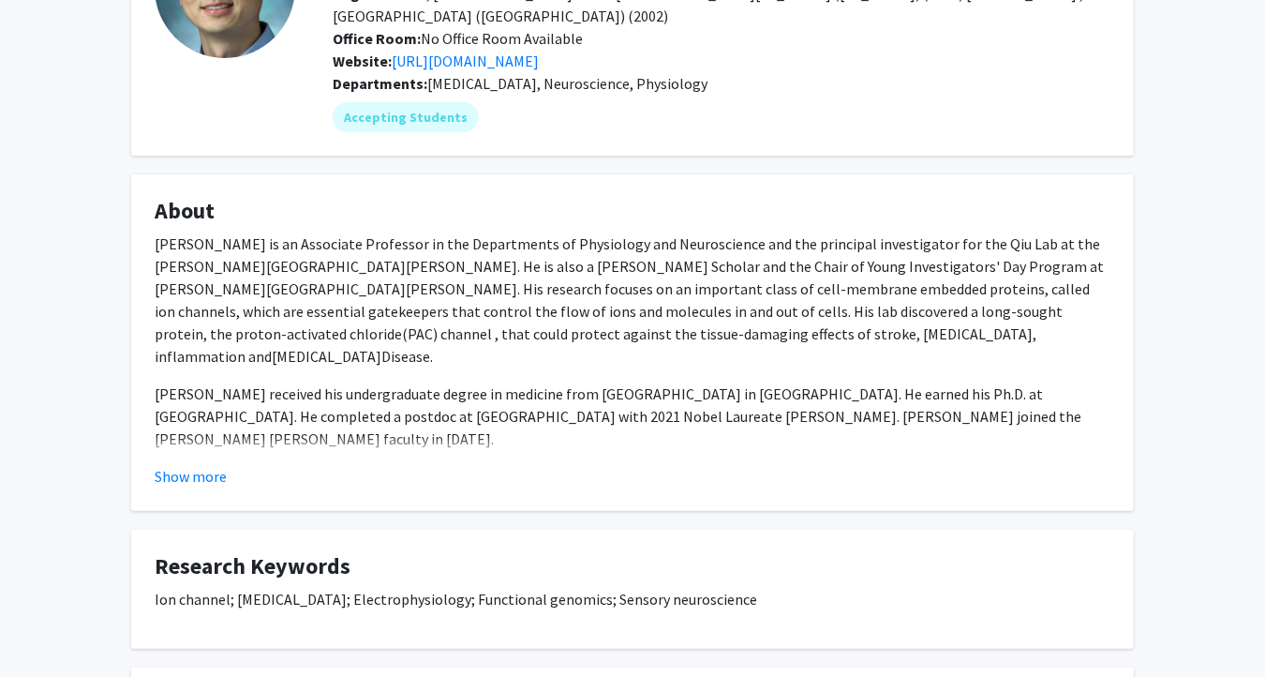
drag, startPoint x: 156, startPoint y: 582, endPoint x: 805, endPoint y: 621, distance: 650.7
click at [805, 621] on fg-card "Research Keywords Ion channel; [MEDICAL_DATA]; Electrophysiology; Functional ge…" at bounding box center [632, 589] width 1003 height 119
copy p "Ion channel; [MEDICAL_DATA]; Electrophysiology; Functional genomics; Sensory ne…"
drag, startPoint x: 26, startPoint y: 513, endPoint x: 367, endPoint y: 297, distance: 403.6
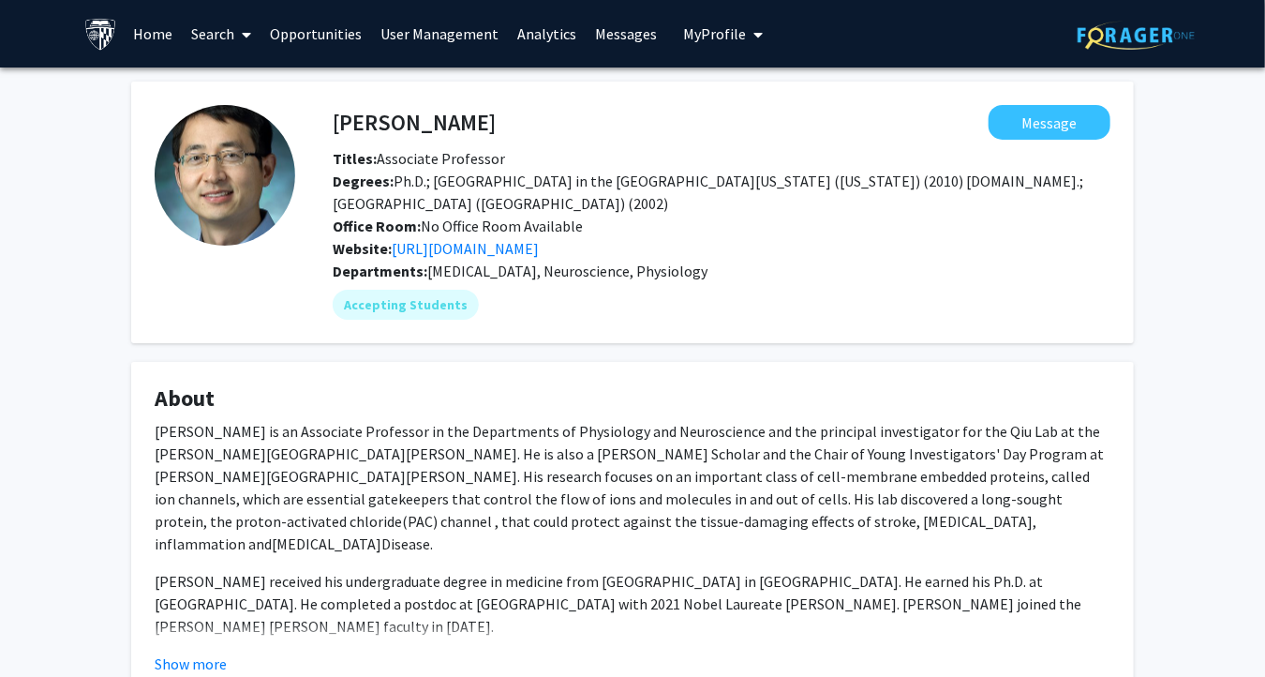
click at [235, 31] on span at bounding box center [243, 35] width 17 height 66
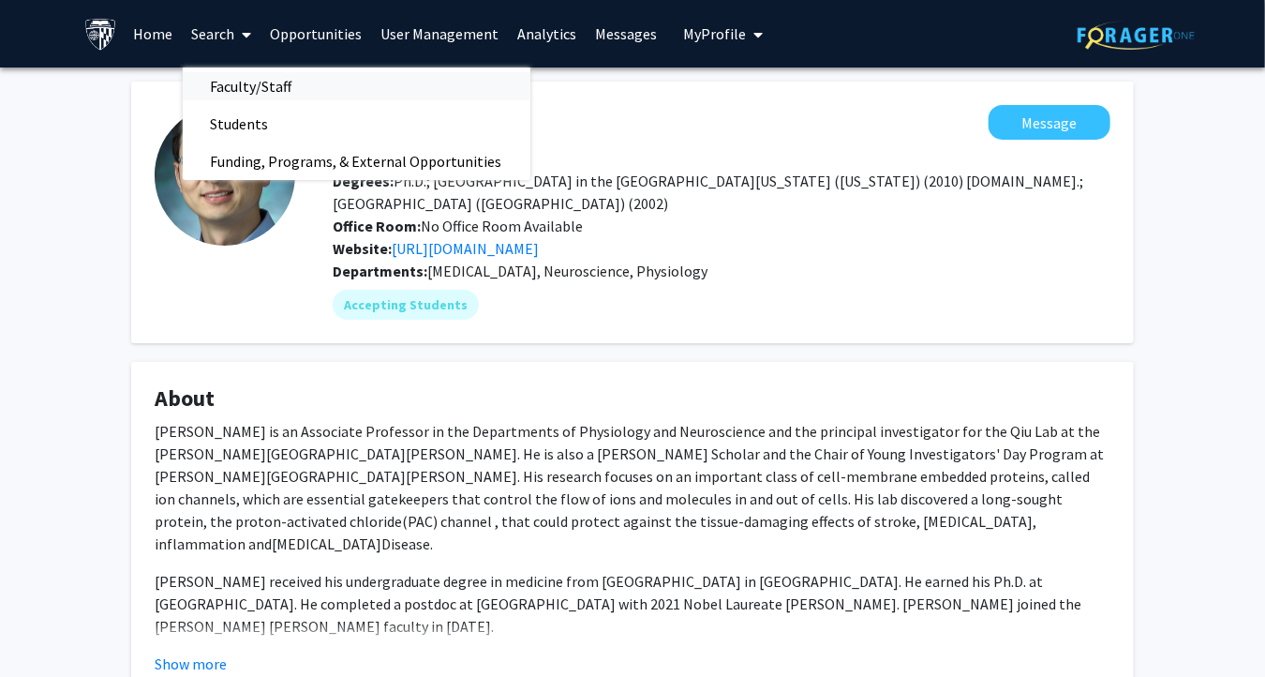
click at [244, 84] on span "Faculty/Staff" at bounding box center [252, 85] width 138 height 37
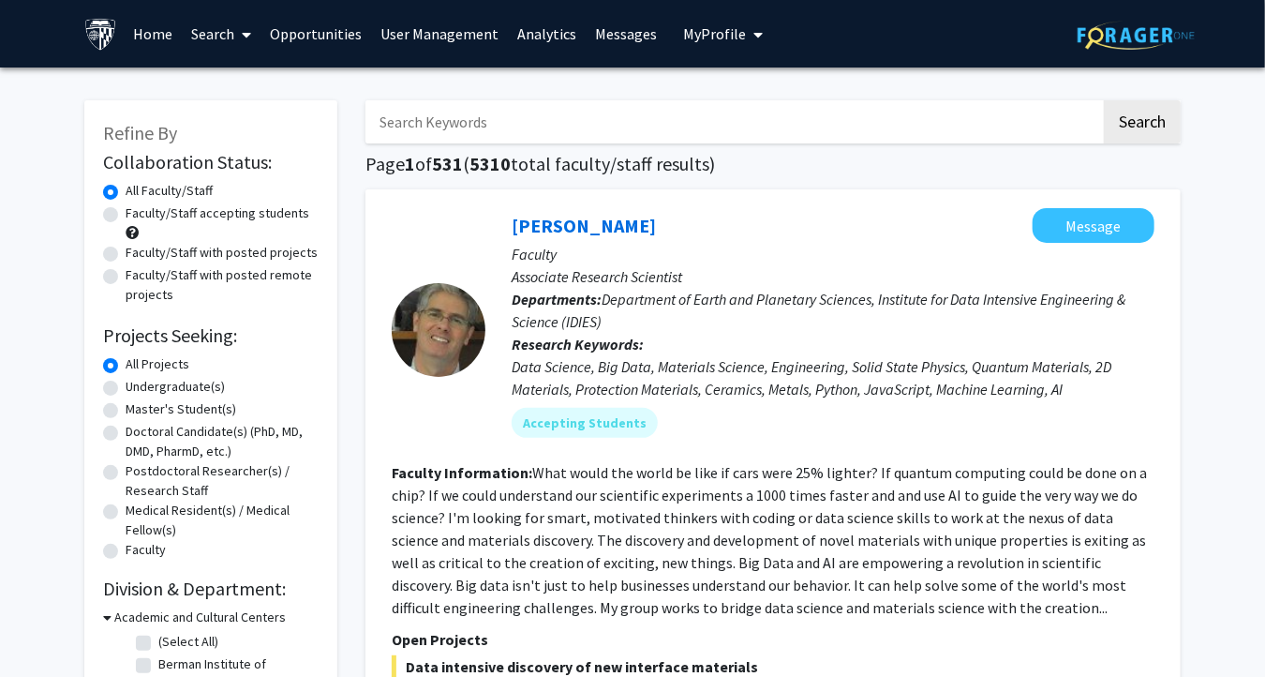
click at [475, 129] on input "Search Keywords" at bounding box center [734, 121] width 736 height 43
type input "cervical"
click at [1104, 100] on button "Search" at bounding box center [1142, 121] width 77 height 43
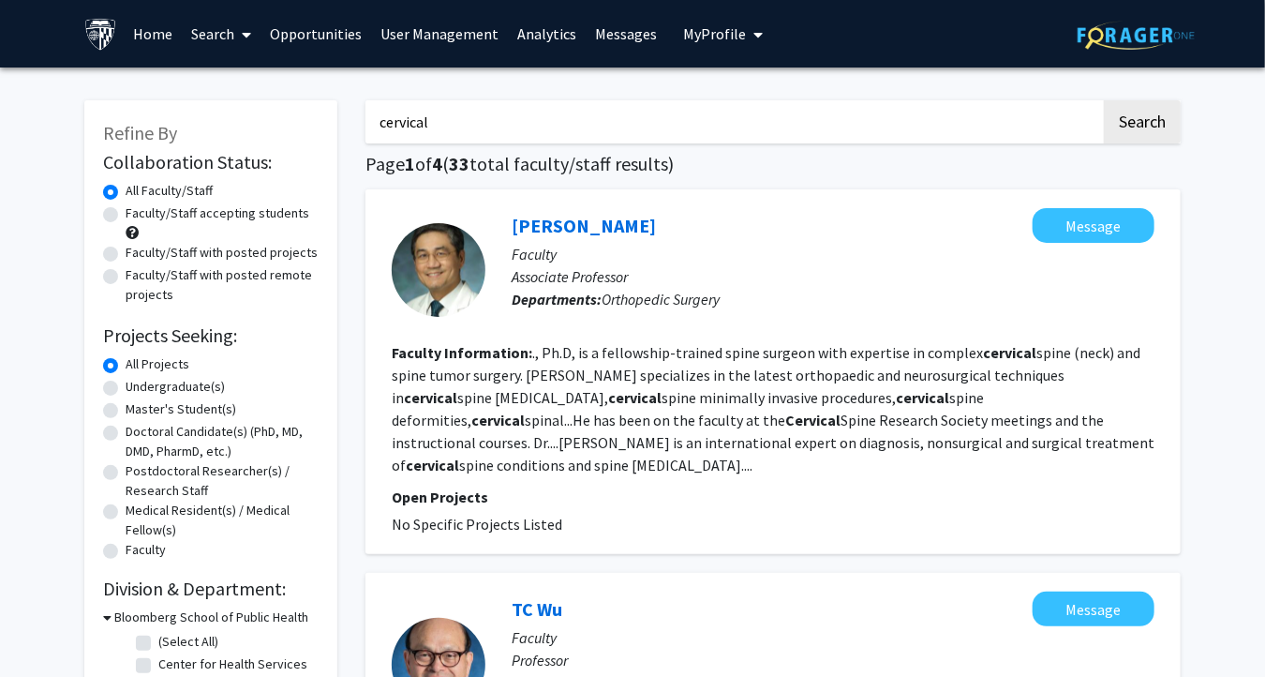
drag, startPoint x: 443, startPoint y: 126, endPoint x: 232, endPoint y: 124, distance: 210.9
click at [1104, 100] on button "Search" at bounding box center [1142, 121] width 77 height 43
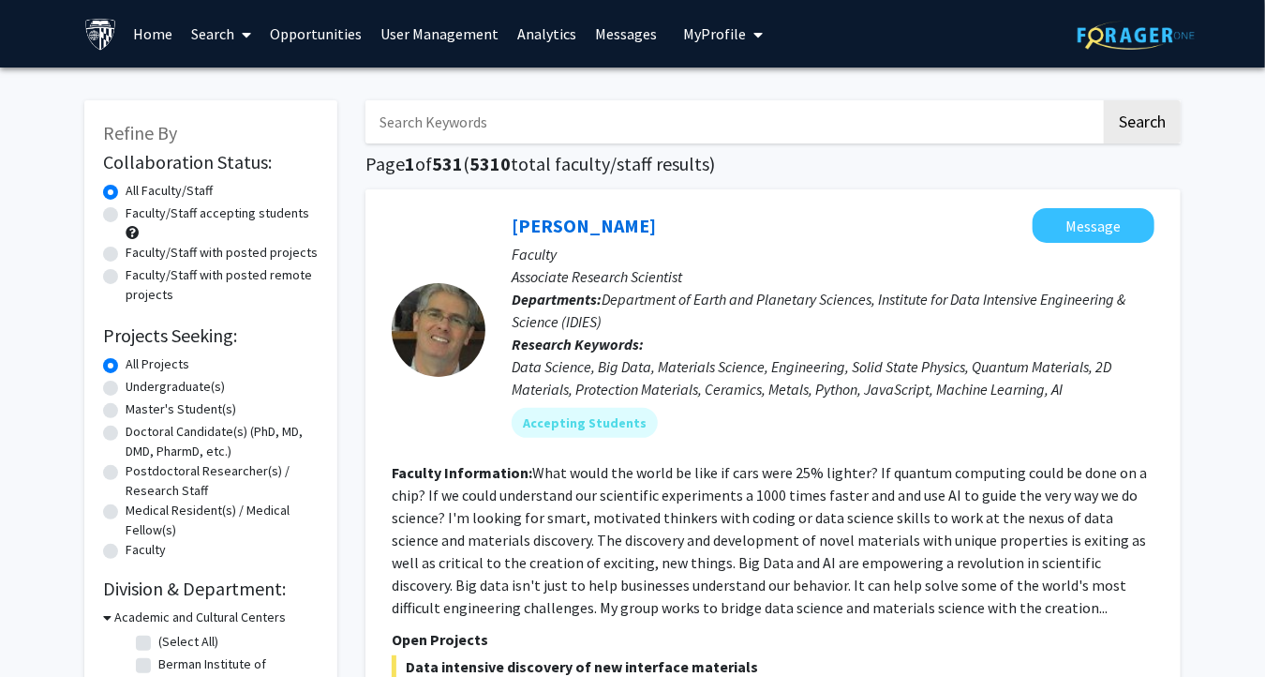
click at [536, 116] on input "Search Keywords" at bounding box center [734, 121] width 736 height 43
paste input "[MEDICAL_DATA]"
type input "[MEDICAL_DATA]"
click at [1127, 118] on button "Search" at bounding box center [1142, 121] width 77 height 43
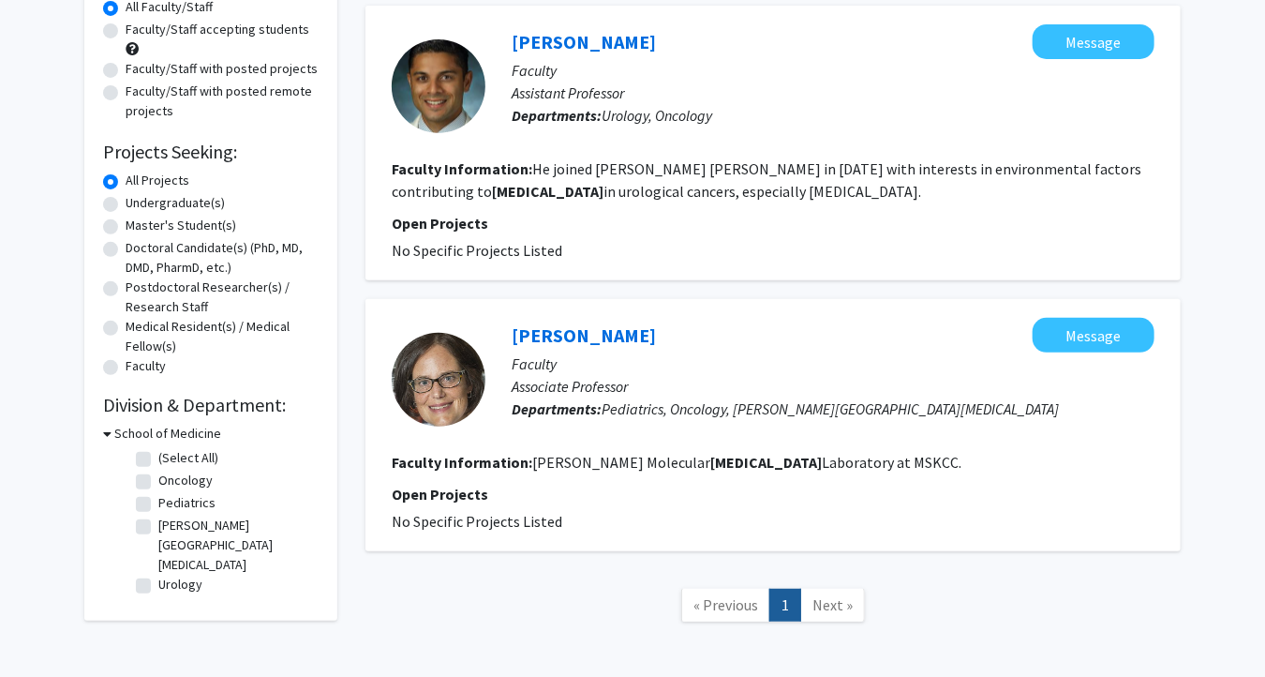
scroll to position [187, 0]
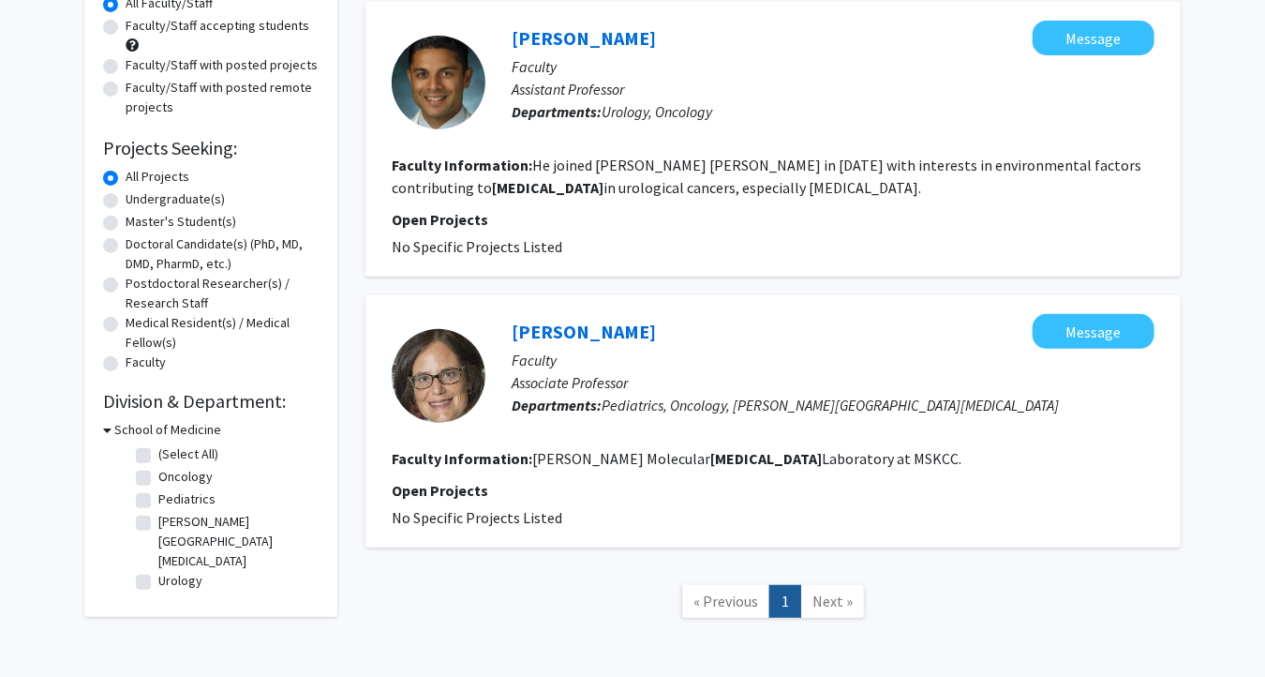
drag, startPoint x: 510, startPoint y: 331, endPoint x: 675, endPoint y: 327, distance: 165.0
click at [673, 328] on div "[PERSON_NAME] Message Faculty Associate Professor Departments: Pediatrics, Onco…" at bounding box center [820, 376] width 669 height 124
copy link "[PERSON_NAME]"
click at [700, 438] on fg-search-faculty "[PERSON_NAME] Message Faculty Associate Professor Departments: Pediatrics, Onco…" at bounding box center [773, 421] width 763 height 215
drag, startPoint x: 646, startPoint y: 458, endPoint x: 786, endPoint y: 458, distance: 140.6
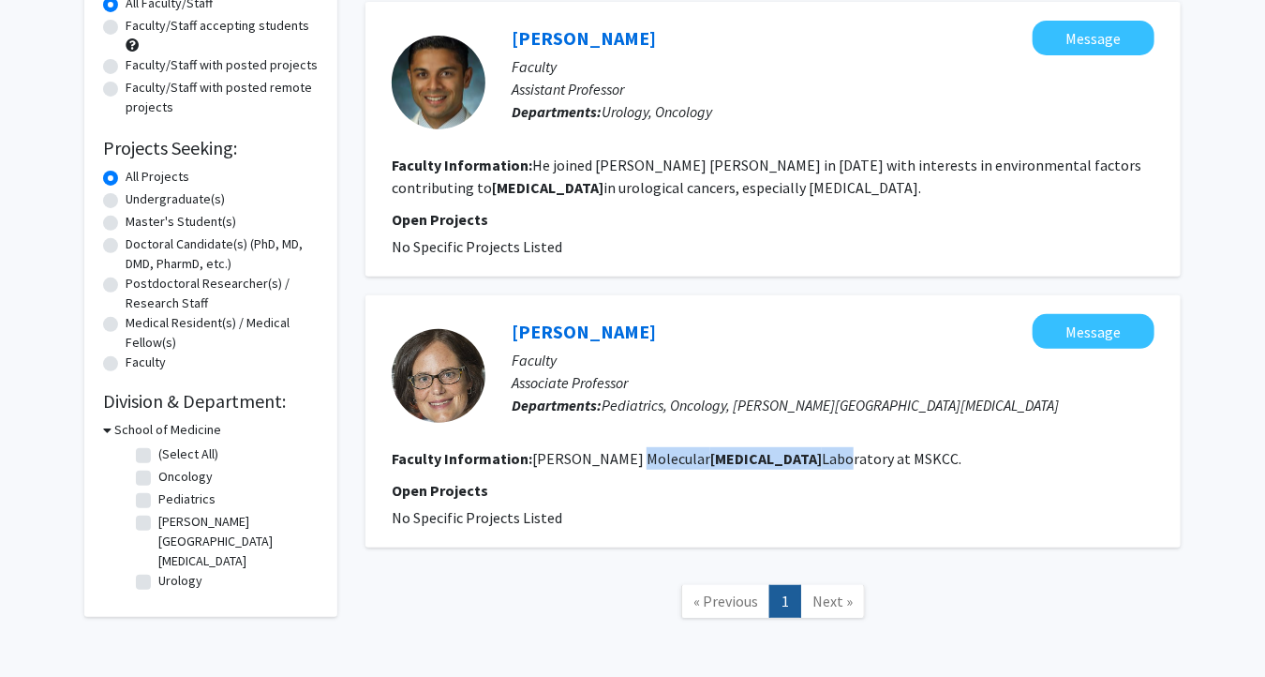
click at [786, 458] on fg-read-more "[PERSON_NAME] Molecular [MEDICAL_DATA] Laboratory at MSKCC." at bounding box center [746, 458] width 429 height 19
drag, startPoint x: 611, startPoint y: 458, endPoint x: 831, endPoint y: 456, distance: 220.3
click at [831, 456] on fg-read-more "[PERSON_NAME] Molecular [MEDICAL_DATA] Laboratory at MSKCC." at bounding box center [746, 458] width 429 height 19
copy fg-read-more "Molecular [MEDICAL_DATA] Laboratory"
click at [628, 335] on link "[PERSON_NAME]" at bounding box center [584, 331] width 144 height 23
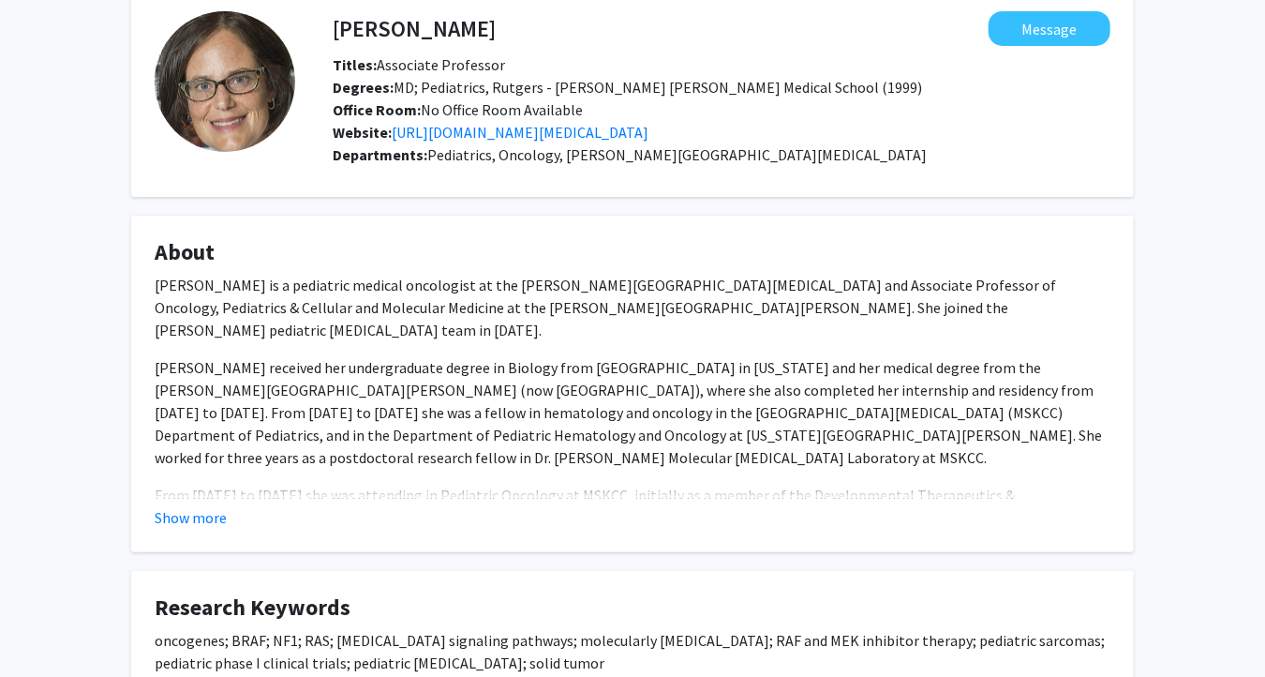
scroll to position [187, 0]
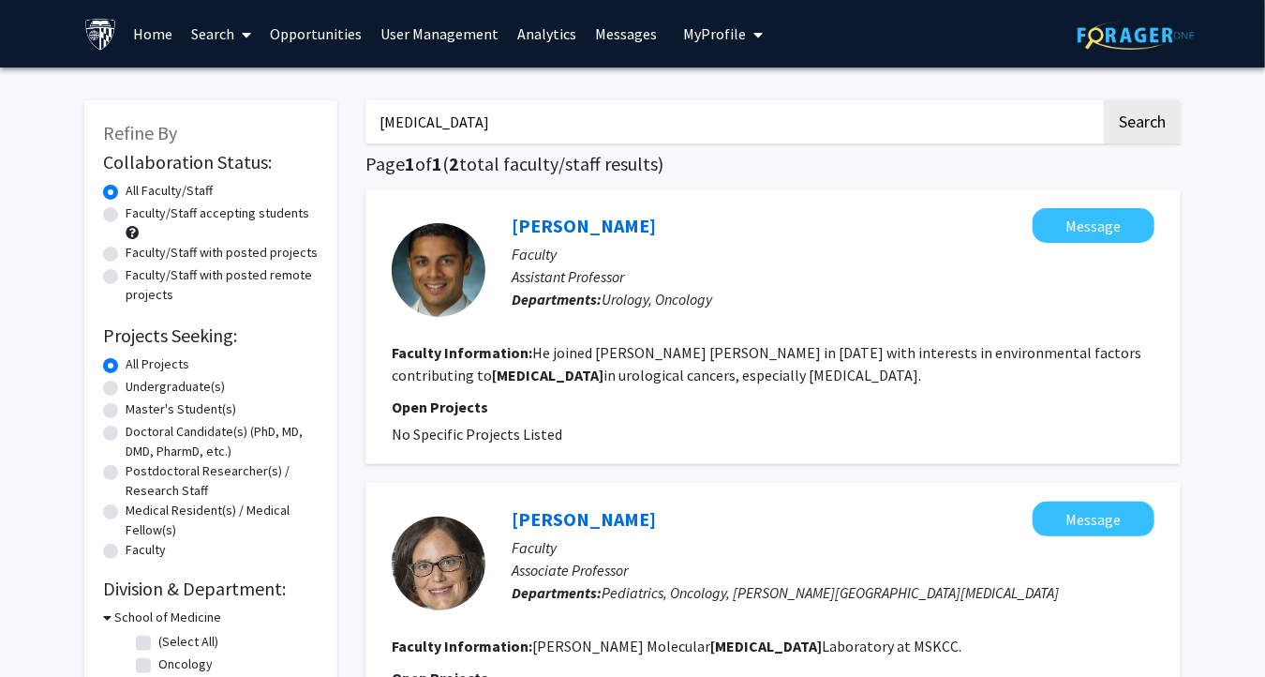
drag, startPoint x: 460, startPoint y: 113, endPoint x: 268, endPoint y: 110, distance: 192.2
click at [268, 110] on div "Refine By Collaboration Status: Collaboration Status All Faculty/Staff Collabor…" at bounding box center [632, 463] width 1125 height 762
click at [480, 130] on input "Search Keywords" at bounding box center [734, 121] width 736 height 43
paste input "[PERSON_NAME]"
type input "[PERSON_NAME]"
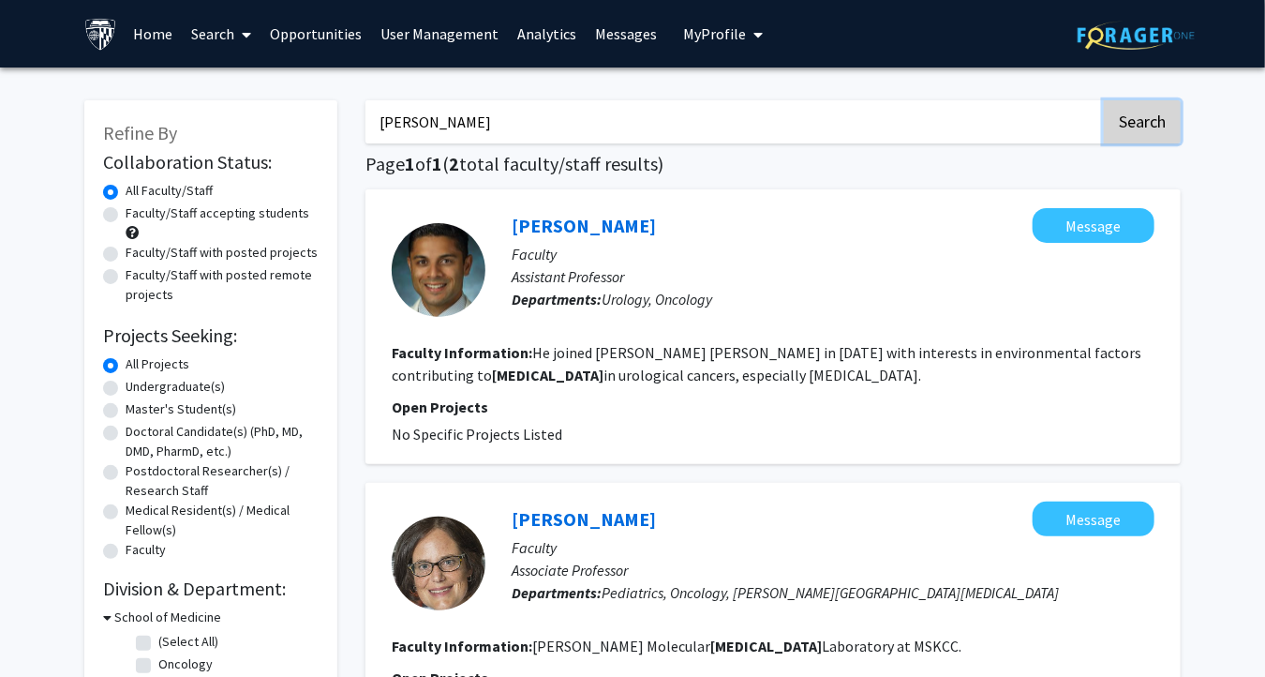
click at [1131, 117] on button "Search" at bounding box center [1142, 121] width 77 height 43
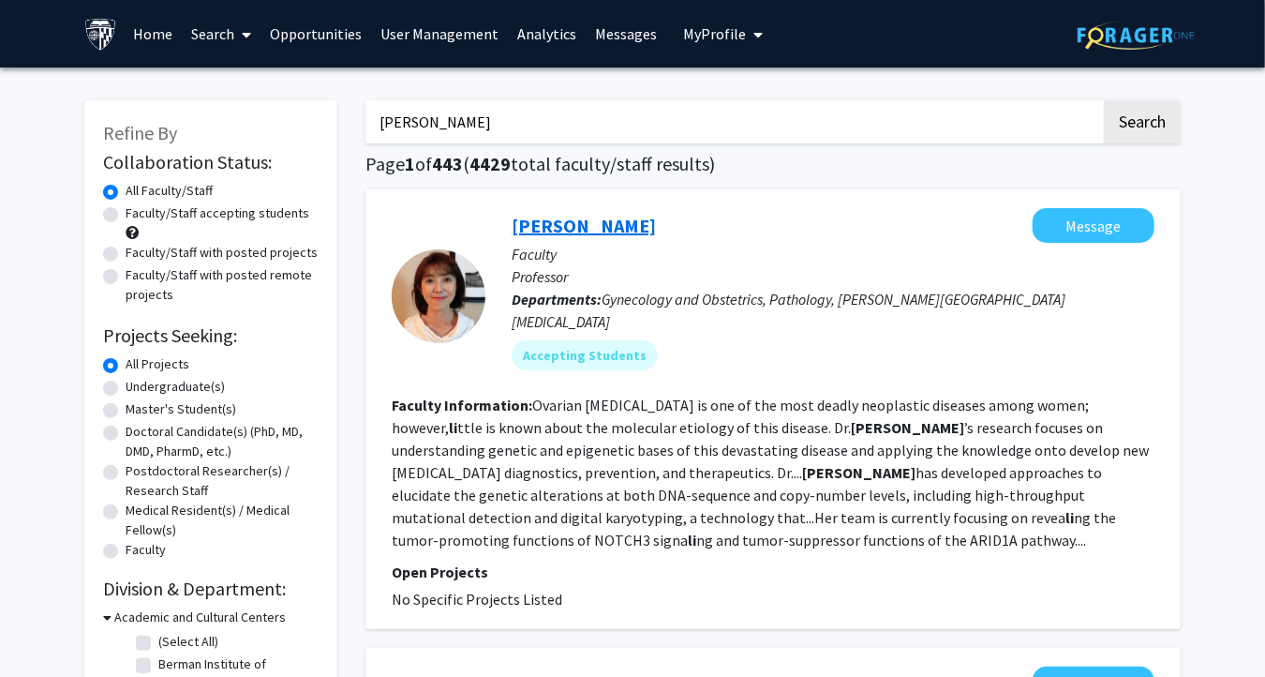
click at [566, 225] on link "[PERSON_NAME]" at bounding box center [584, 225] width 144 height 23
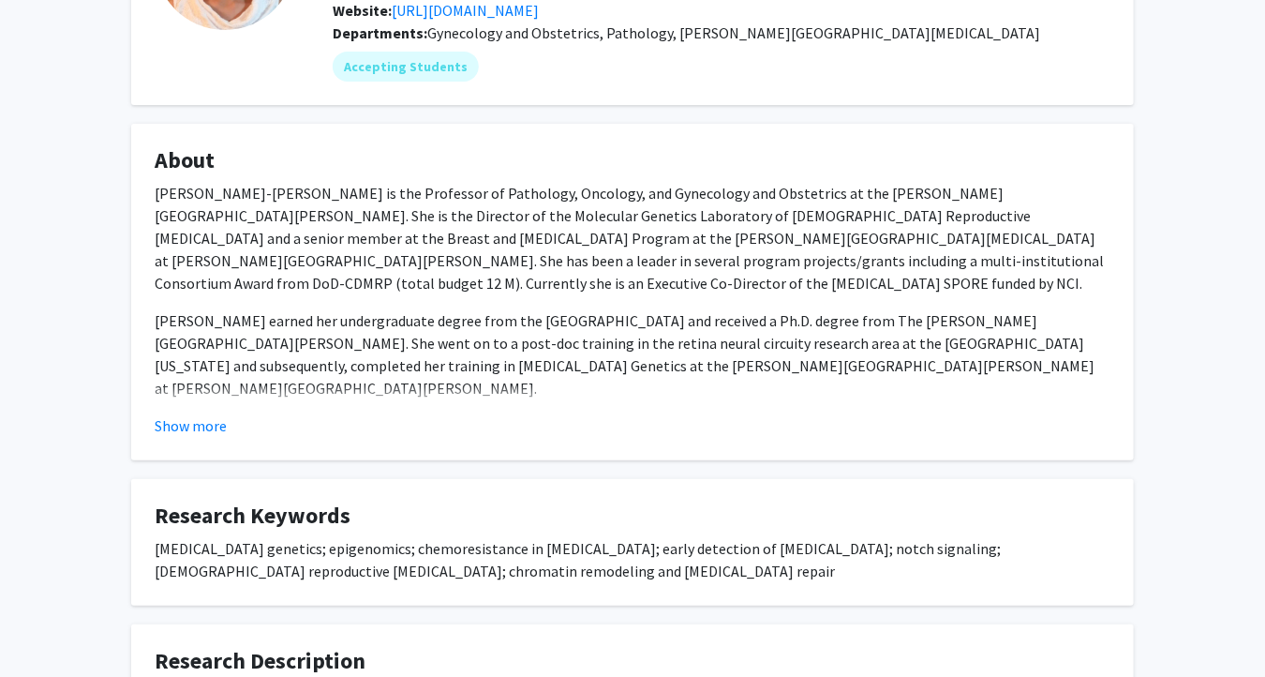
scroll to position [281, 0]
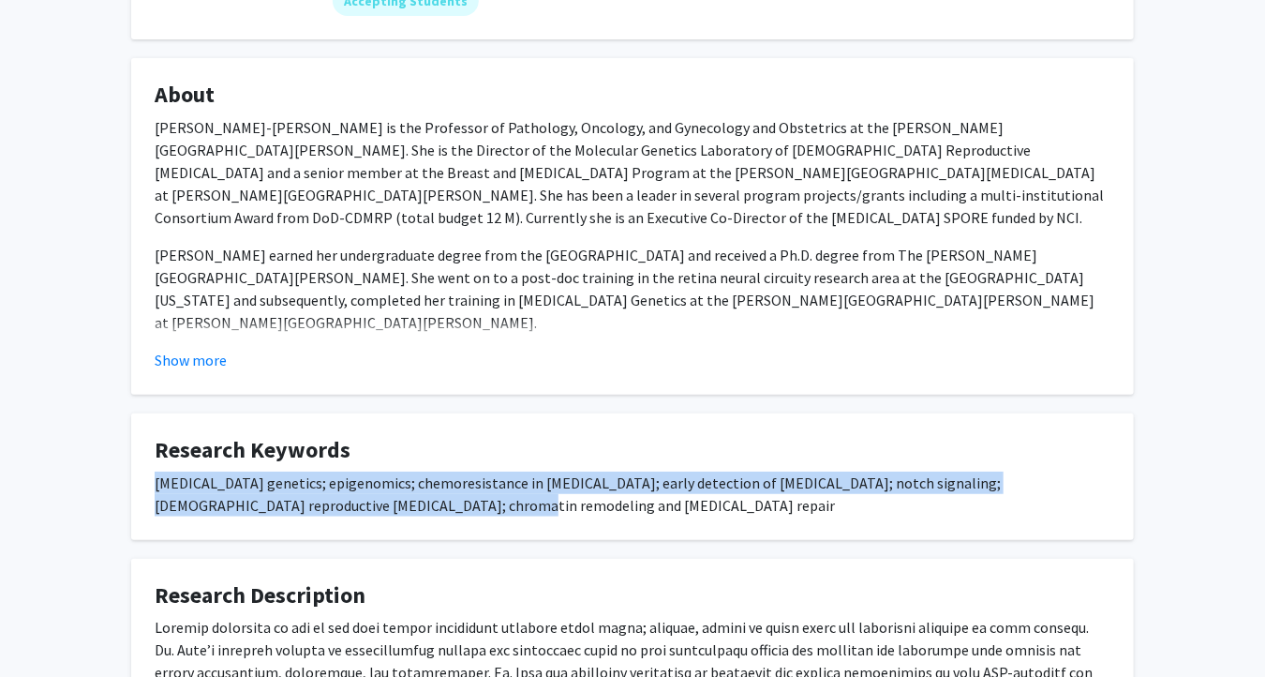
drag, startPoint x: 167, startPoint y: 476, endPoint x: 403, endPoint y: 505, distance: 238.0
click at [403, 505] on fg-card "Research Keywords [MEDICAL_DATA] genetics; epigenomics; chemoresistance in [MED…" at bounding box center [632, 476] width 1003 height 127
